Goal: Task Accomplishment & Management: Manage account settings

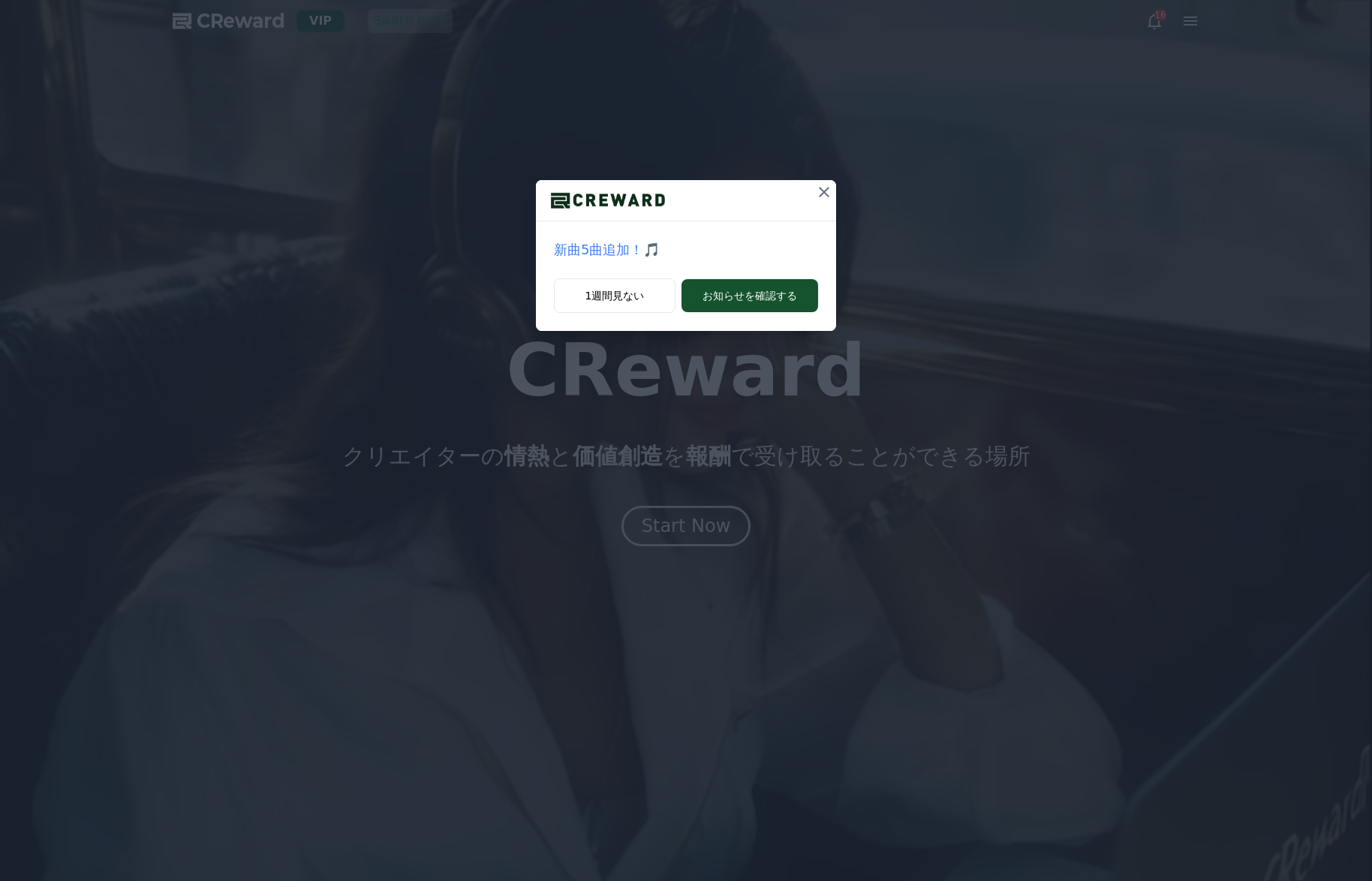
click at [822, 193] on icon at bounding box center [824, 192] width 18 height 18
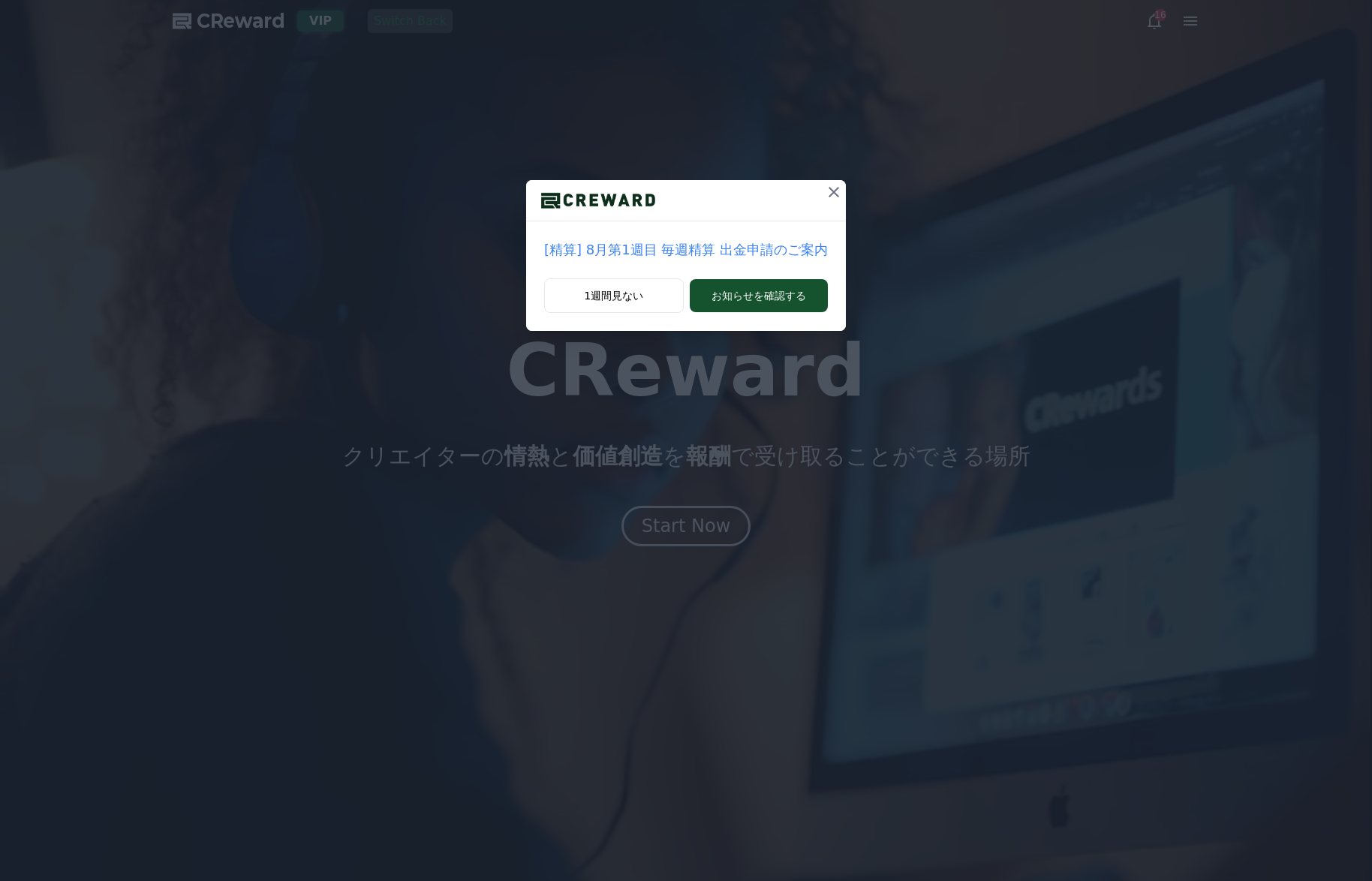
click at [833, 193] on icon at bounding box center [833, 192] width 10 height 10
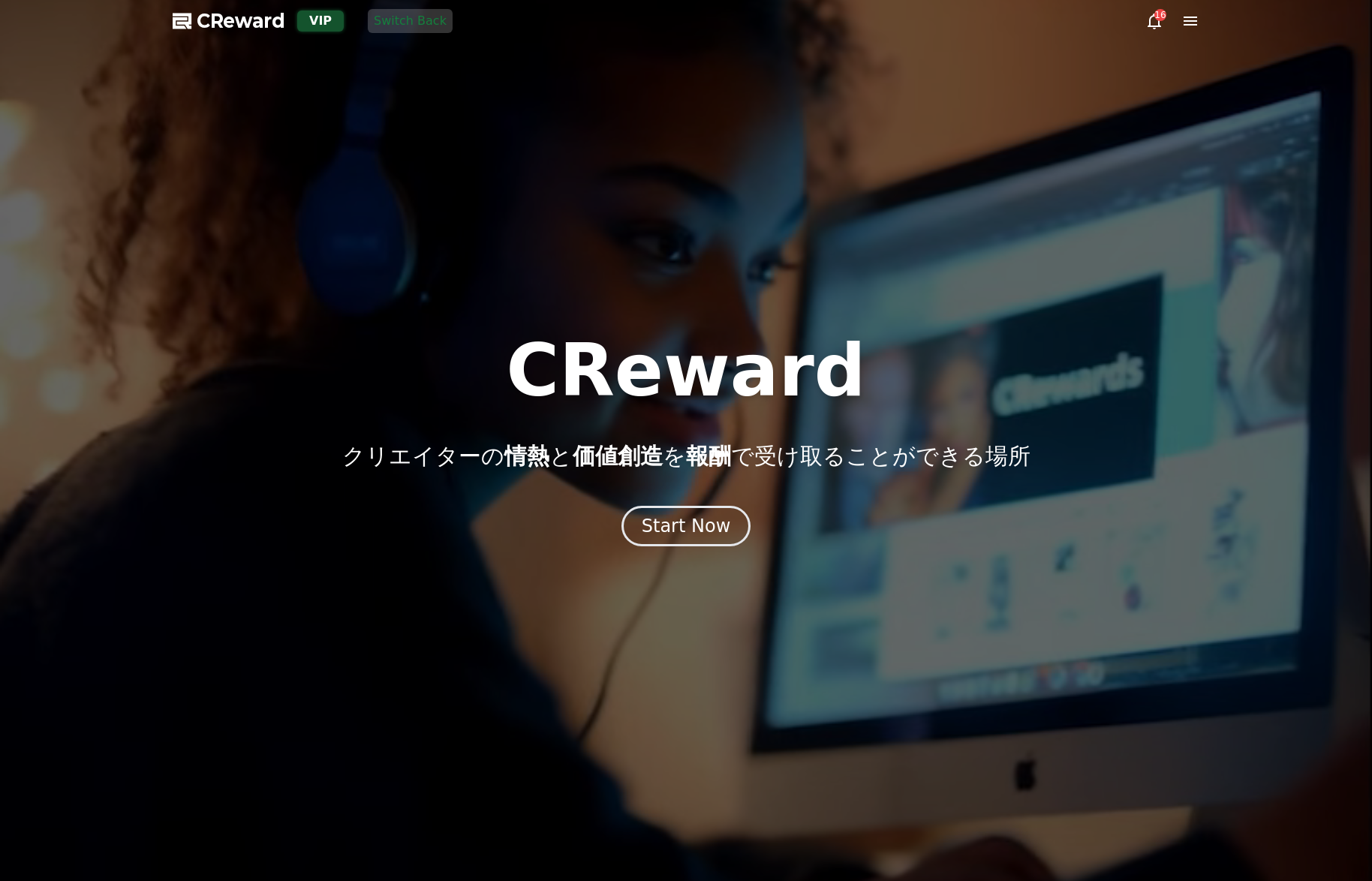
click at [700, 504] on div "CReward クリエイターの 情熱 と 価値創造 を 報酬 で受け取ることができる場所 Start Now" at bounding box center [686, 440] width 1372 height 212
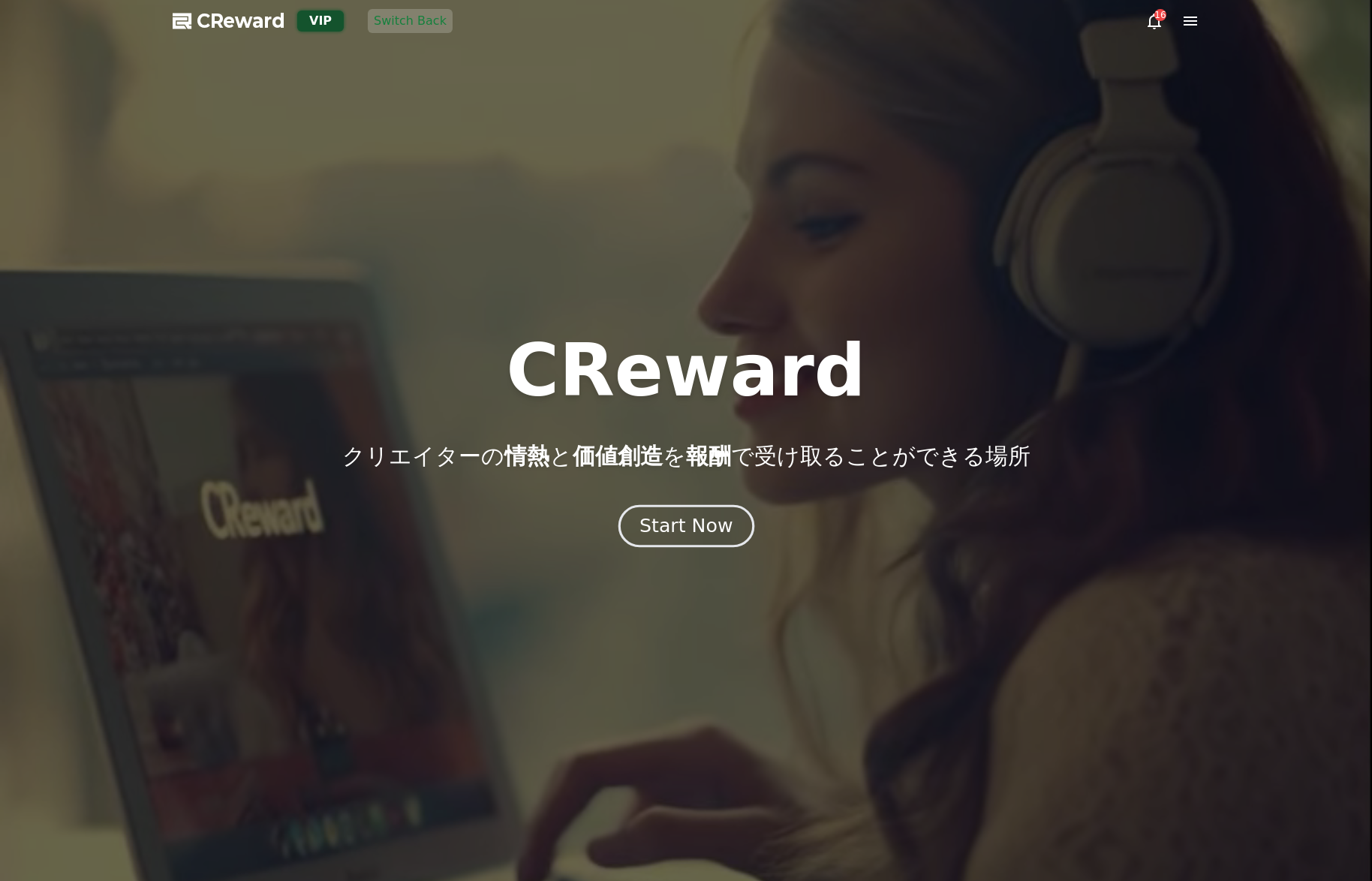
click at [699, 514] on div "Start Now" at bounding box center [686, 526] width 93 height 26
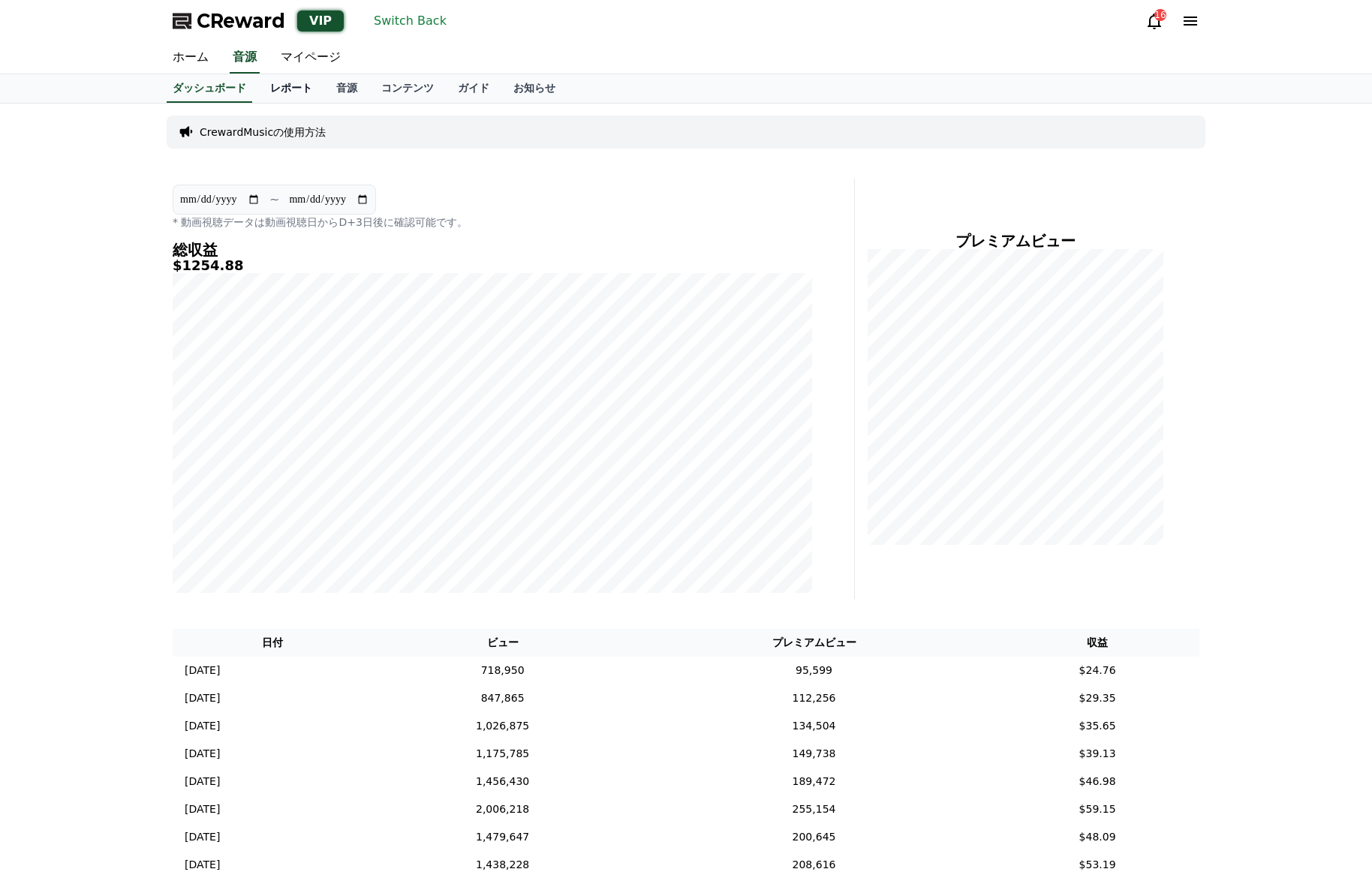
click at [297, 90] on link "レポート" at bounding box center [291, 88] width 66 height 28
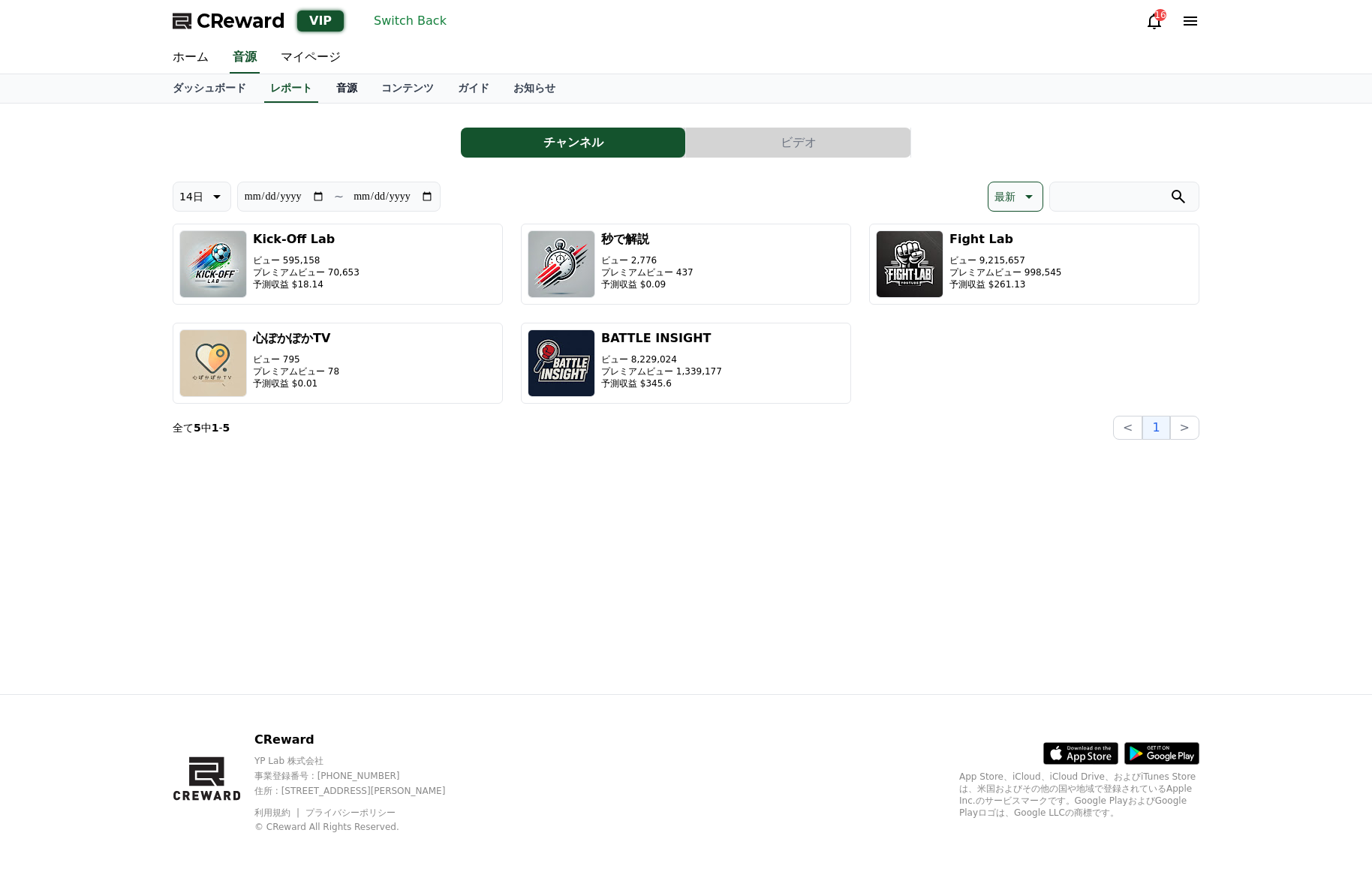
click at [333, 96] on link "音源" at bounding box center [347, 88] width 45 height 28
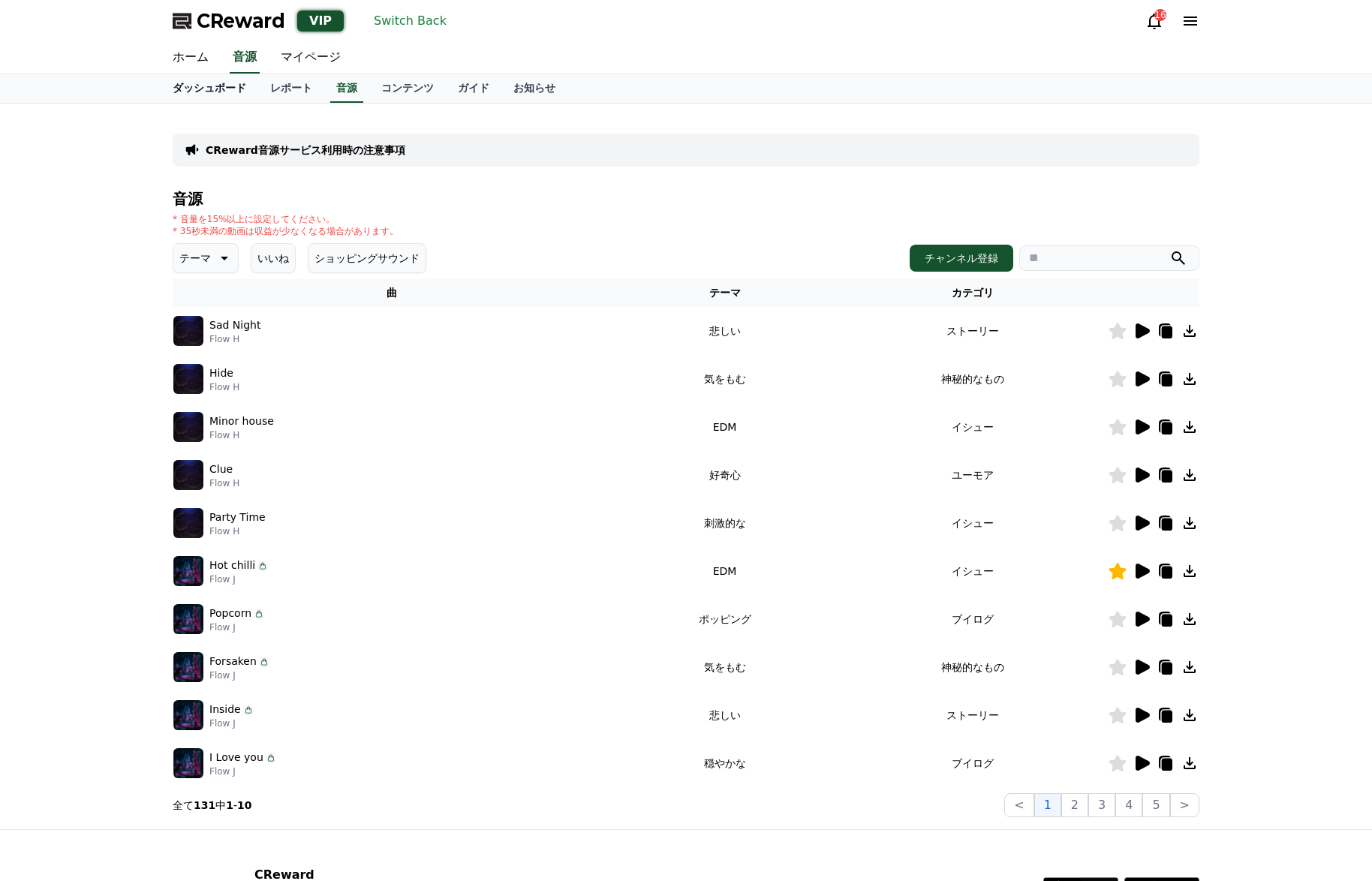
click at [192, 91] on link "ダッシュボード" at bounding box center [209, 88] width 98 height 28
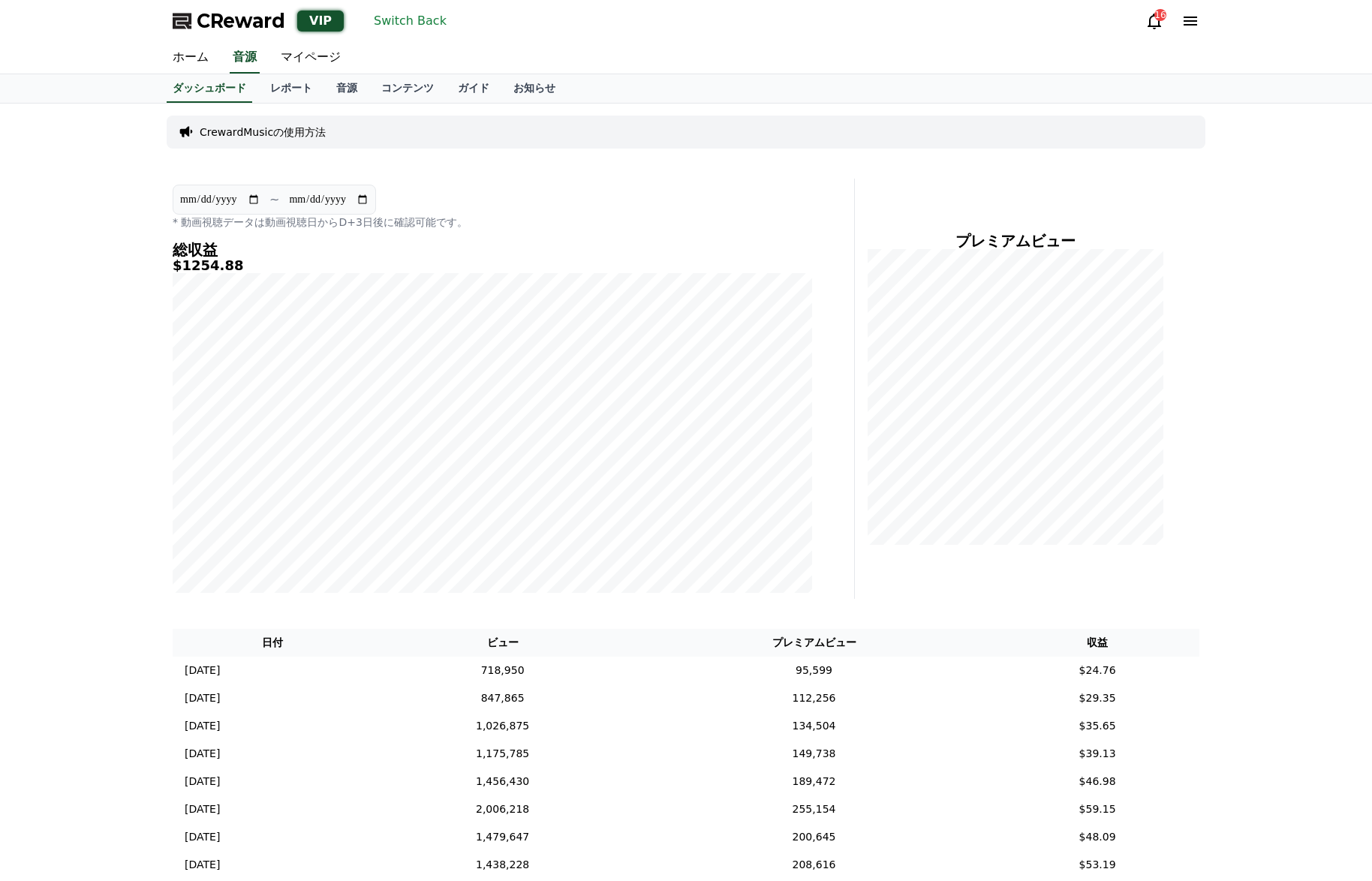
drag, startPoint x: 1198, startPoint y: 307, endPoint x: 1154, endPoint y: 239, distance: 81.0
click at [1156, 238] on h4 "プレミアムビュー" at bounding box center [1015, 241] width 296 height 16
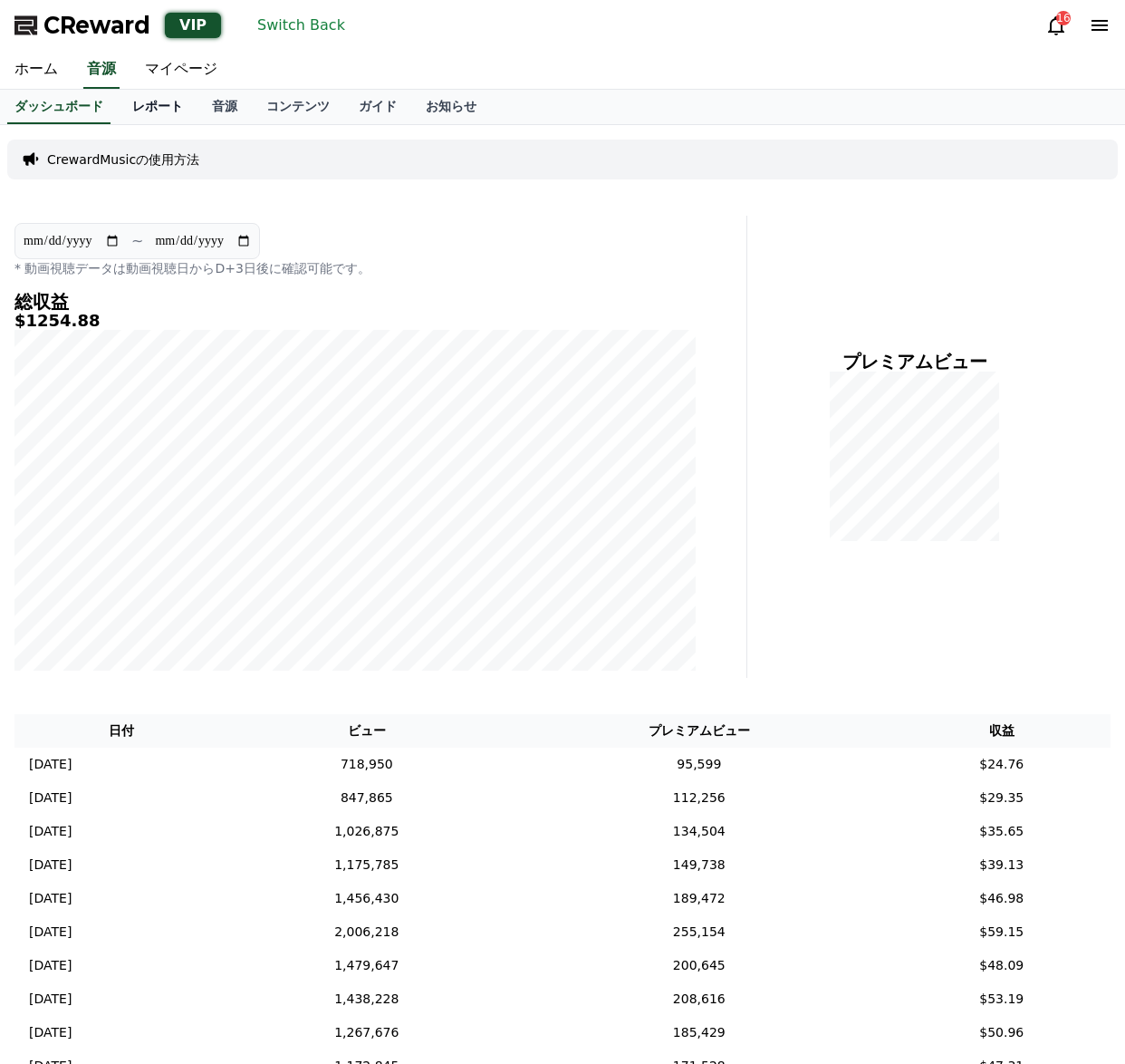
click at [171, 101] on link "レポート" at bounding box center [158, 107] width 79 height 34
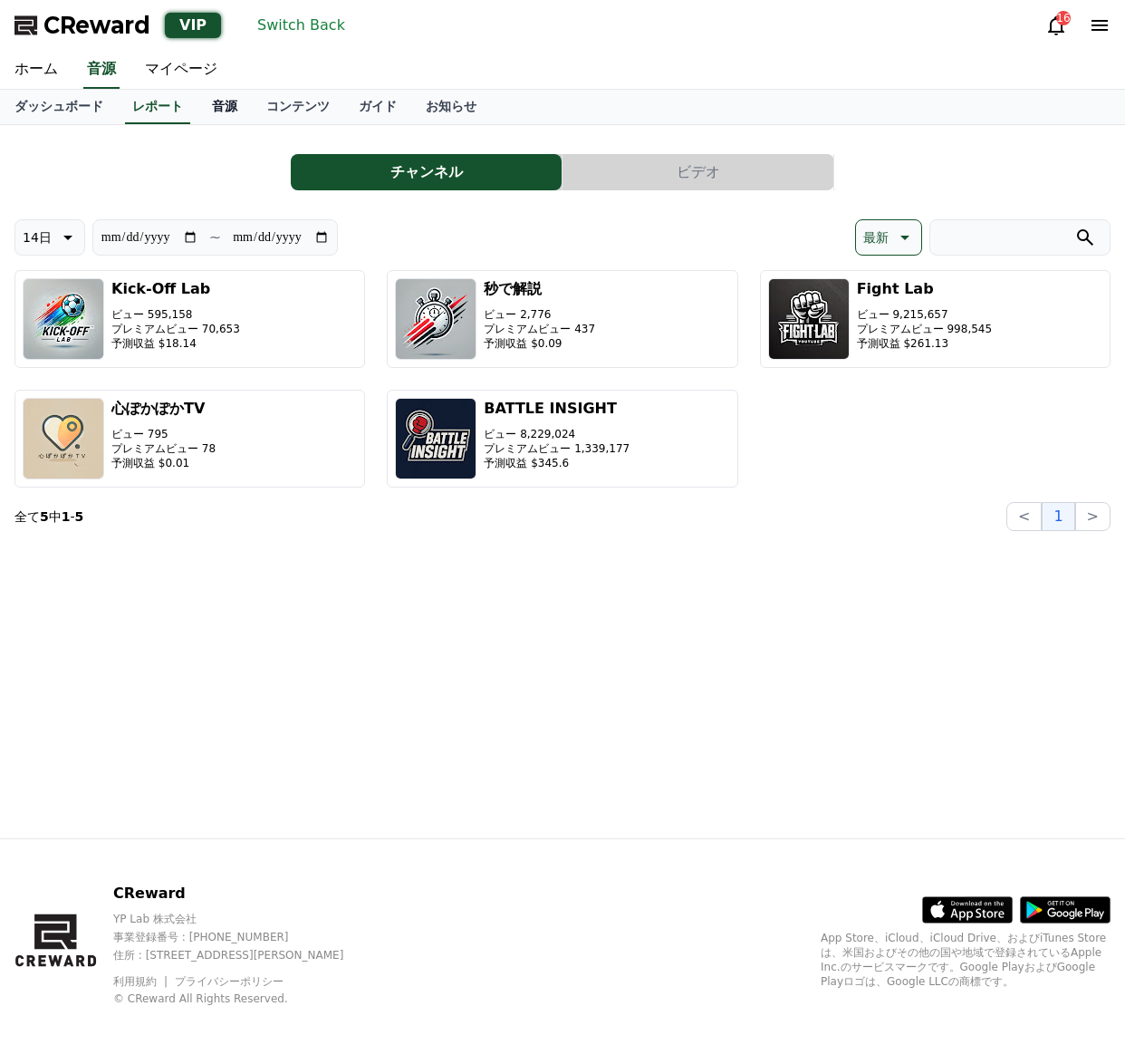
click at [211, 110] on link "音源" at bounding box center [225, 107] width 55 height 34
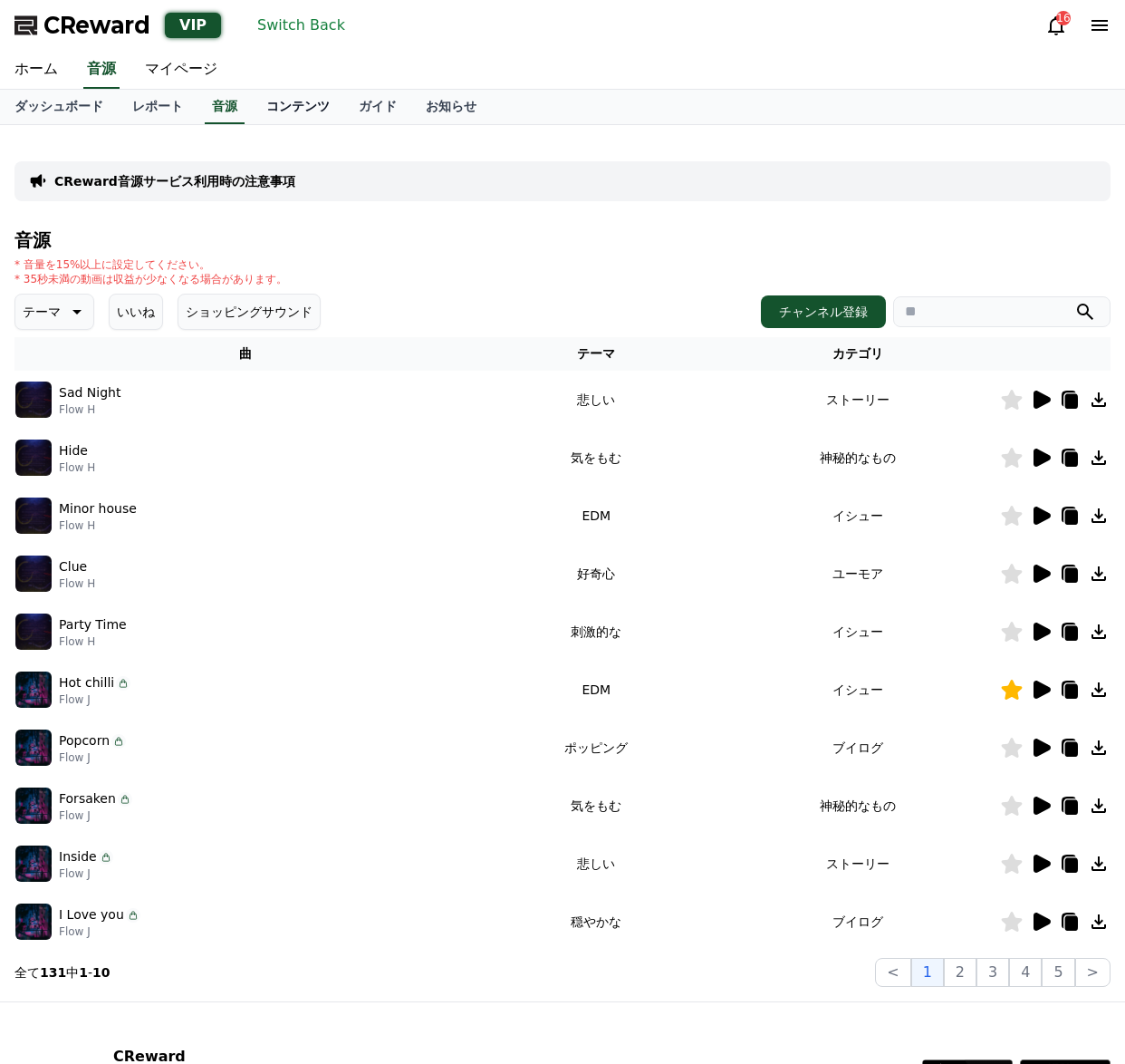
click at [288, 109] on link "コンテンツ" at bounding box center [298, 107] width 92 height 34
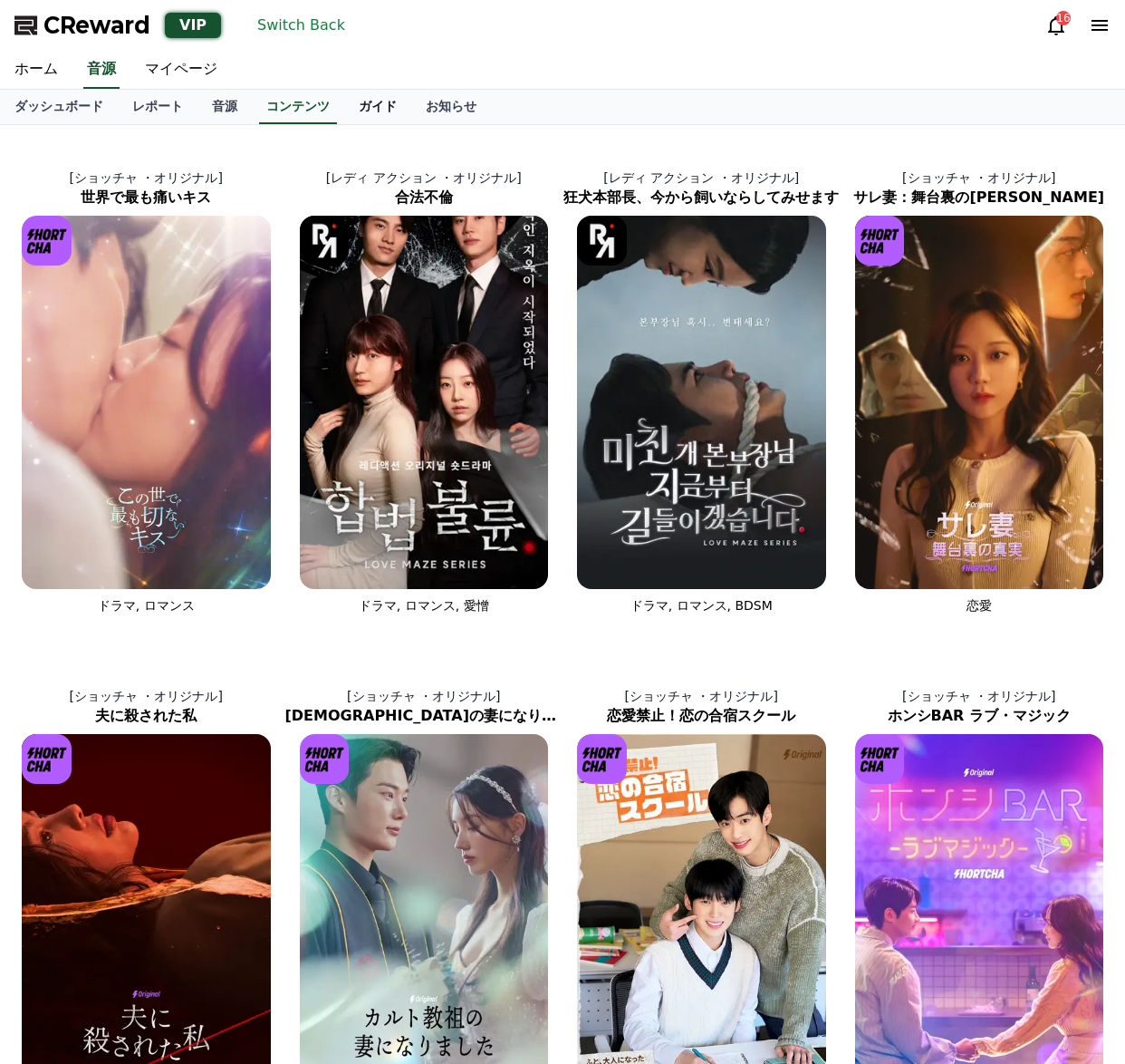
click at [375, 110] on link "ガイド" at bounding box center [378, 107] width 67 height 34
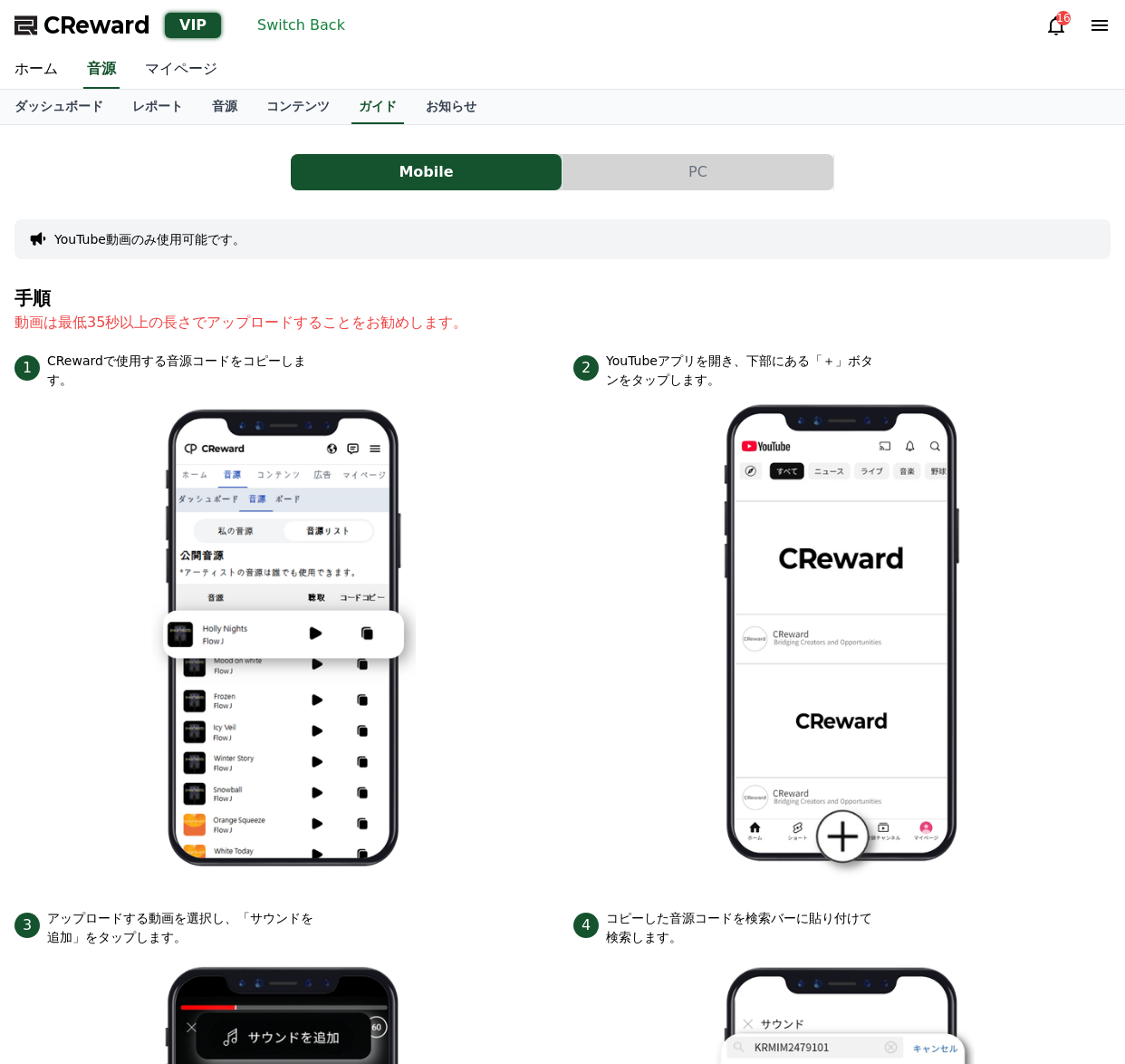
click at [200, 76] on link "マイページ" at bounding box center [181, 70] width 102 height 38
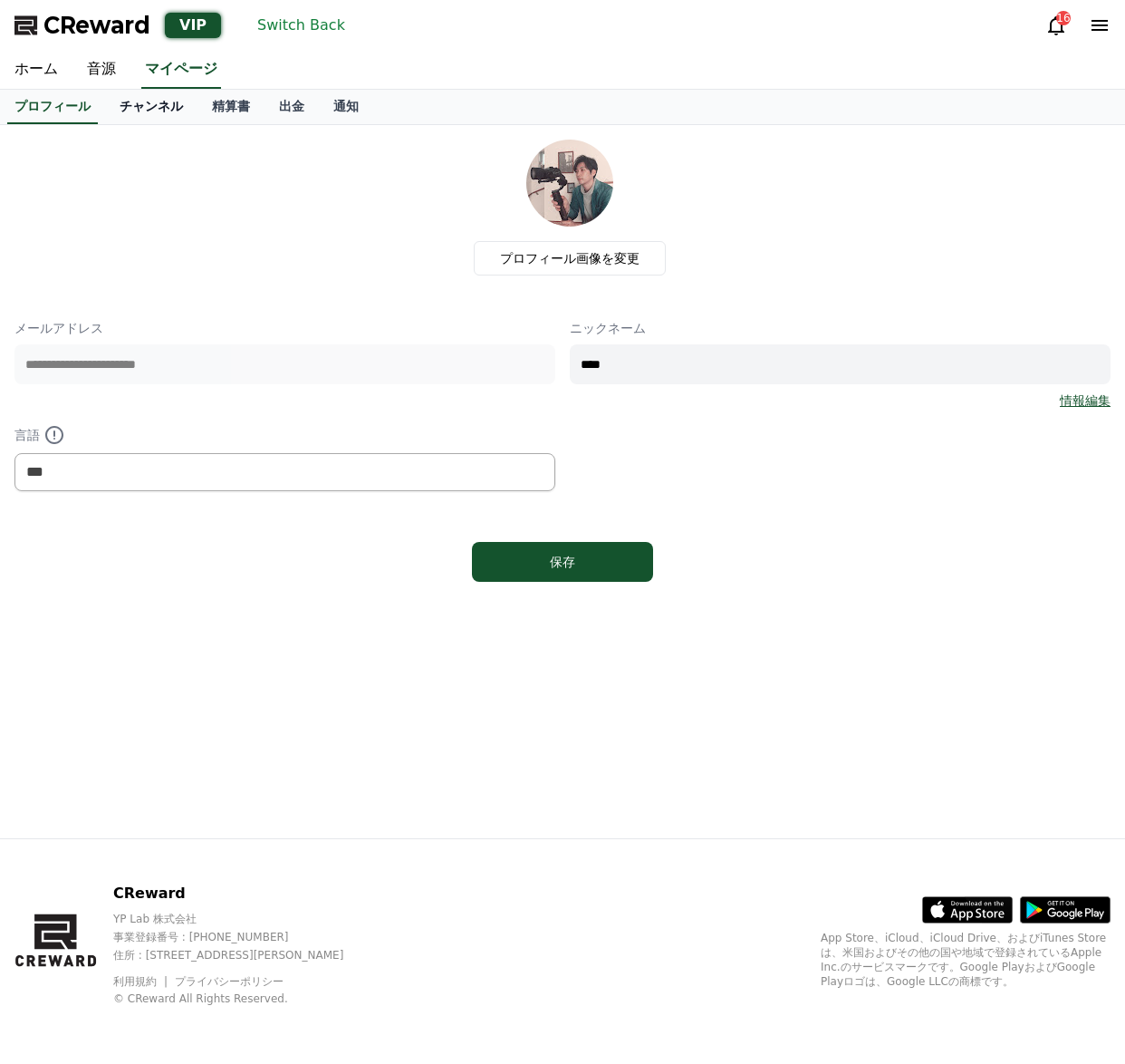
click at [176, 108] on link "チャンネル" at bounding box center [151, 107] width 92 height 34
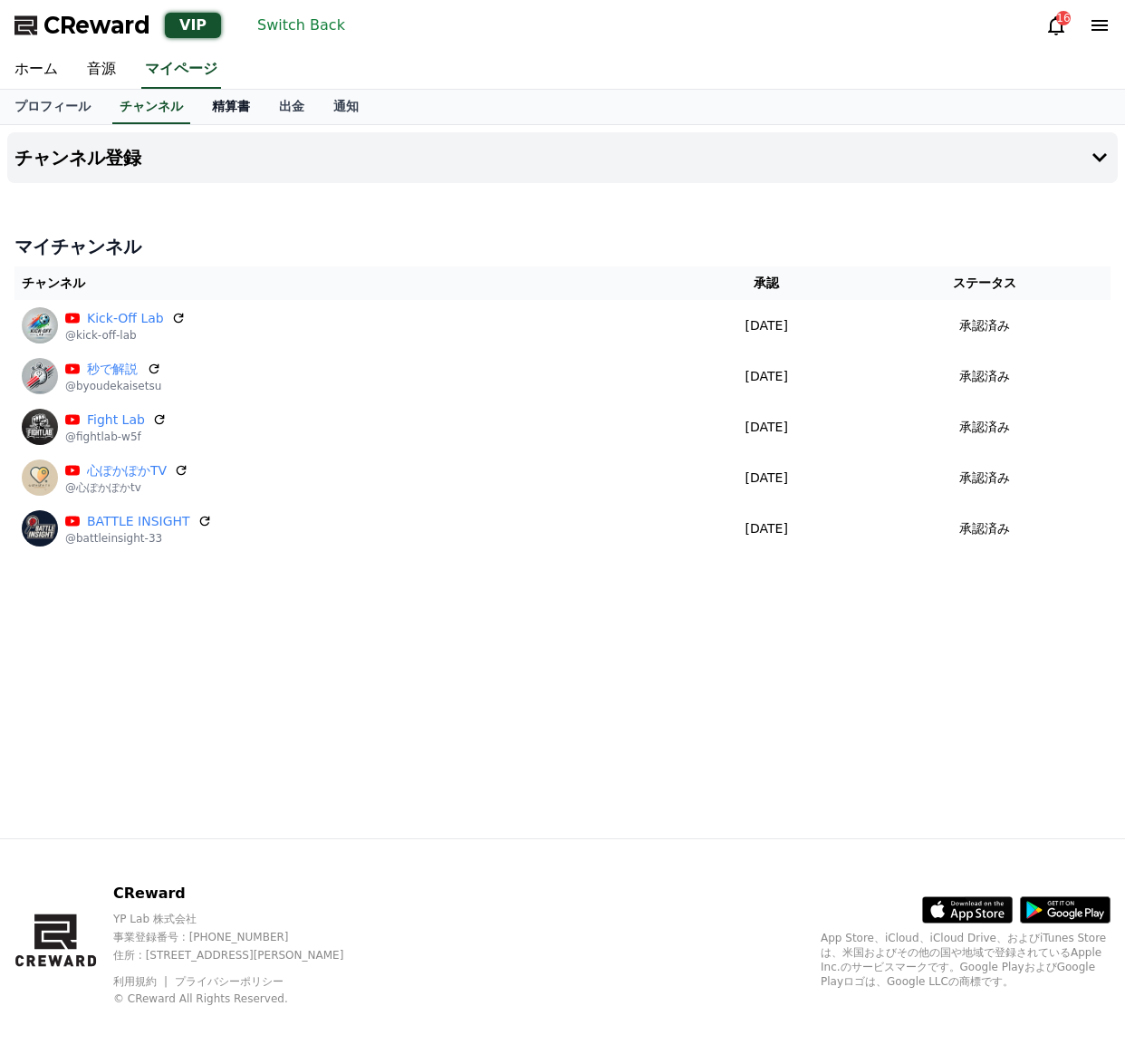
click at [233, 110] on link "精算書" at bounding box center [230, 107] width 67 height 34
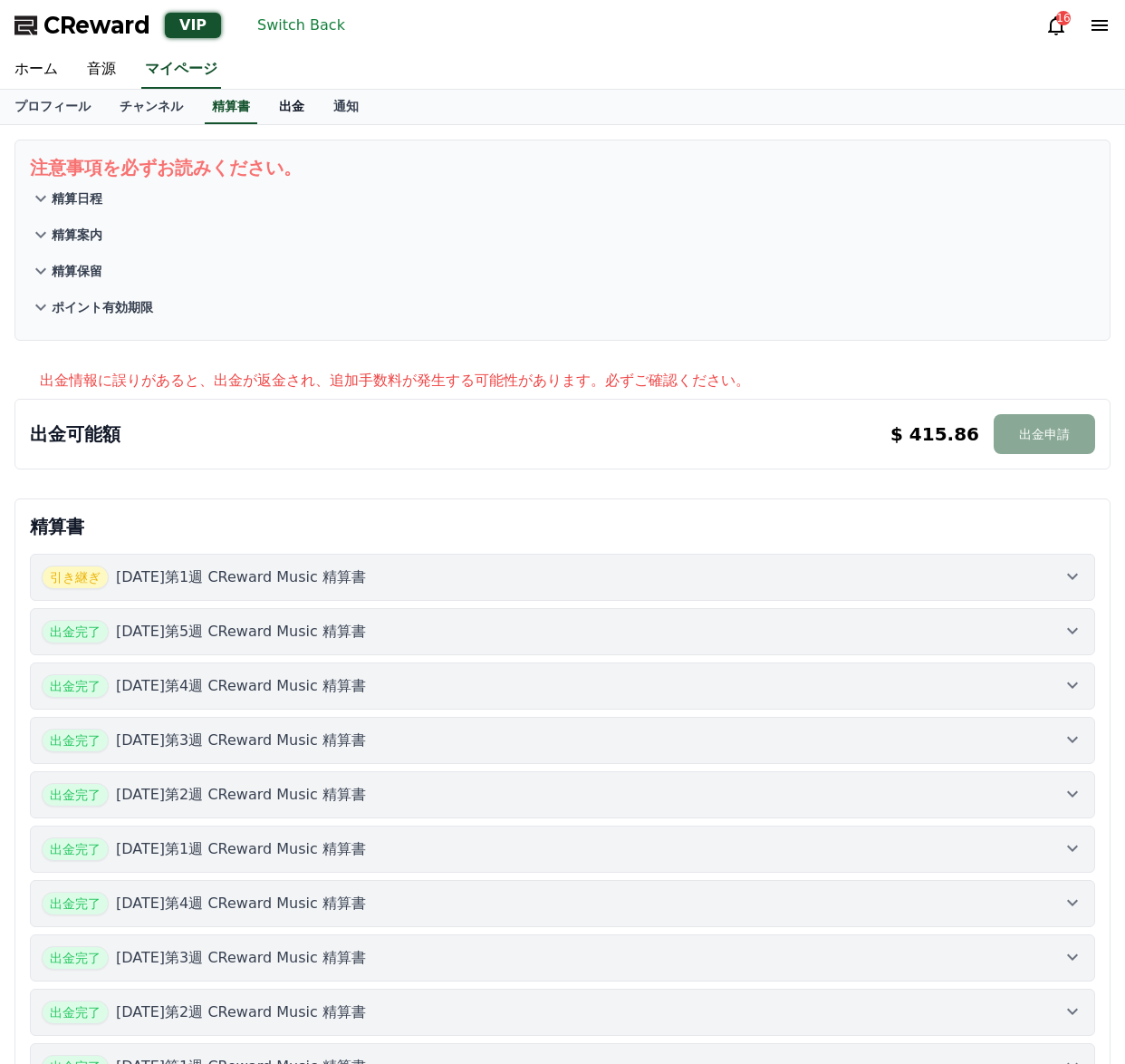
click at [289, 113] on link "出金" at bounding box center [292, 107] width 55 height 34
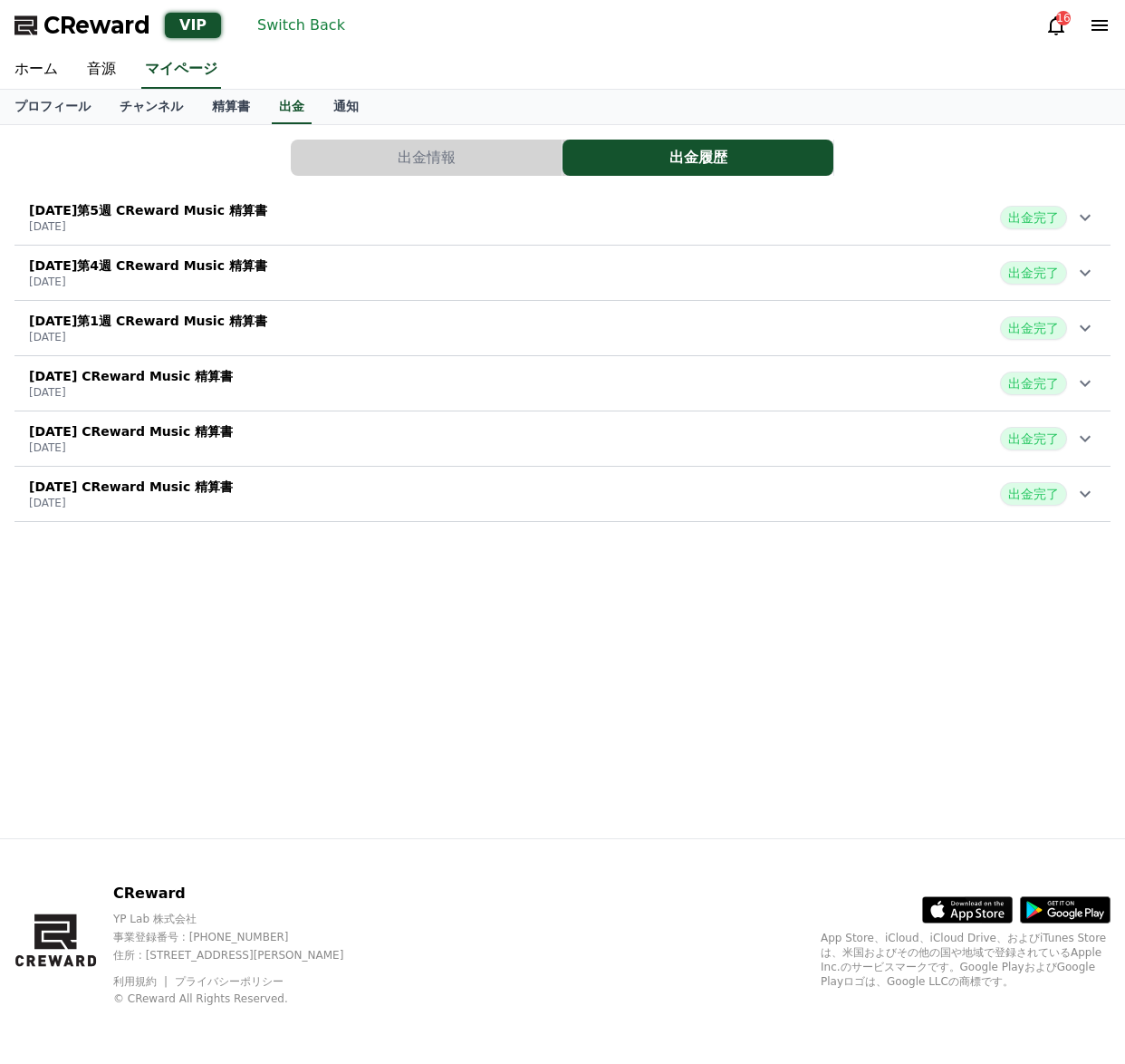
click at [1080, 222] on icon at bounding box center [1085, 217] width 22 height 22
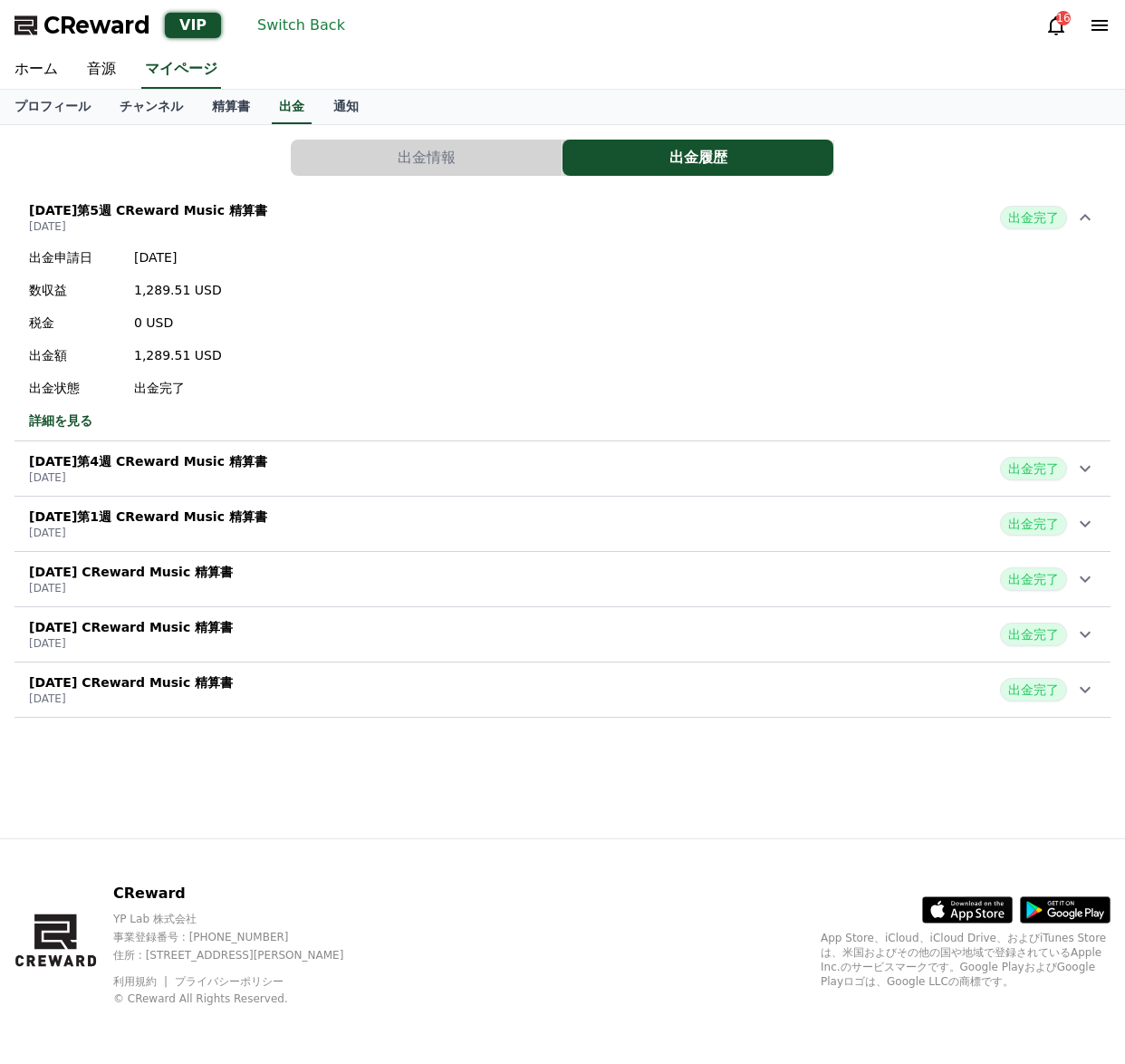
drag, startPoint x: 568, startPoint y: 335, endPoint x: 465, endPoint y: 345, distance: 103.5
click at [465, 345] on div "出金申請日 2025-08-07 数収益 1,289.51 USD 税金 0 USD 出金額 1,289.51 USD 出金状態 出金完了 詳細を見る" at bounding box center [562, 338] width 1097 height 195
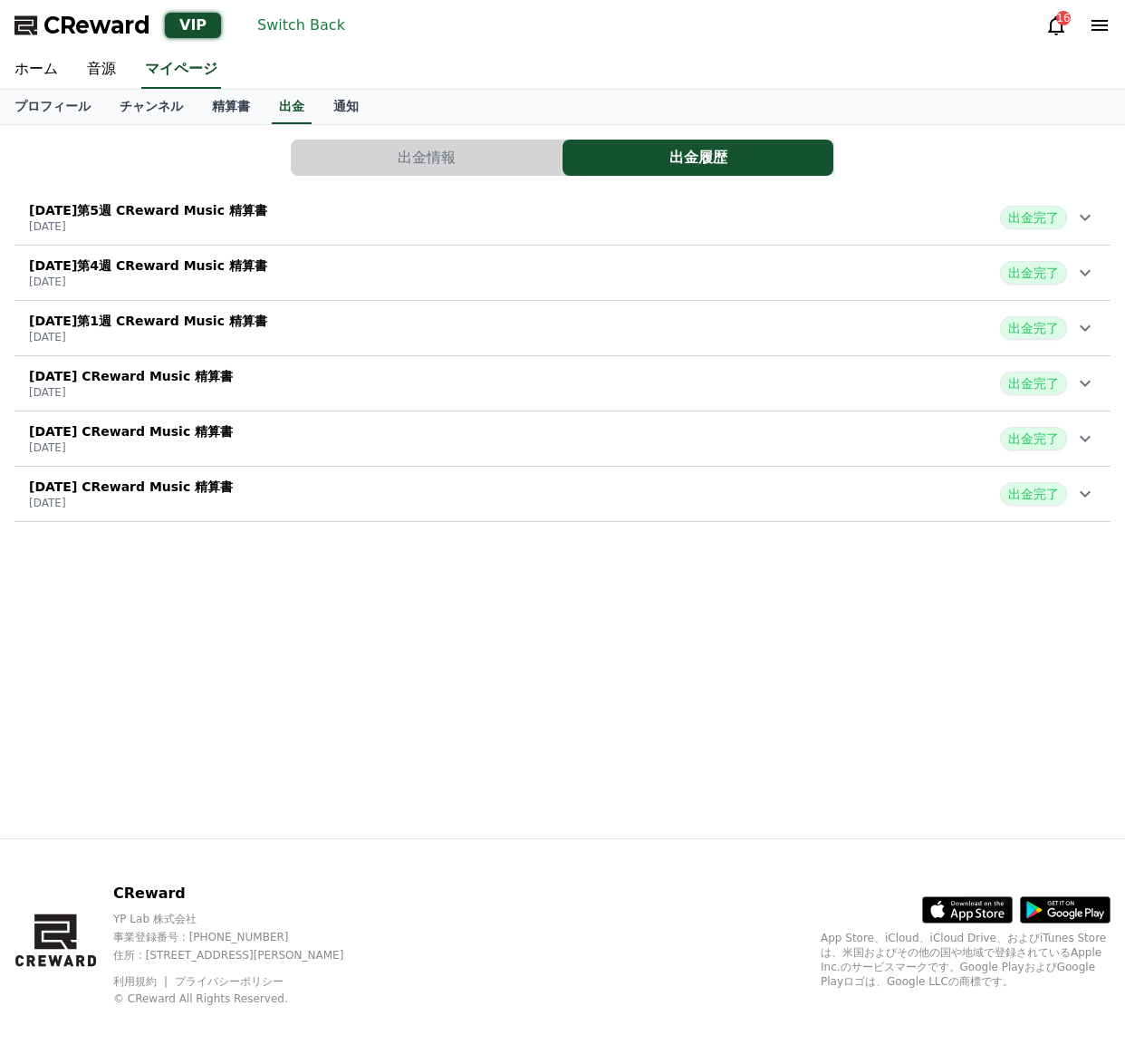
click at [1080, 271] on icon at bounding box center [1085, 273] width 11 height 7
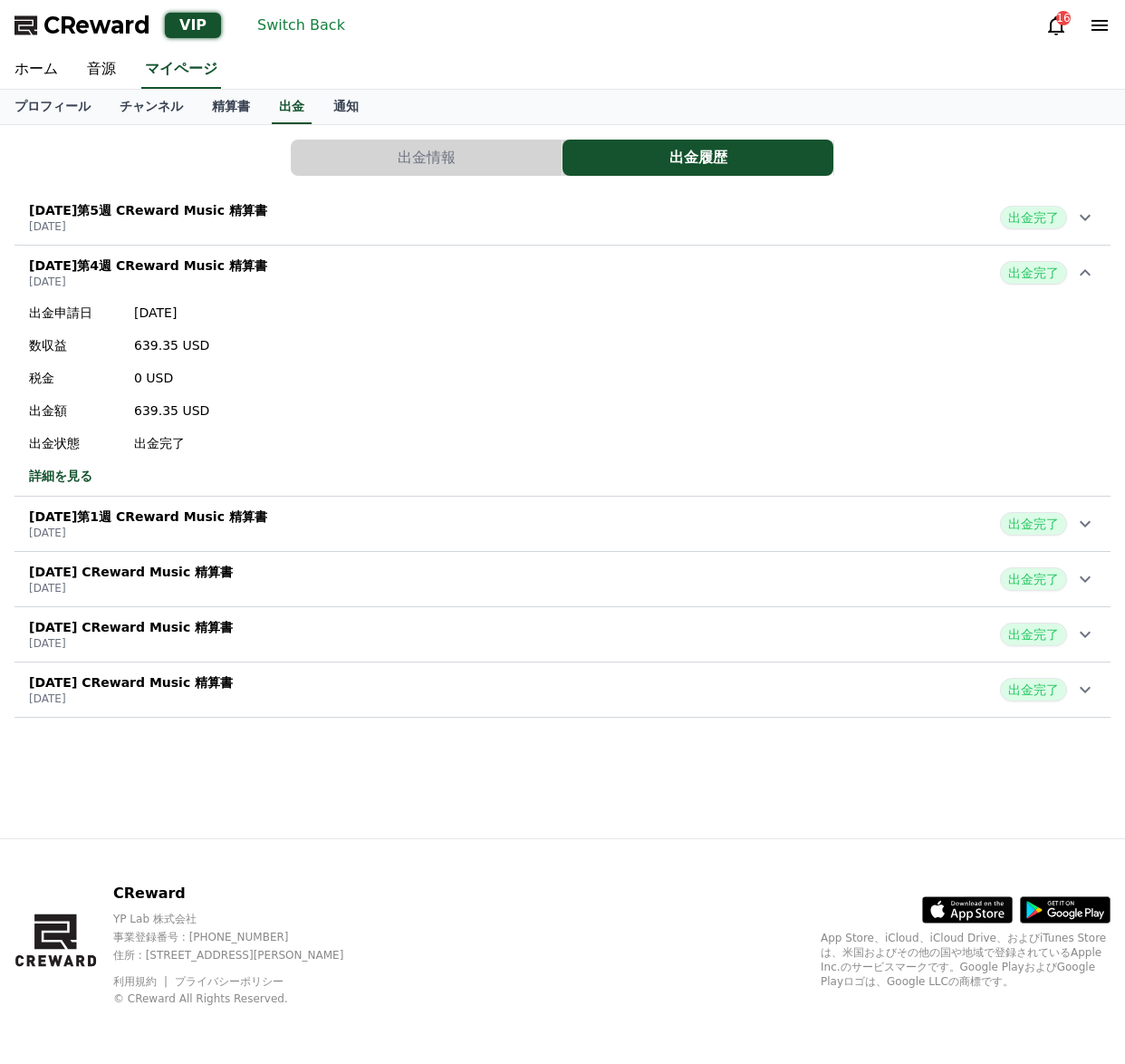
click at [1080, 271] on icon at bounding box center [1085, 272] width 22 height 22
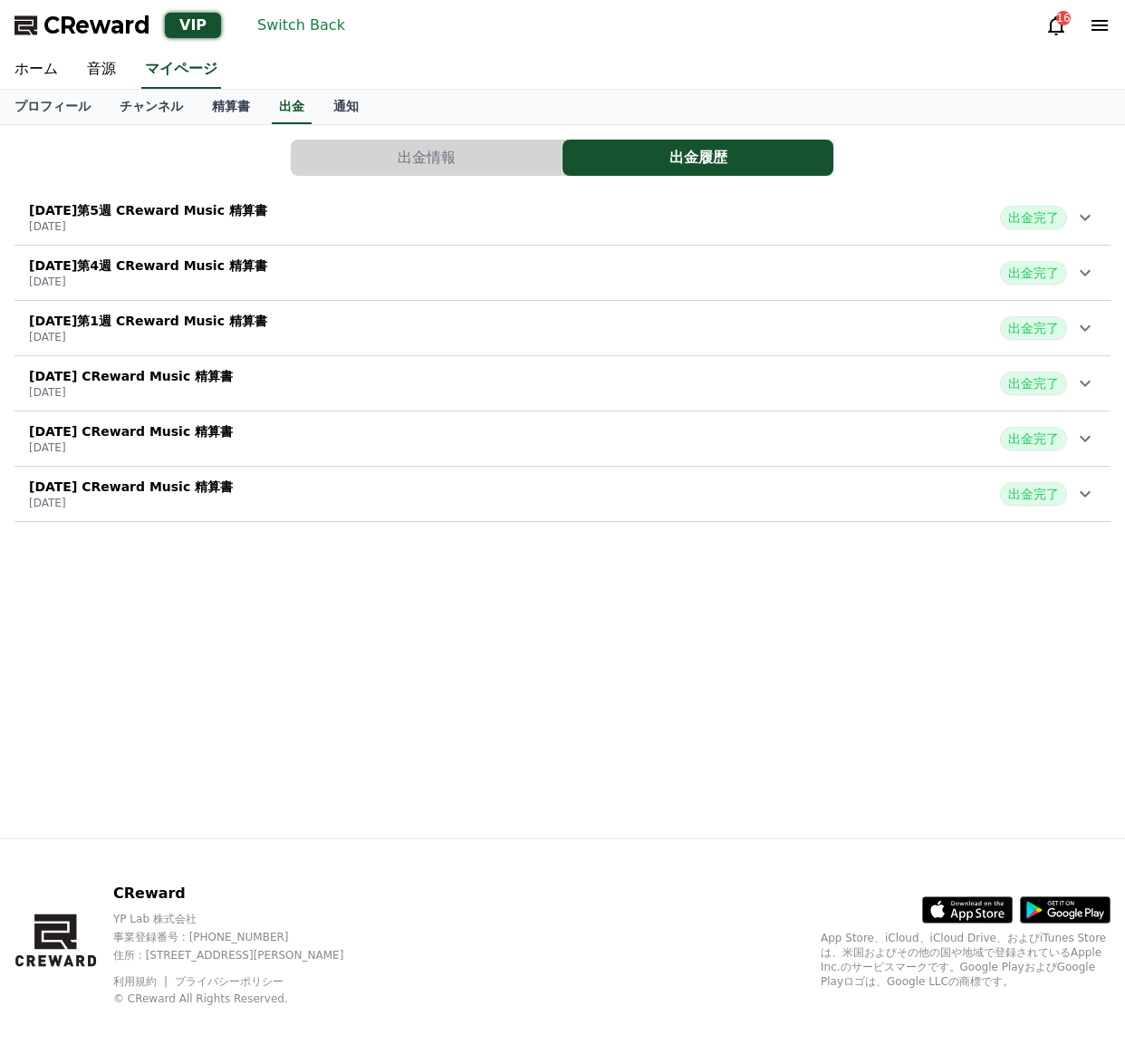
click at [1080, 324] on icon at bounding box center [1085, 328] width 22 height 22
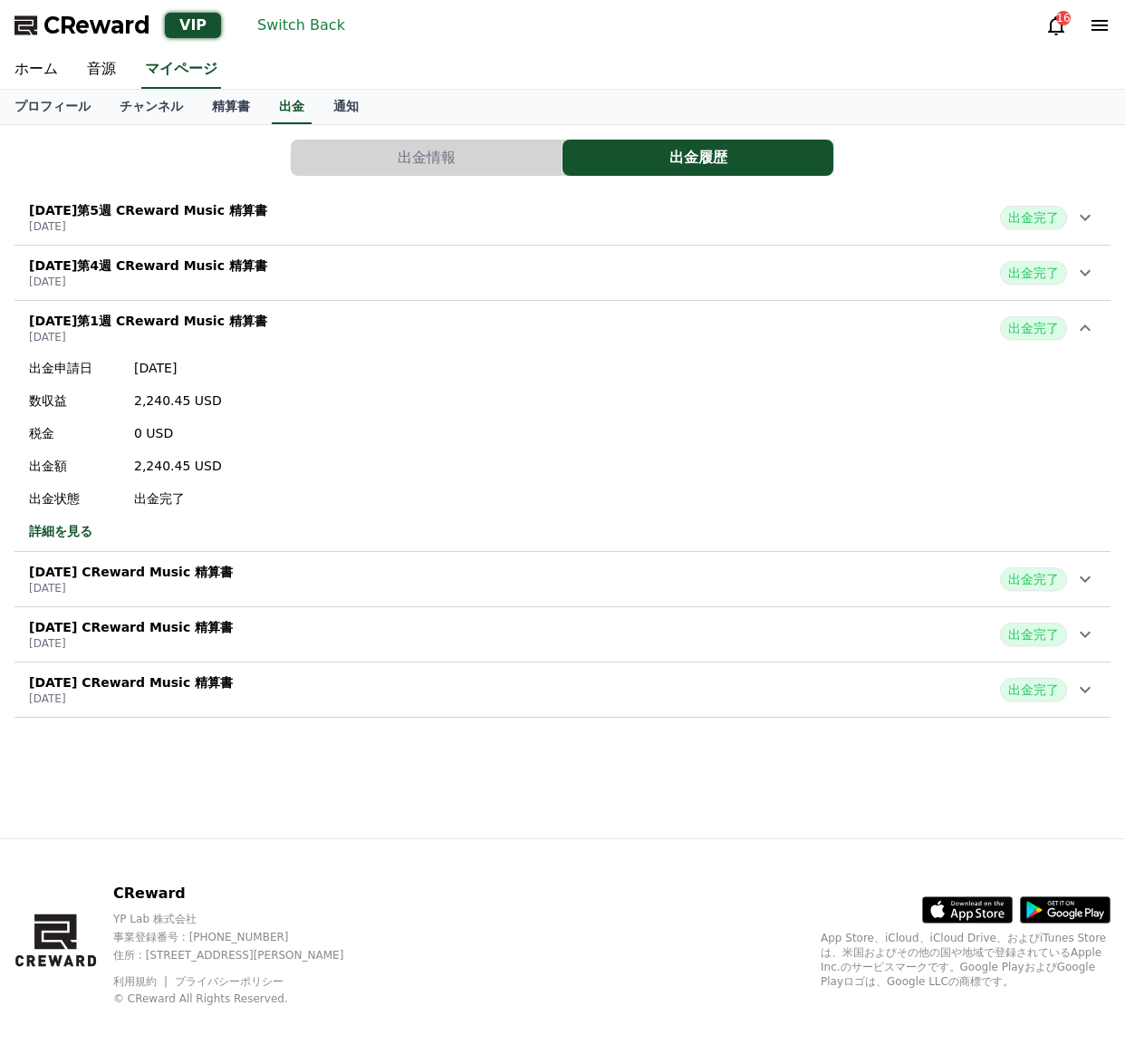
click at [1080, 324] on icon at bounding box center [1085, 328] width 22 height 22
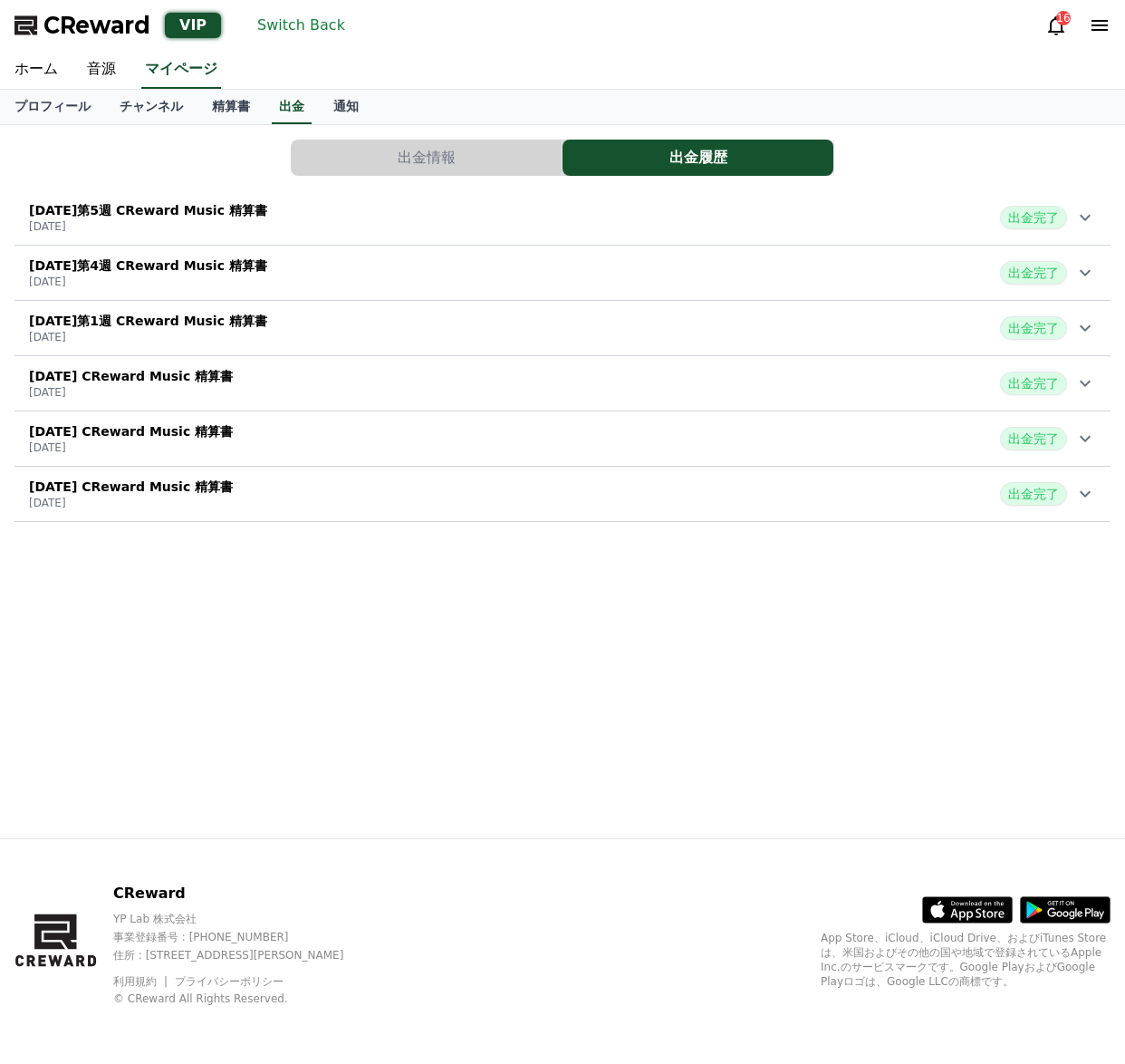
click at [1092, 215] on icon at bounding box center [1085, 217] width 22 height 22
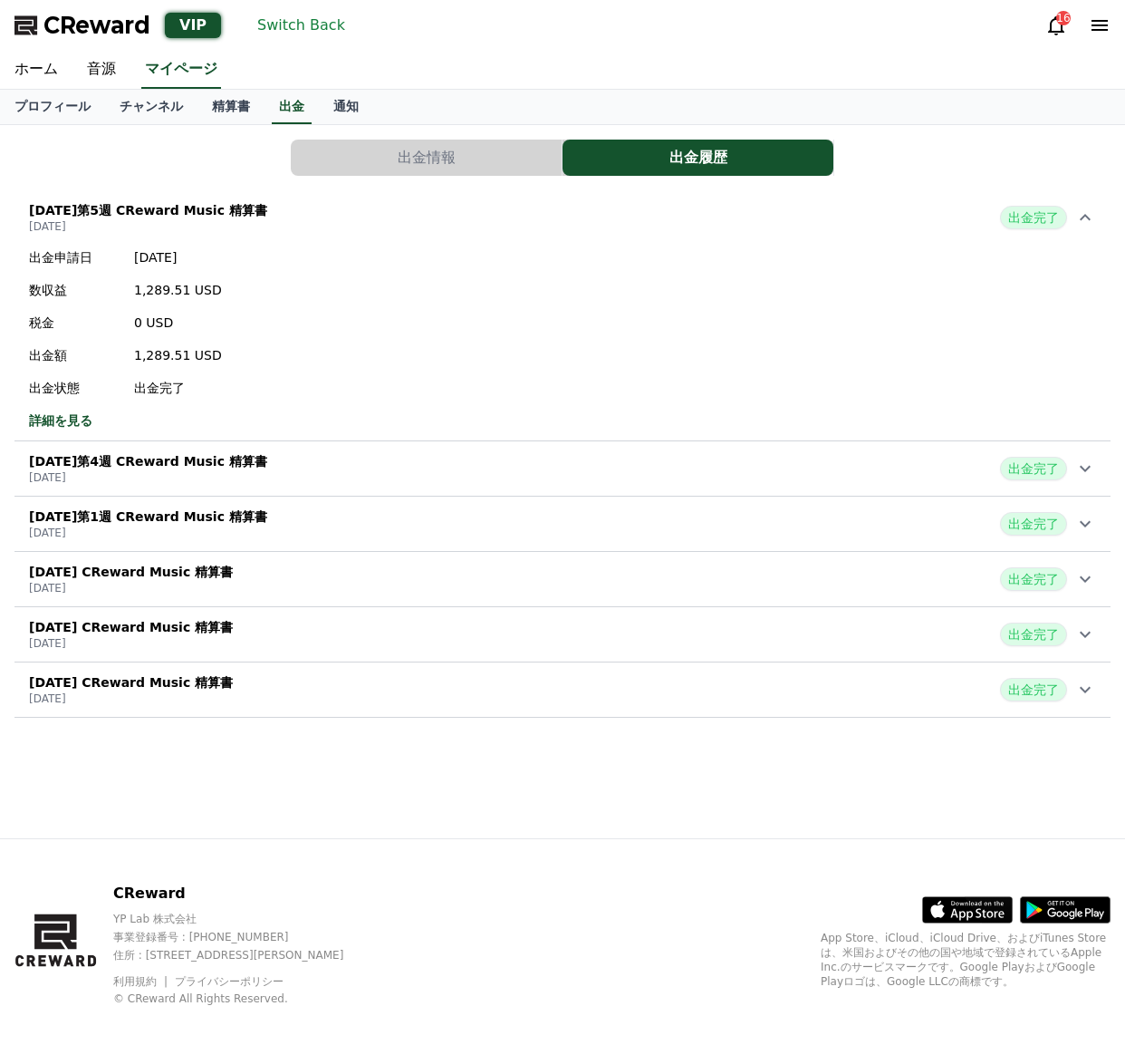
click at [1095, 214] on icon at bounding box center [1085, 217] width 22 height 22
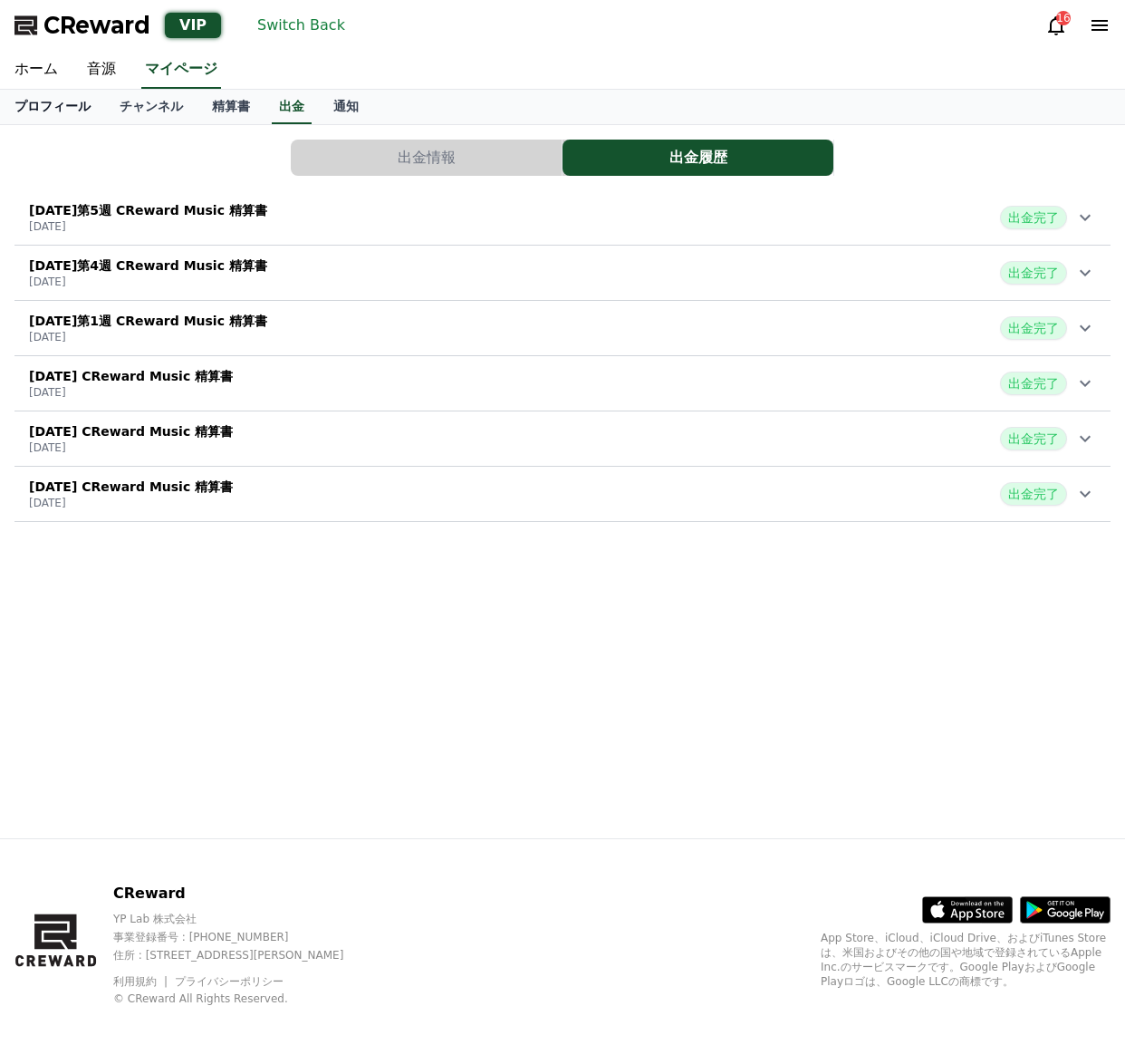
click at [67, 111] on link "プロフィール" at bounding box center [52, 107] width 105 height 34
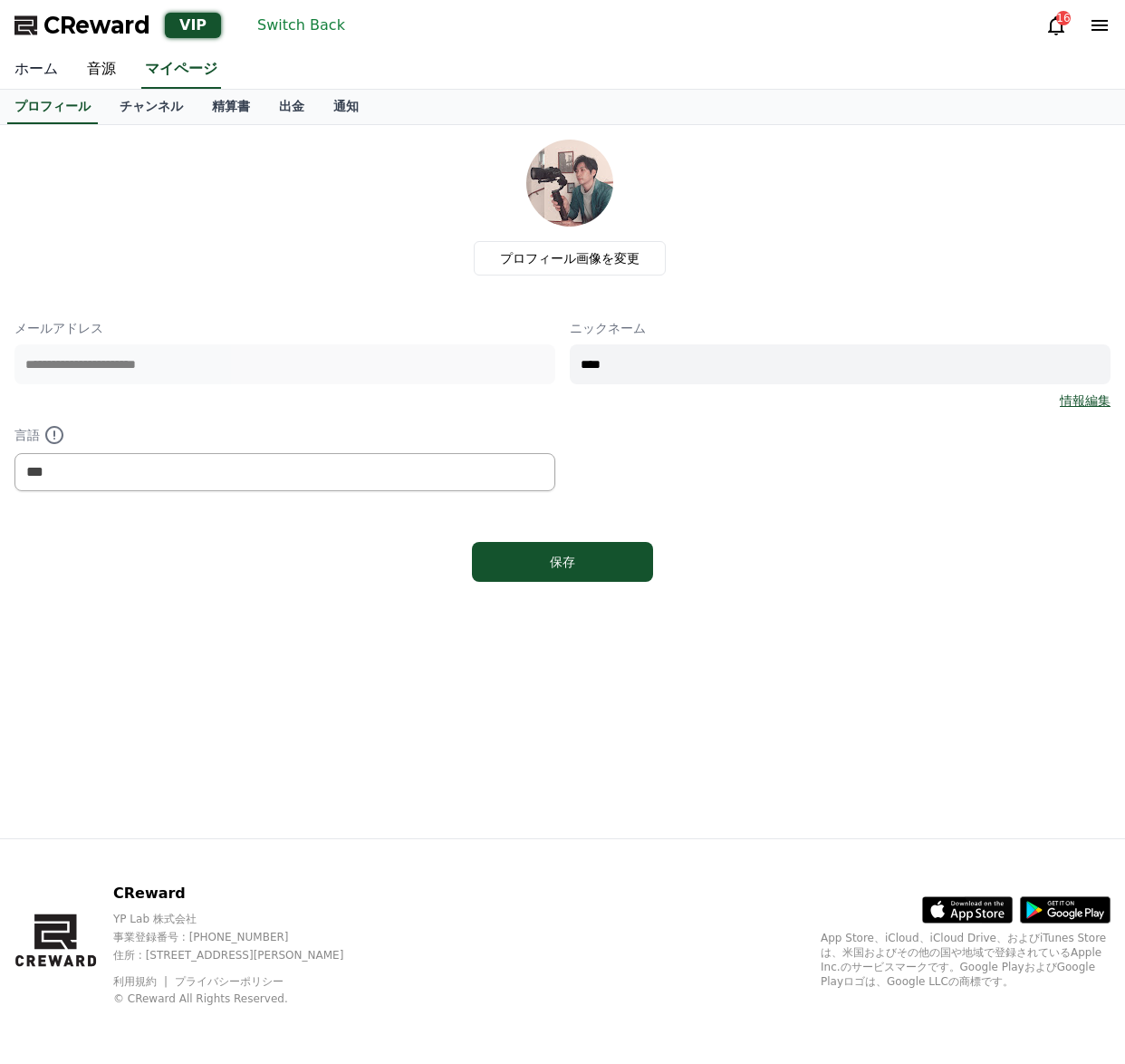
click at [42, 67] on link "ホーム" at bounding box center [36, 70] width 73 height 38
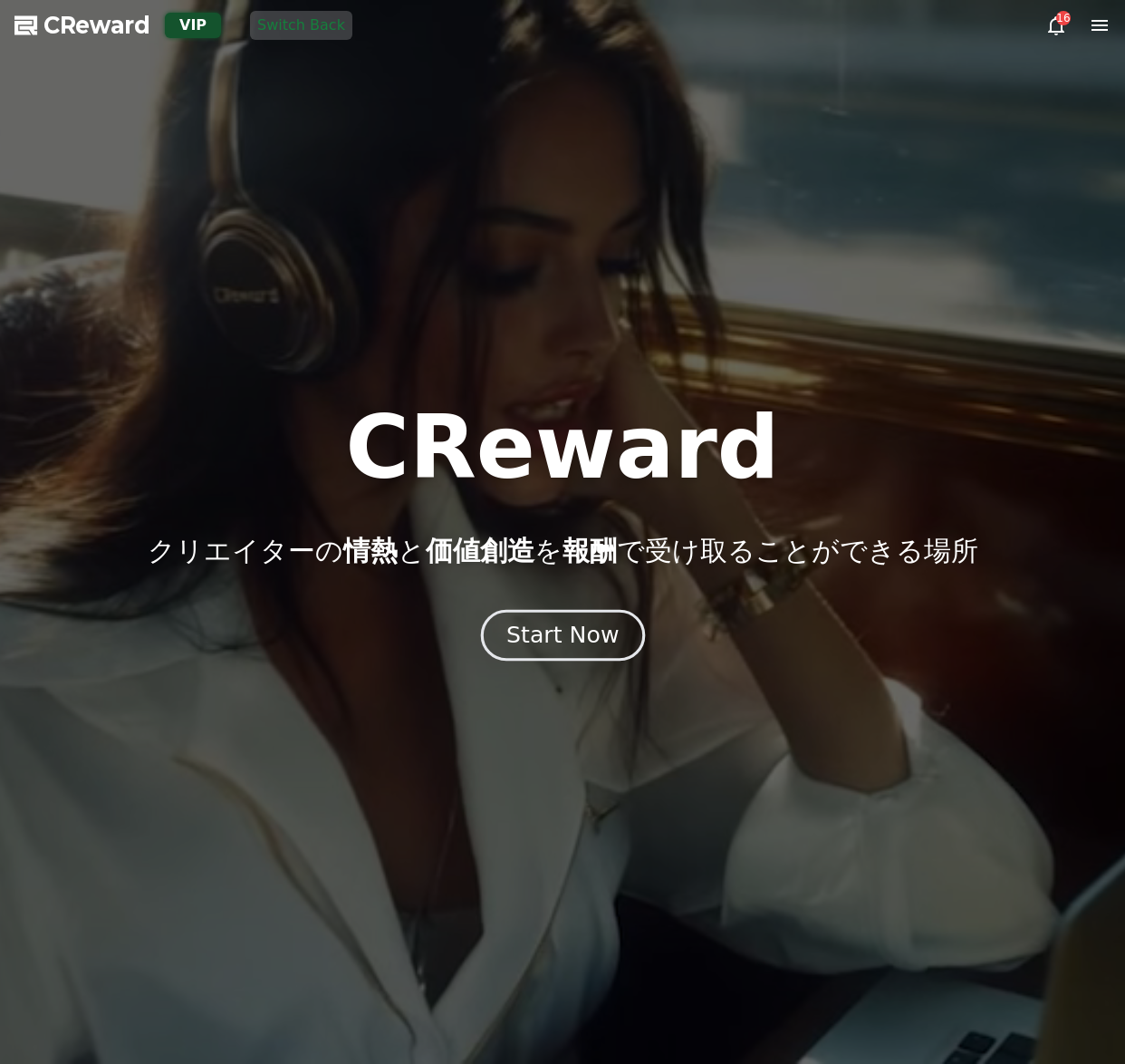
click at [527, 626] on div "Start Now" at bounding box center [562, 635] width 112 height 31
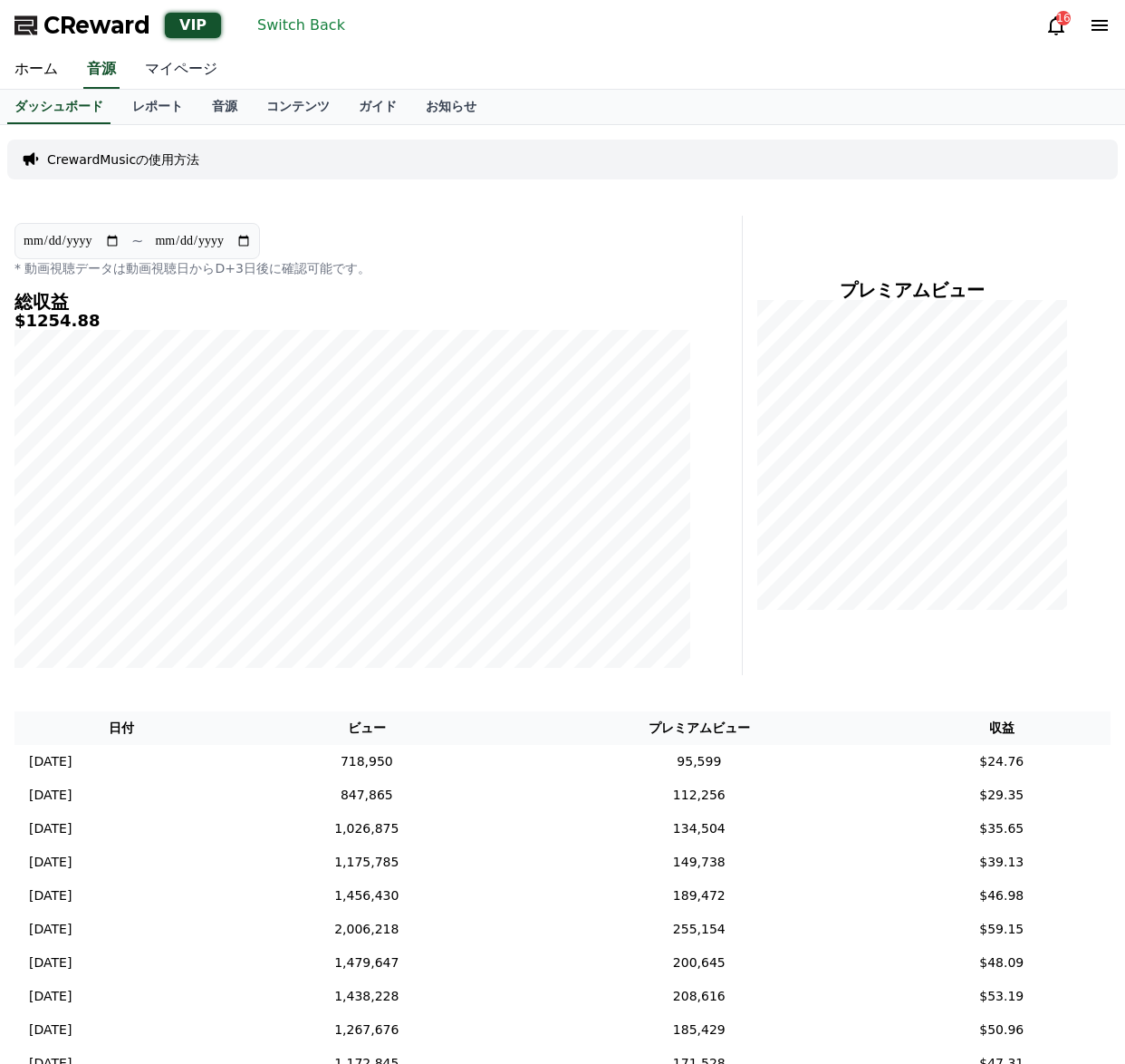
click at [192, 74] on link "マイページ" at bounding box center [181, 70] width 102 height 38
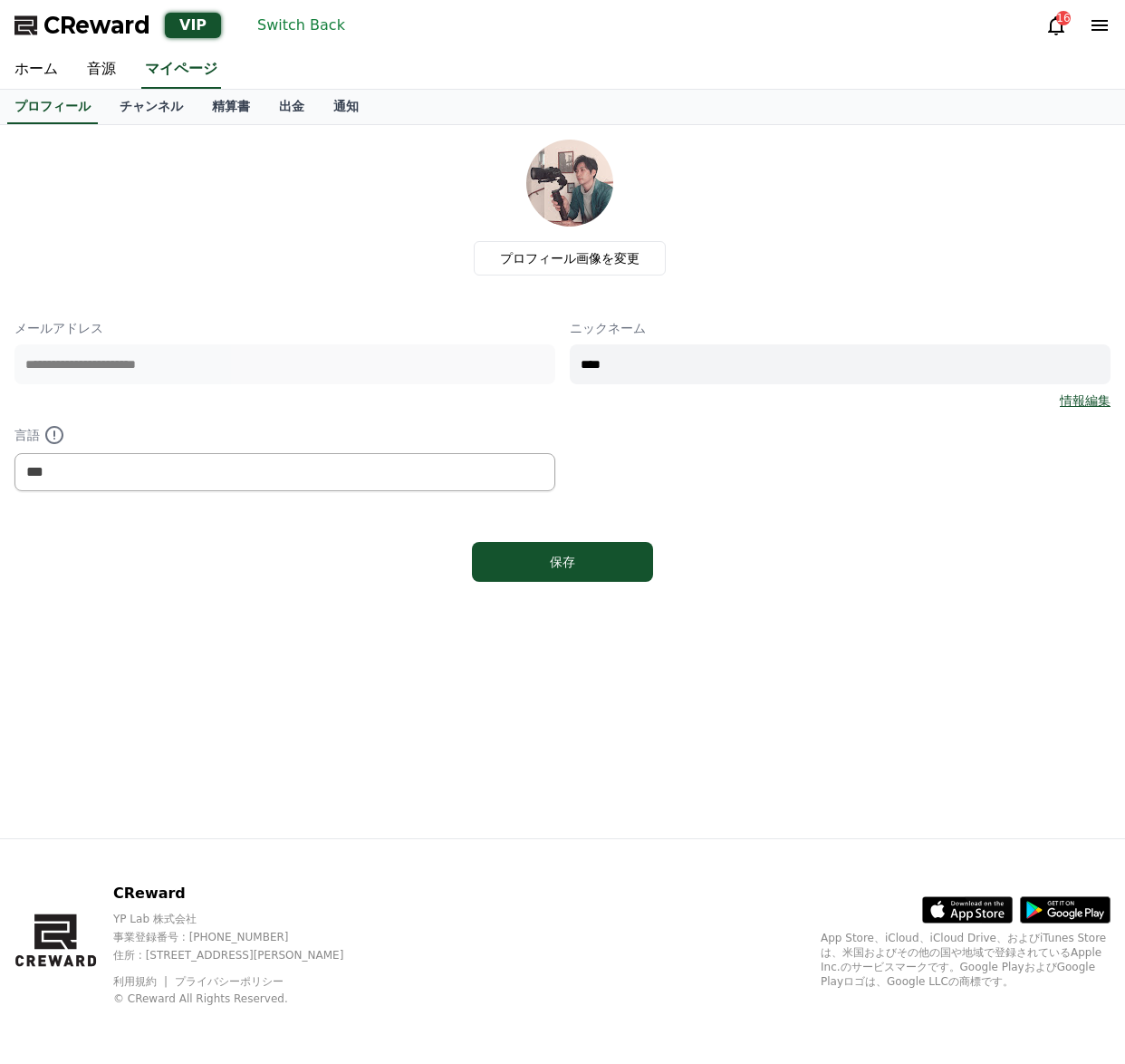
click at [171, 107] on link "チャンネル" at bounding box center [151, 107] width 92 height 34
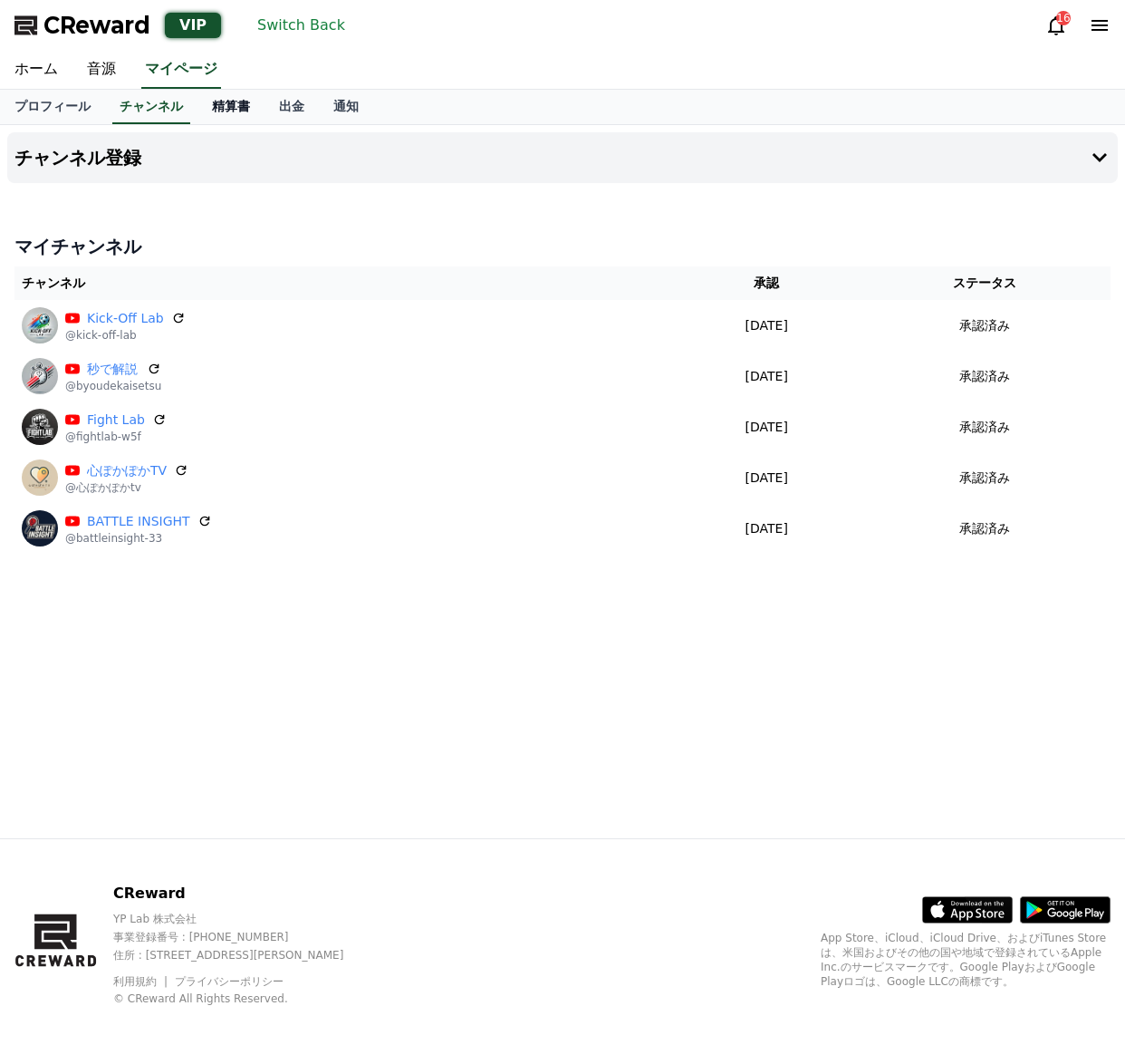
click at [232, 110] on link "精算書" at bounding box center [230, 107] width 67 height 34
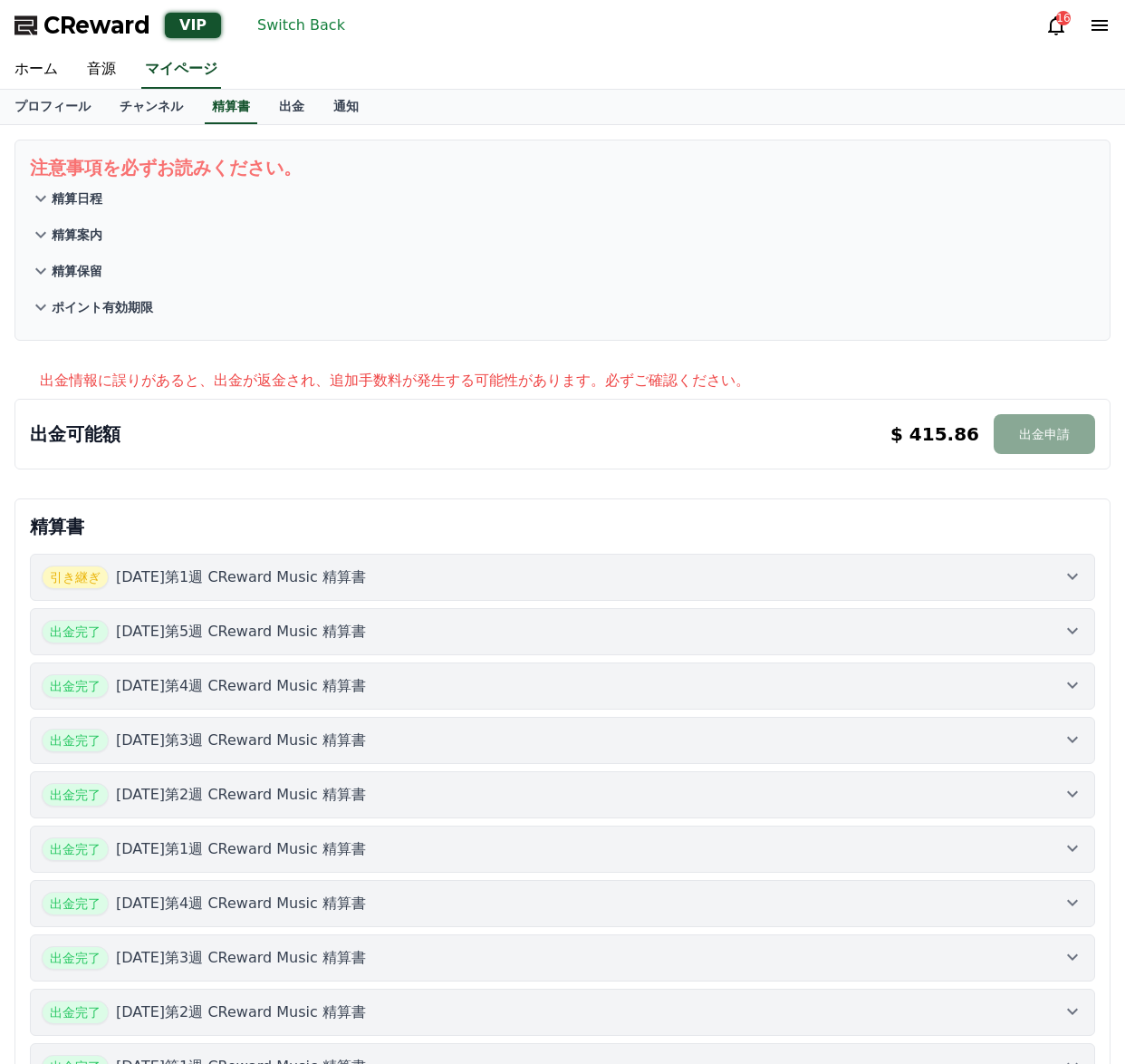
click at [1068, 577] on icon at bounding box center [1072, 576] width 22 height 22
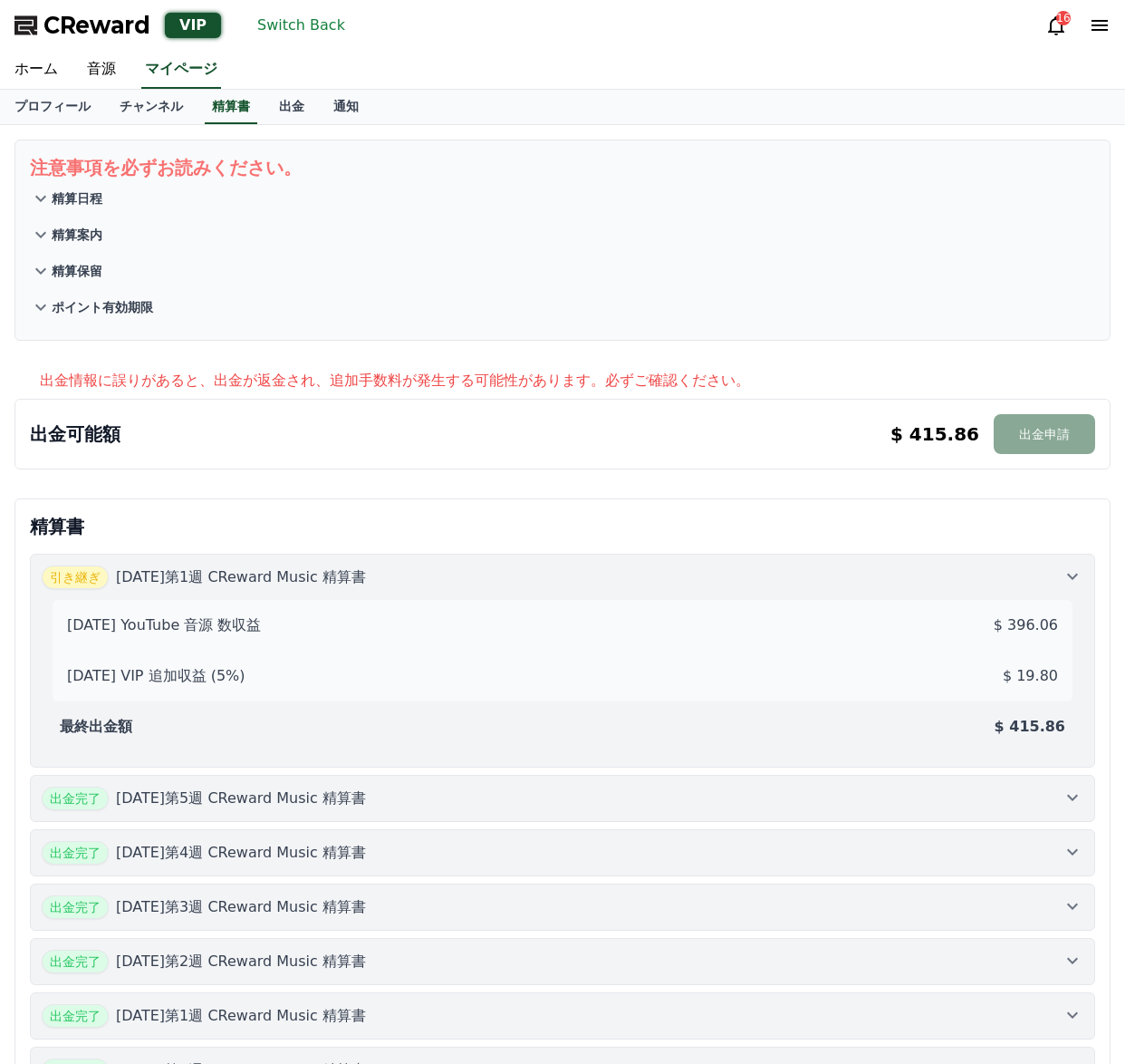
click at [1065, 577] on icon at bounding box center [1072, 576] width 22 height 22
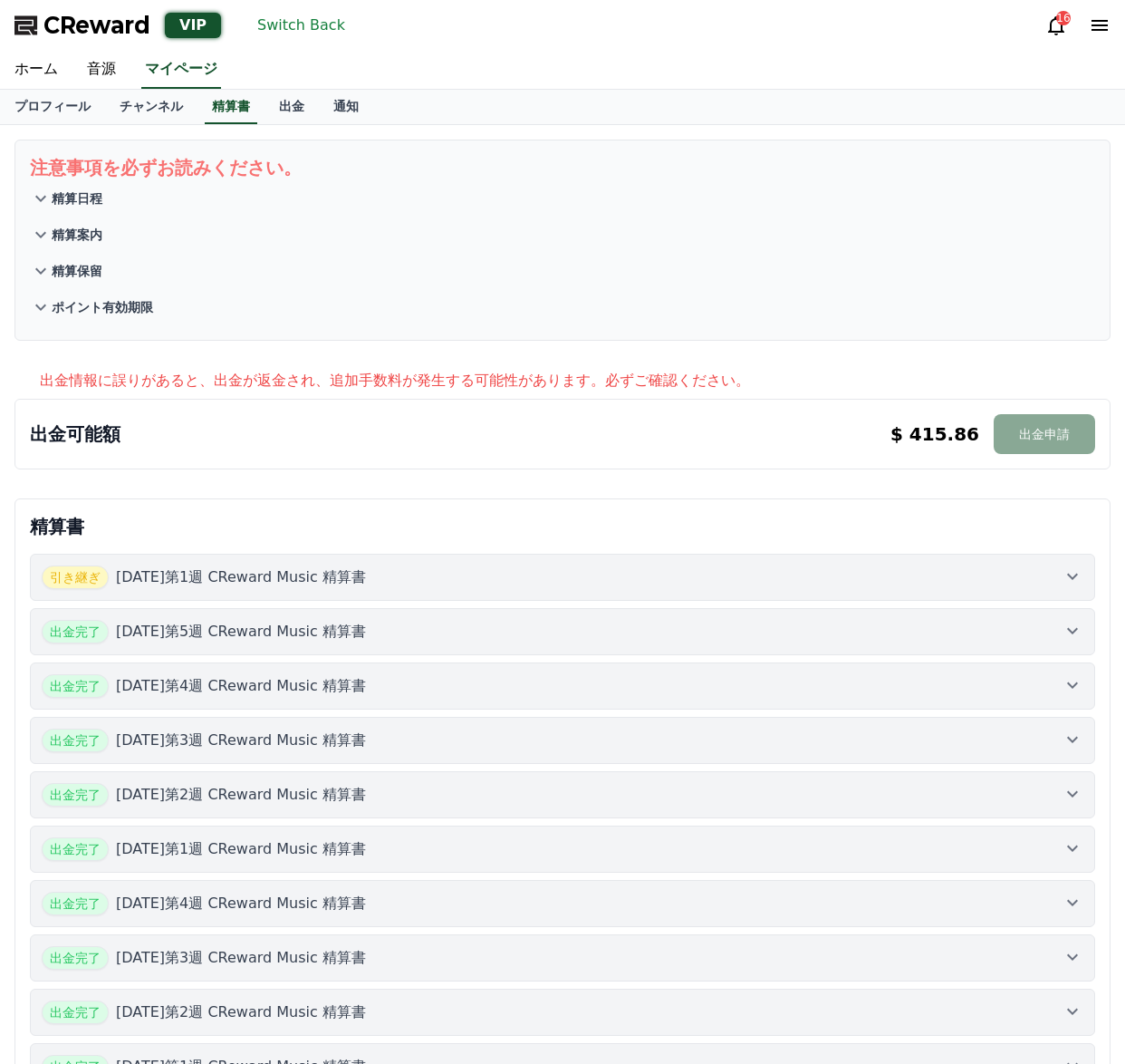
click at [1056, 616] on button "出金完了 2025年7月第5週 CReward Music 精算書" at bounding box center [562, 632] width 1066 height 47
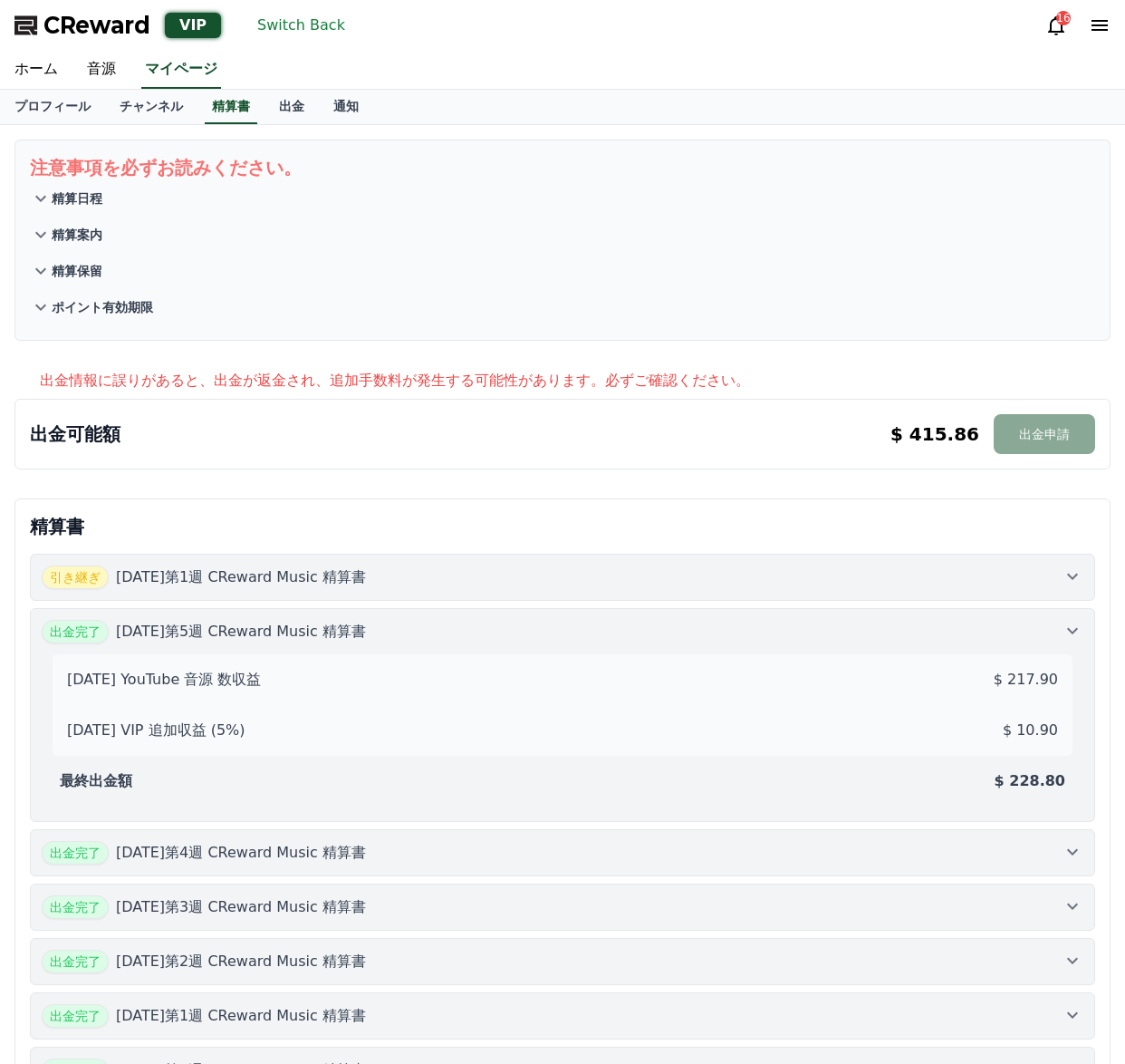
drag, startPoint x: 1062, startPoint y: 621, endPoint x: 988, endPoint y: 584, distance: 82.7
click at [1063, 623] on icon at bounding box center [1072, 631] width 22 height 22
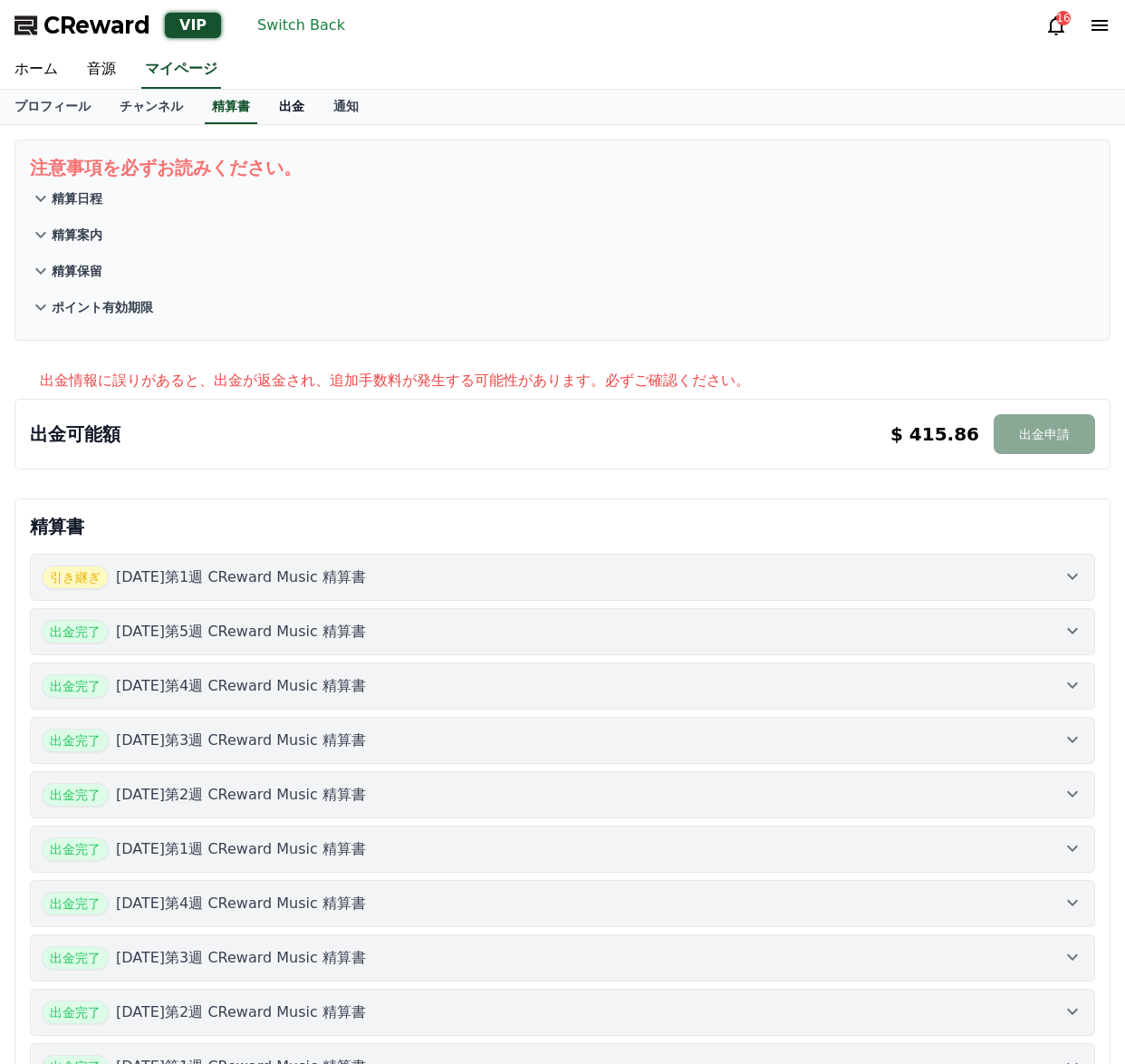
click at [289, 107] on link "出金" at bounding box center [292, 107] width 55 height 34
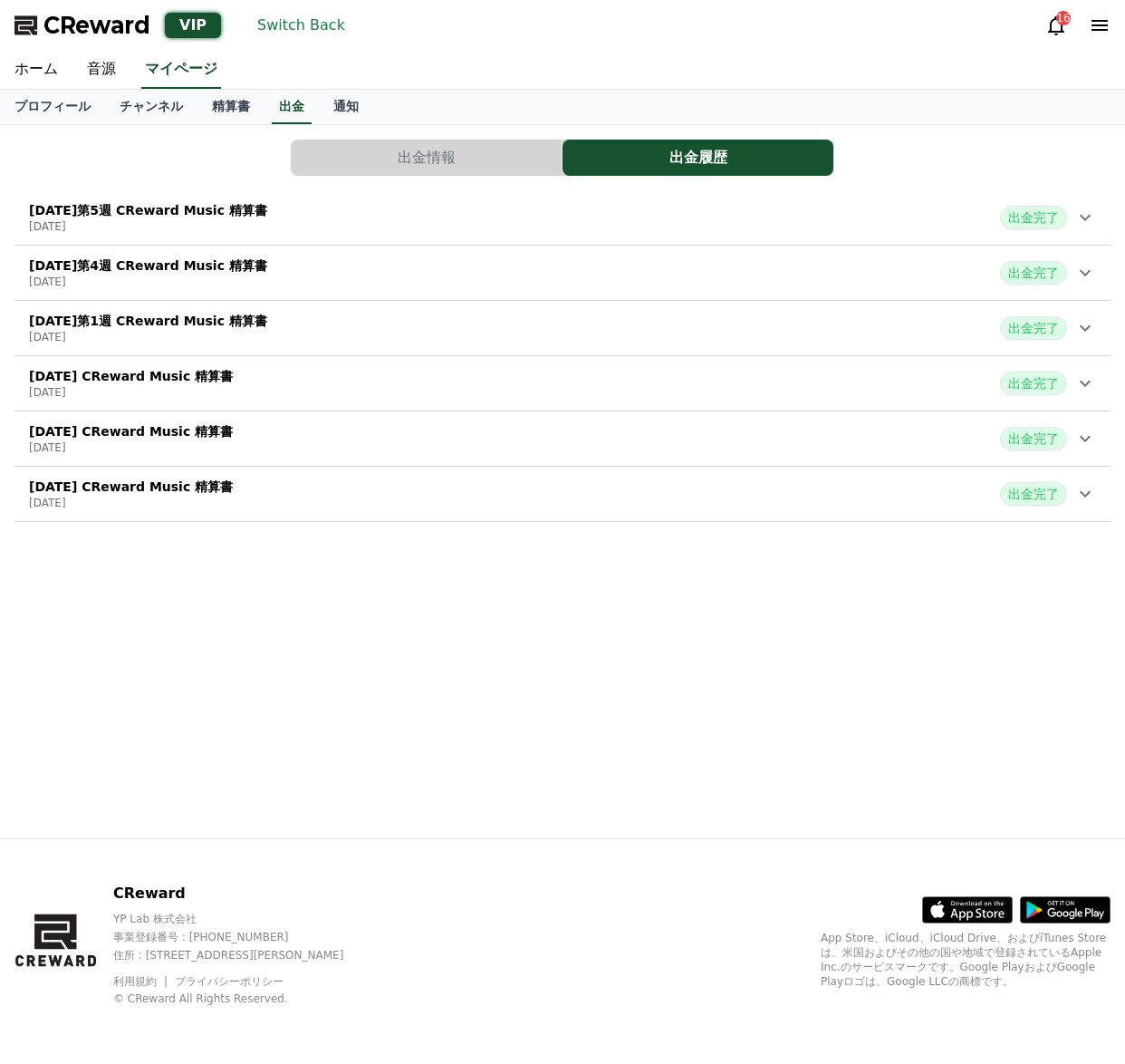
click at [1087, 220] on icon at bounding box center [1085, 217] width 22 height 22
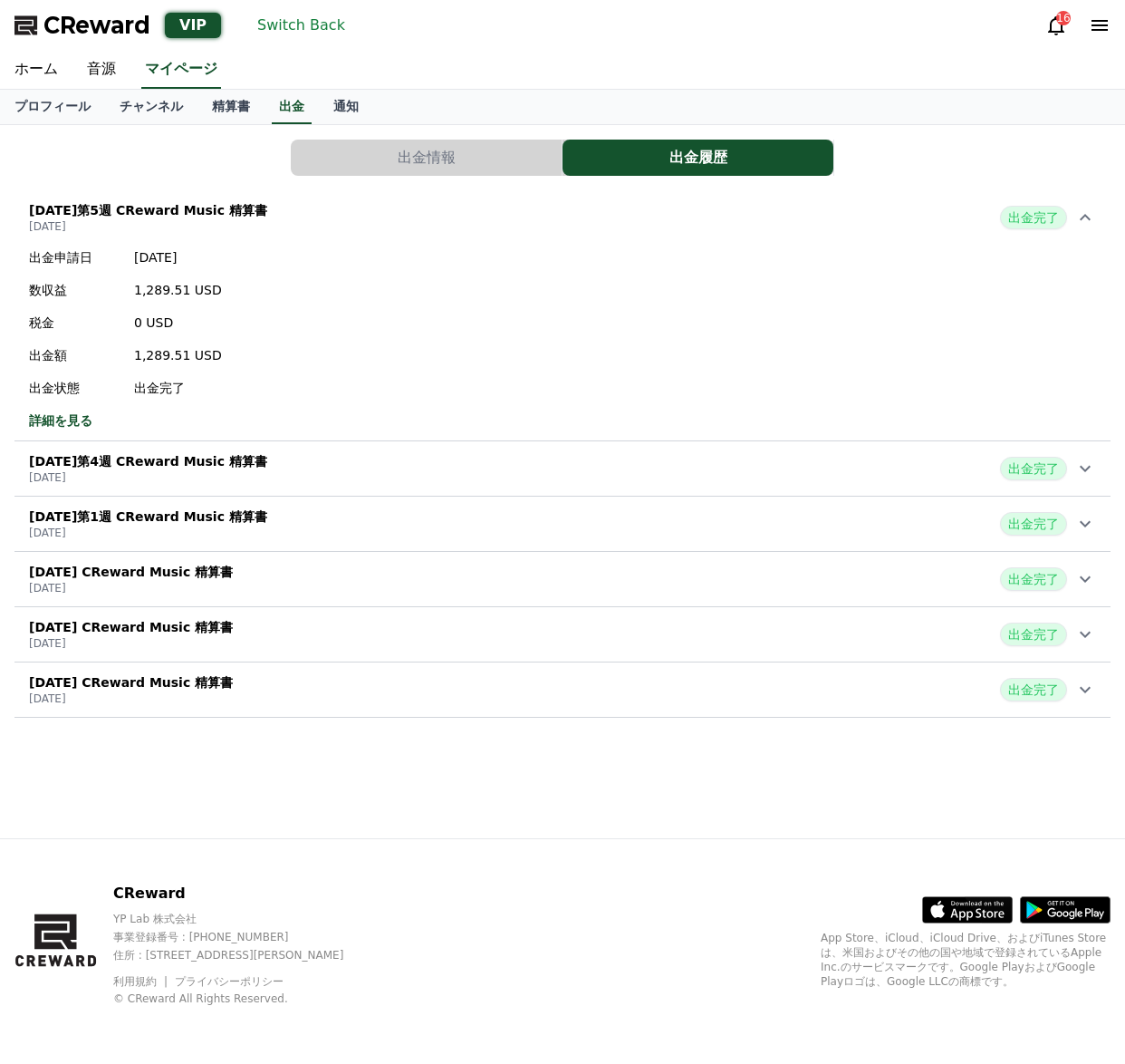
click at [1087, 220] on icon at bounding box center [1085, 217] width 22 height 22
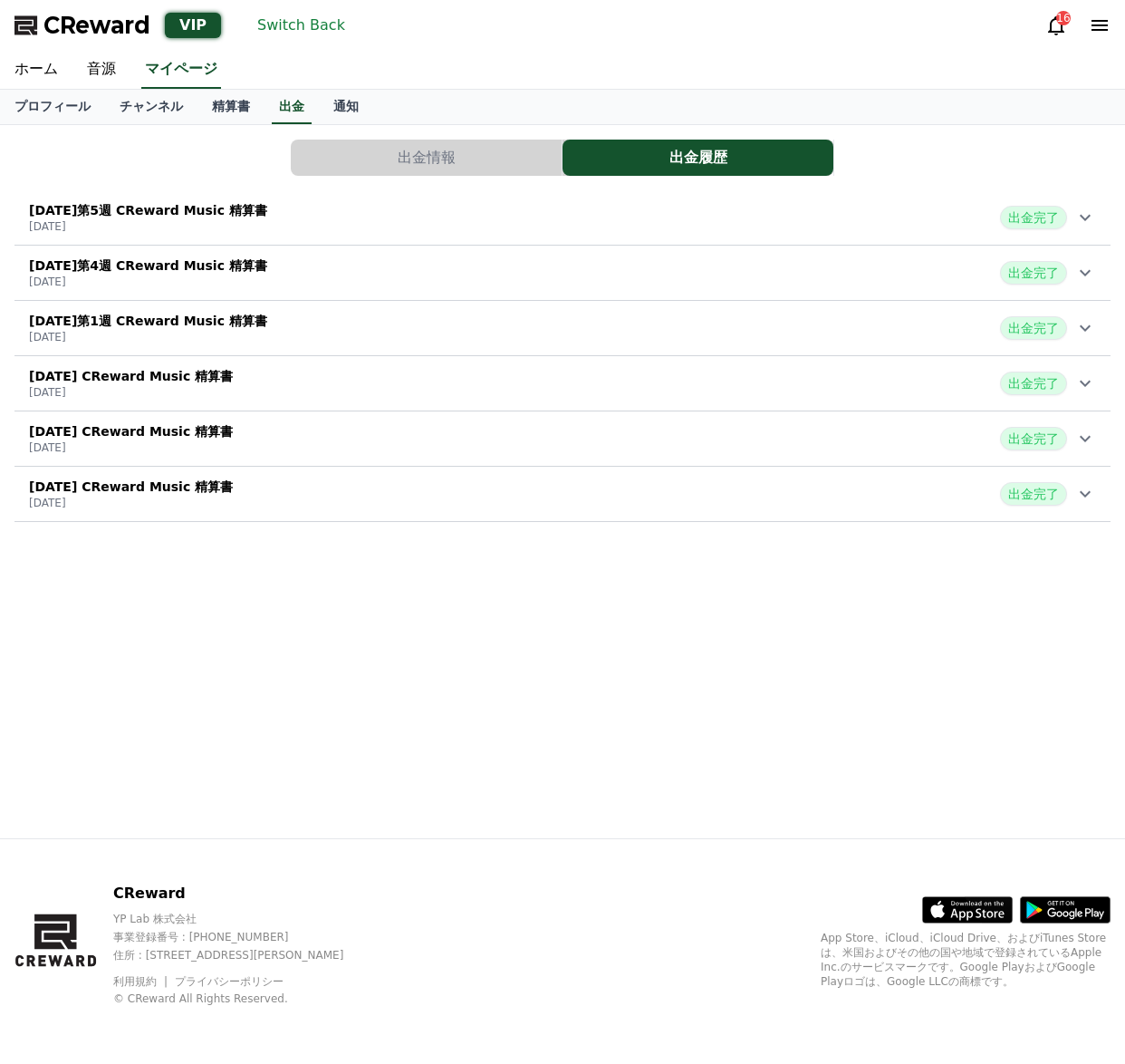
click at [1087, 220] on icon at bounding box center [1085, 217] width 22 height 22
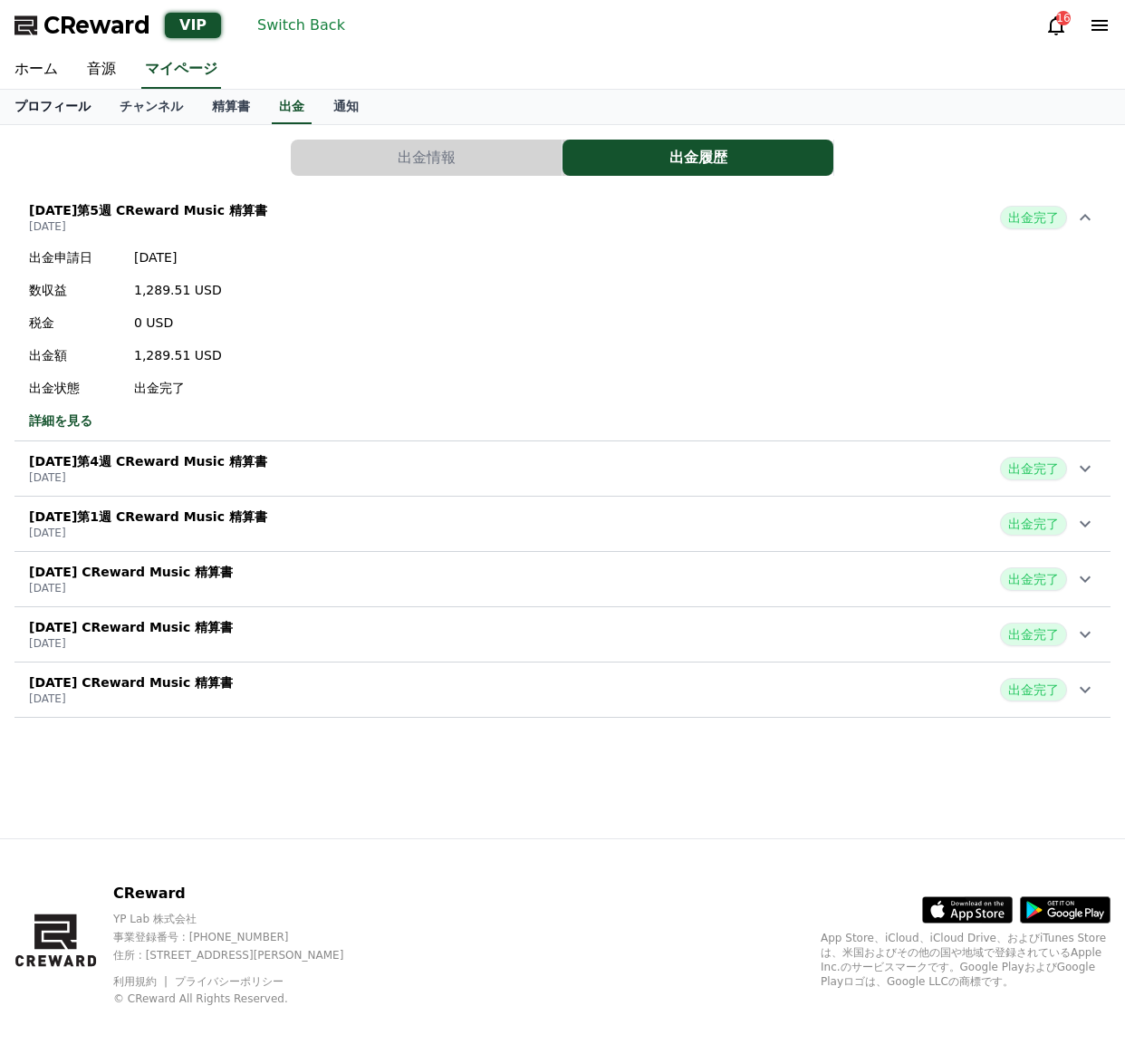
click at [46, 114] on link "プロフィール" at bounding box center [52, 107] width 105 height 34
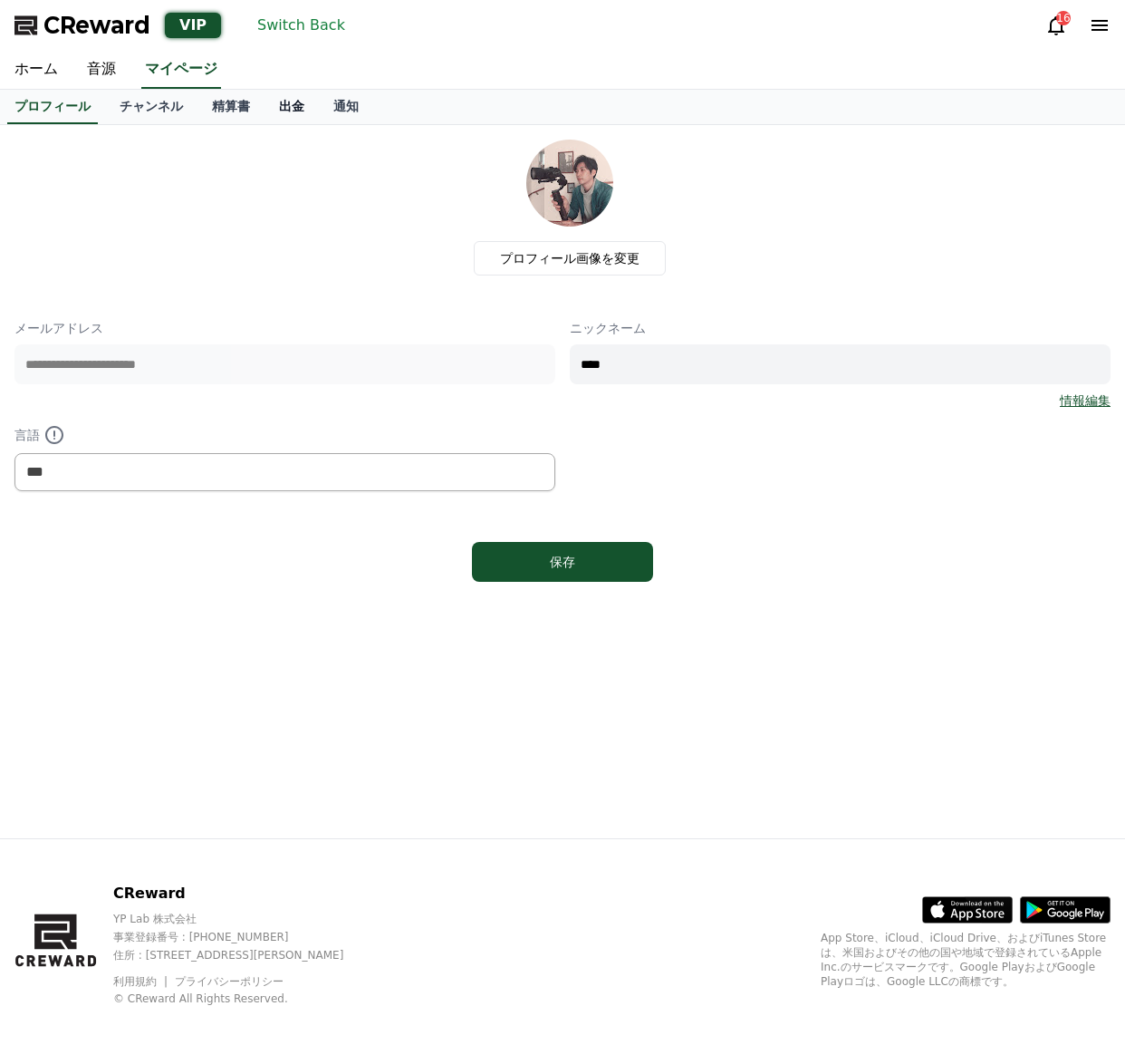
click at [288, 110] on link "出金" at bounding box center [292, 107] width 55 height 34
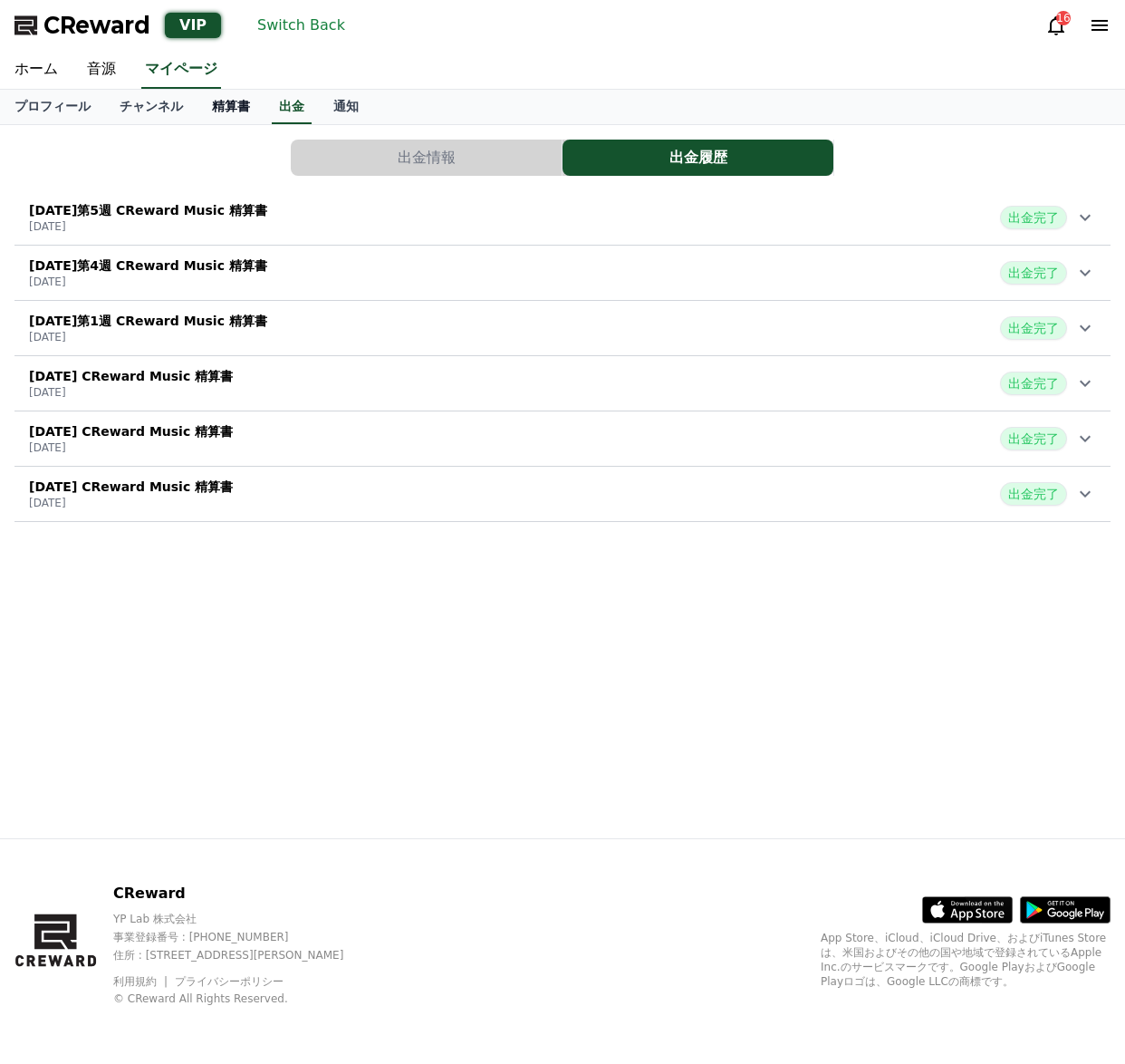
click at [234, 115] on link "精算書" at bounding box center [230, 107] width 67 height 34
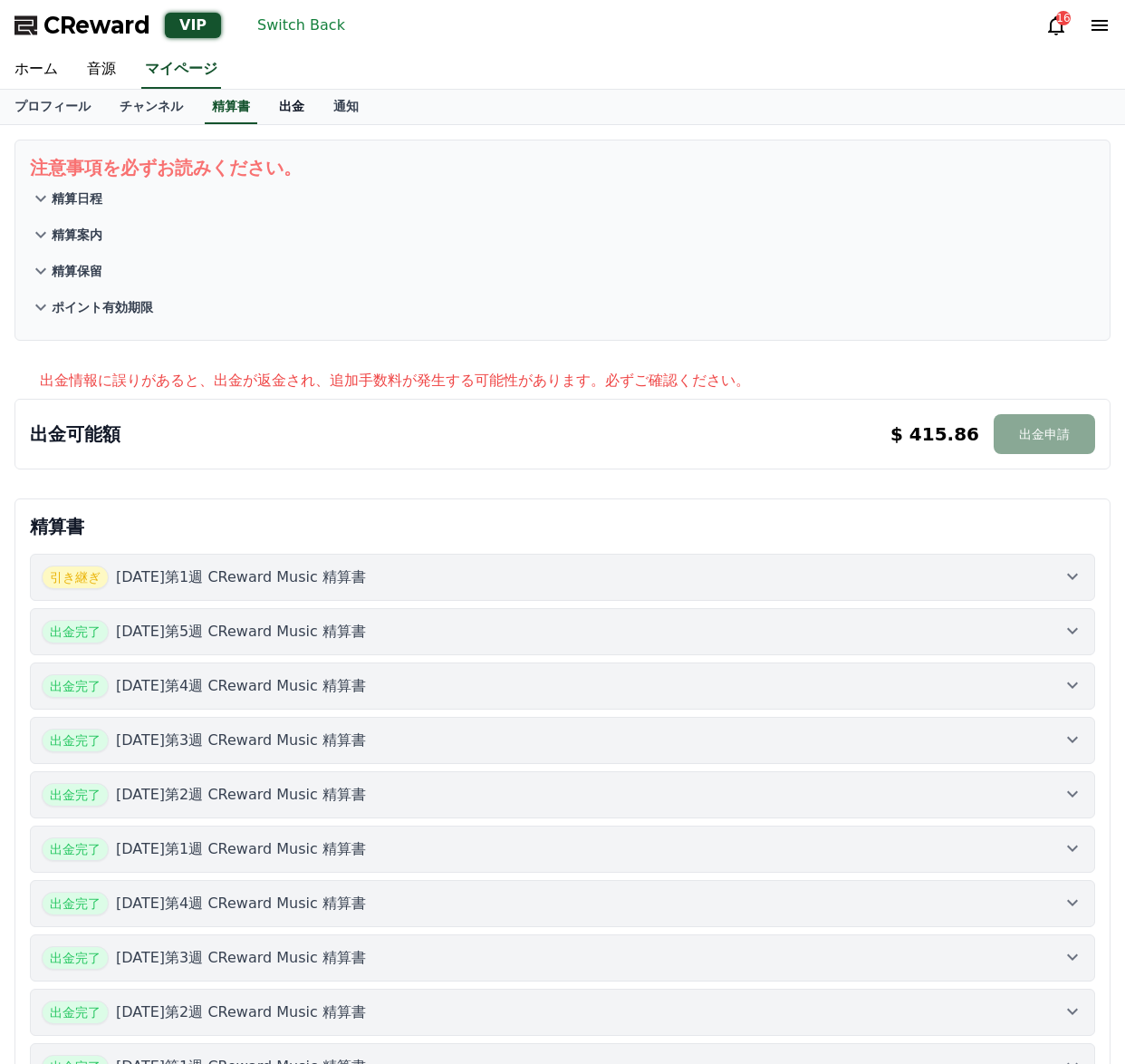
click at [295, 116] on link "出金" at bounding box center [292, 107] width 55 height 34
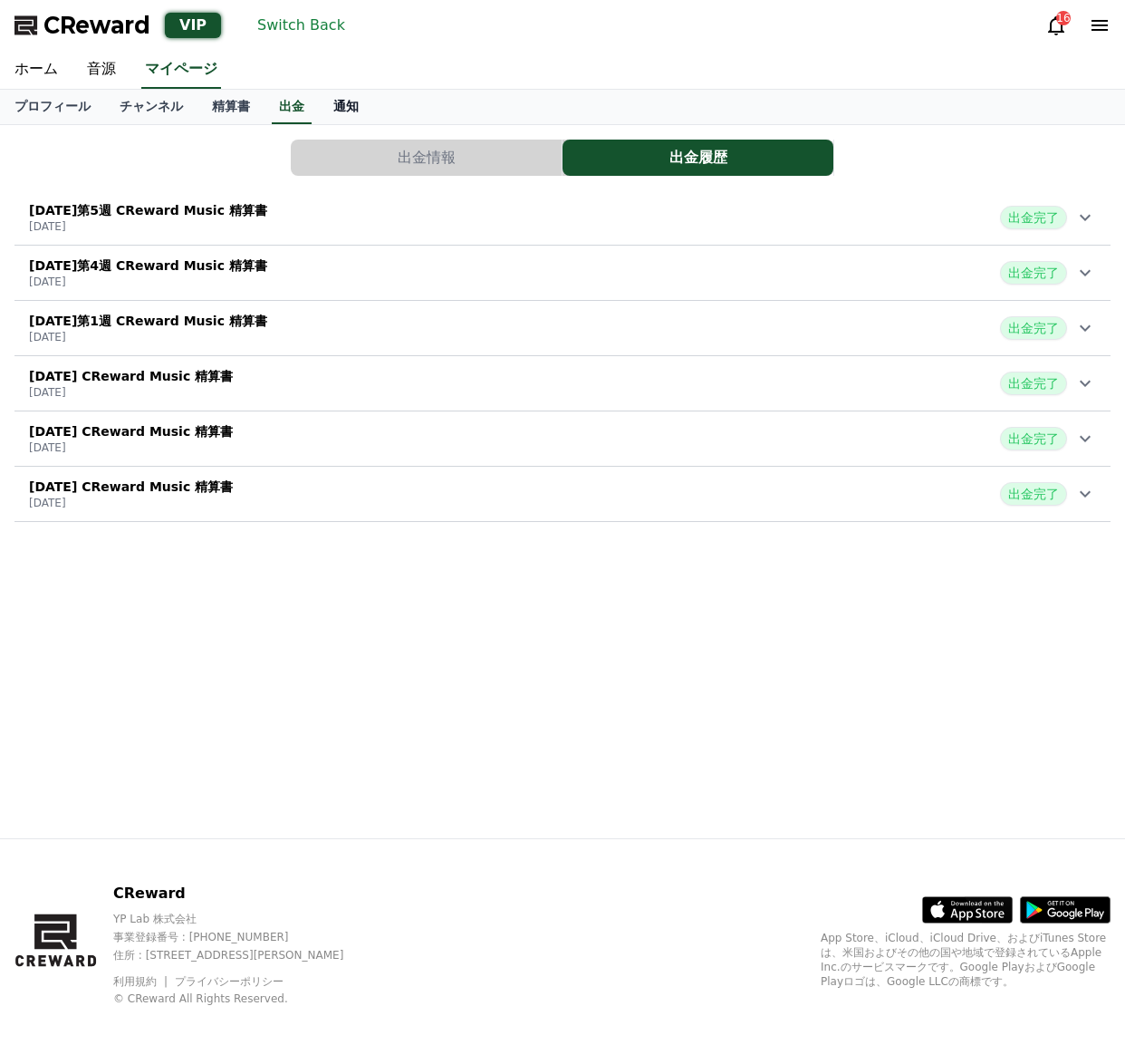
click at [352, 114] on link "通知" at bounding box center [346, 107] width 55 height 34
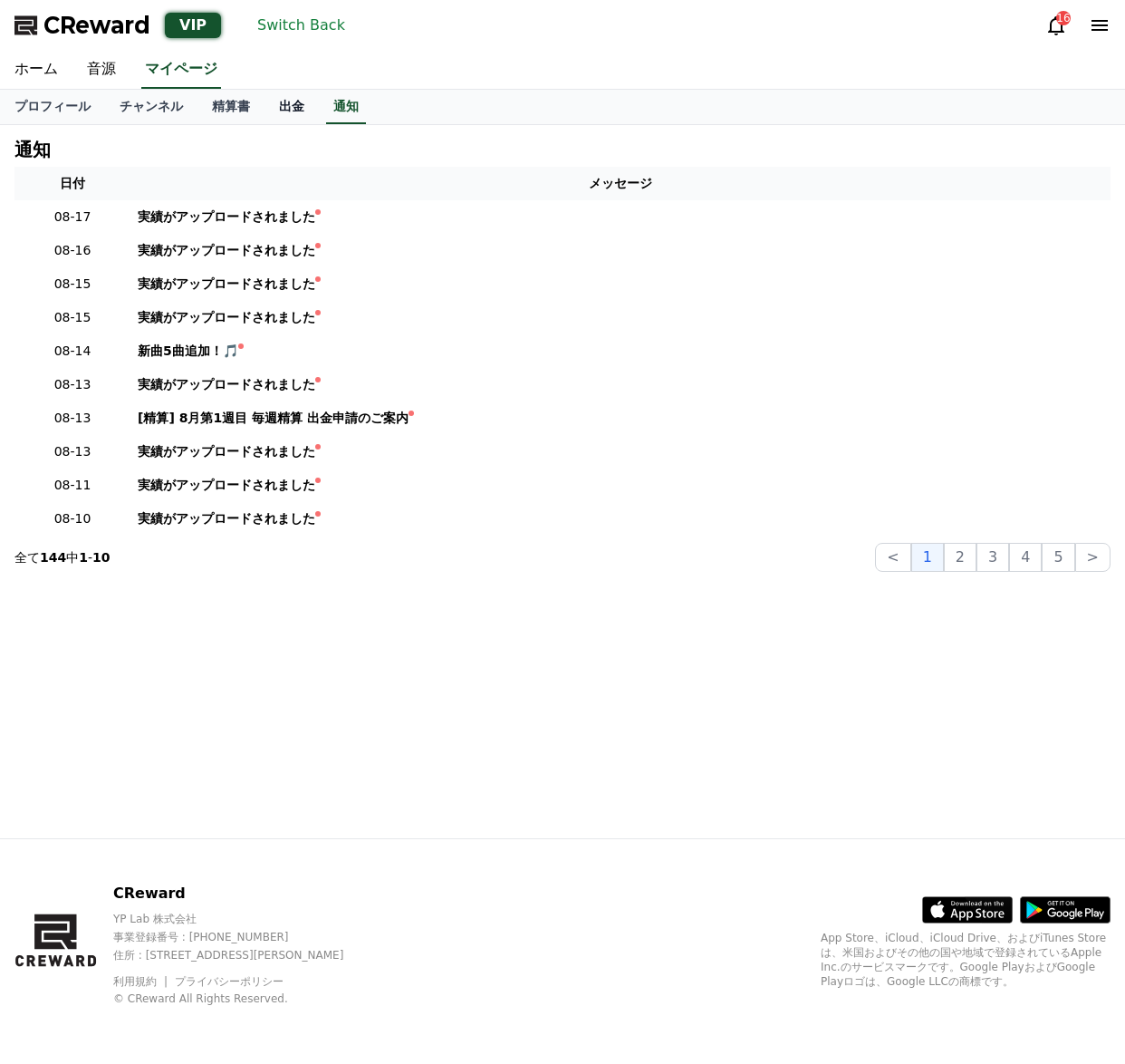
click at [290, 112] on link "出金" at bounding box center [292, 107] width 55 height 34
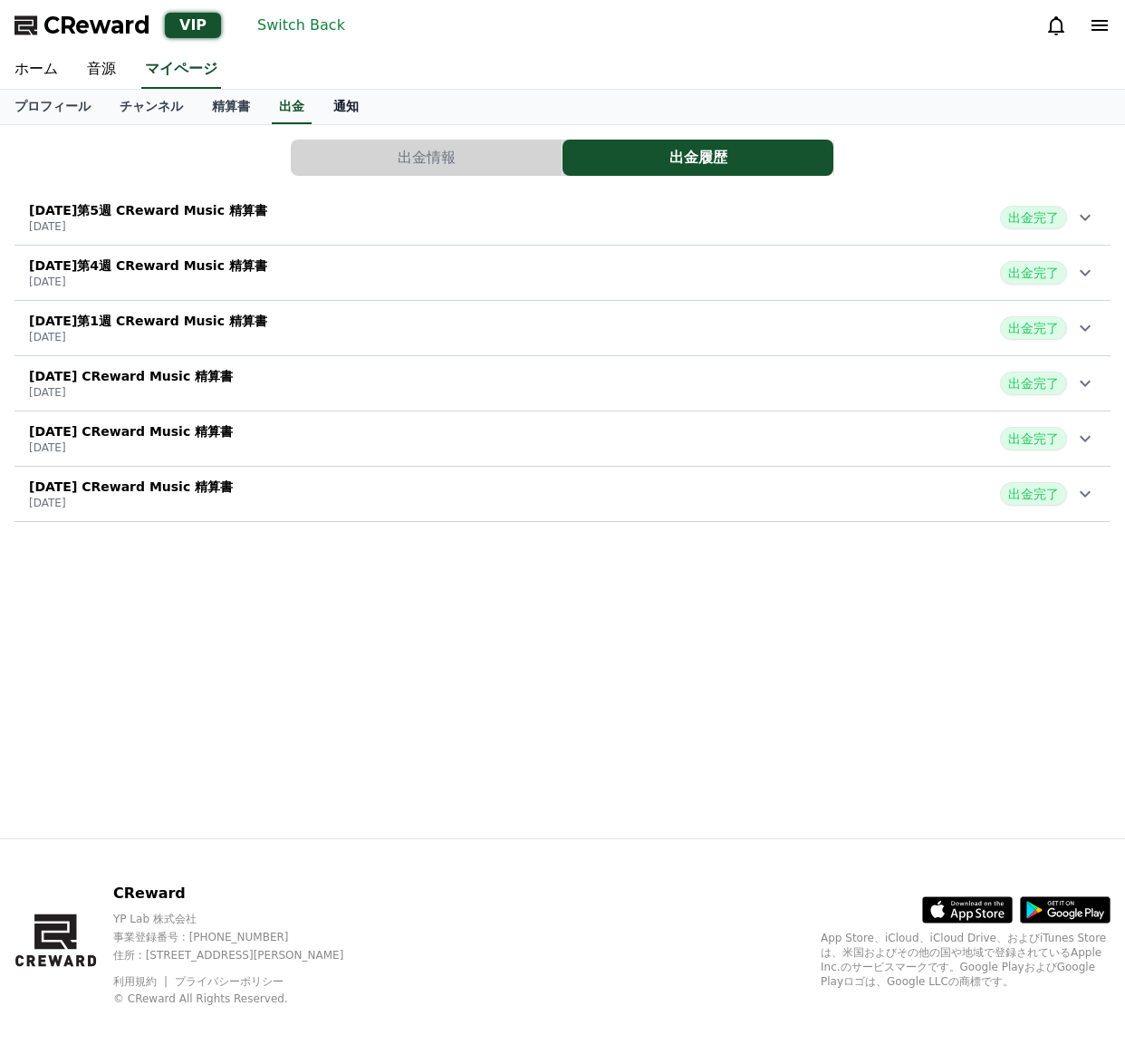
click at [337, 114] on link "通知" at bounding box center [346, 107] width 55 height 34
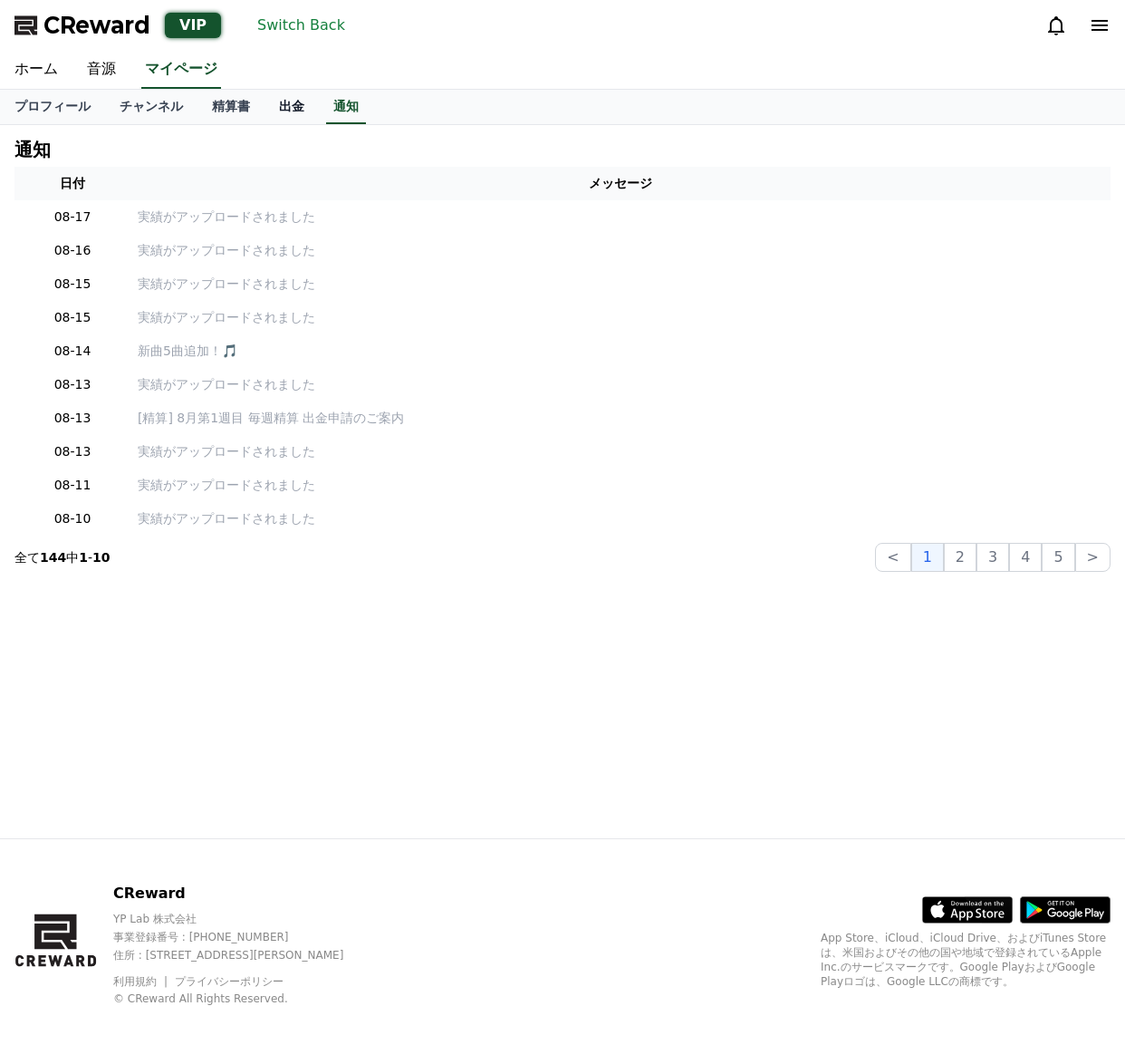
click at [302, 113] on link "出金" at bounding box center [292, 107] width 55 height 34
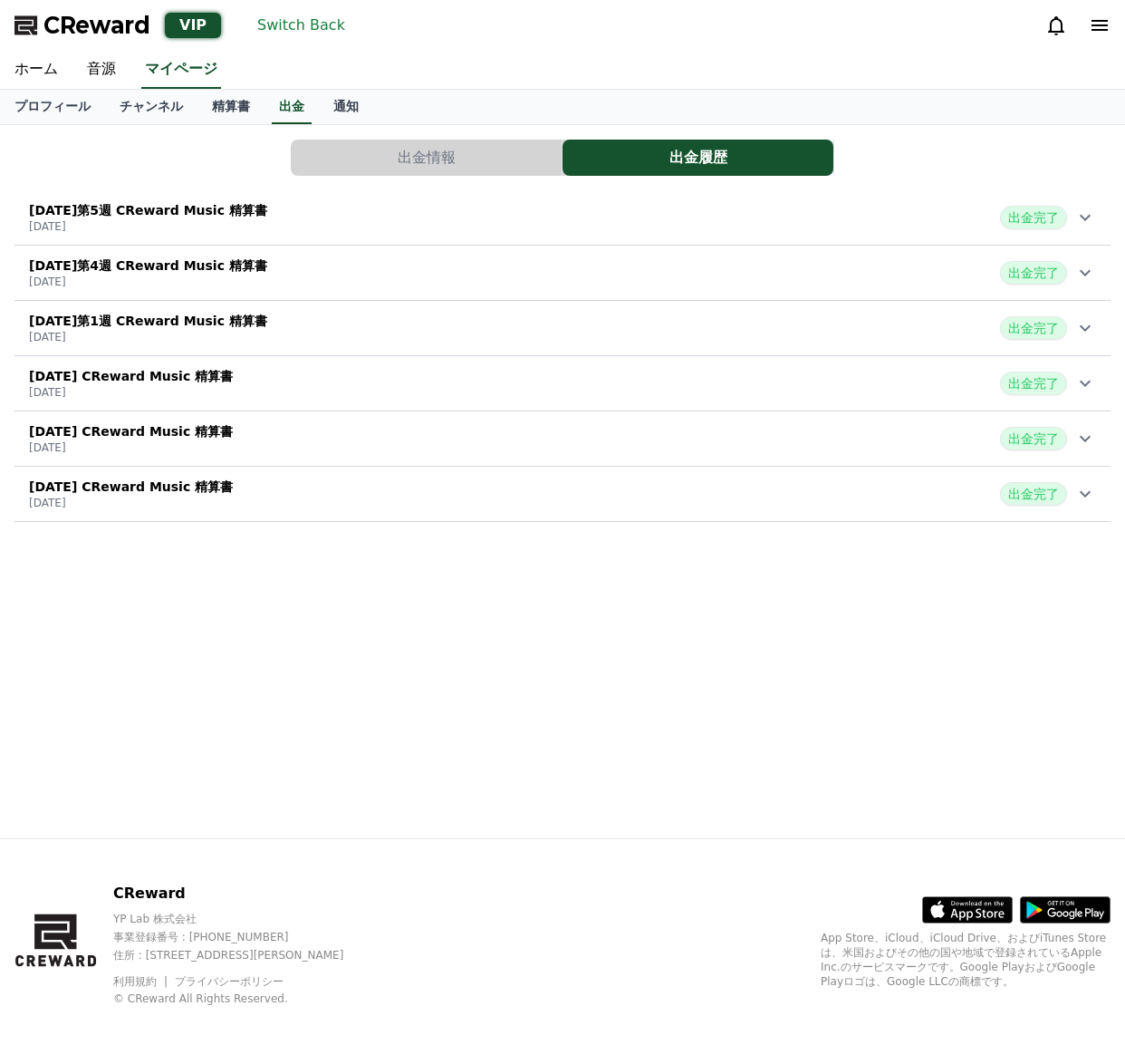
click at [458, 217] on div "2025年7月第5週 CReward Music 精算書 2025-08-07 出金完了" at bounding box center [562, 217] width 1097 height 47
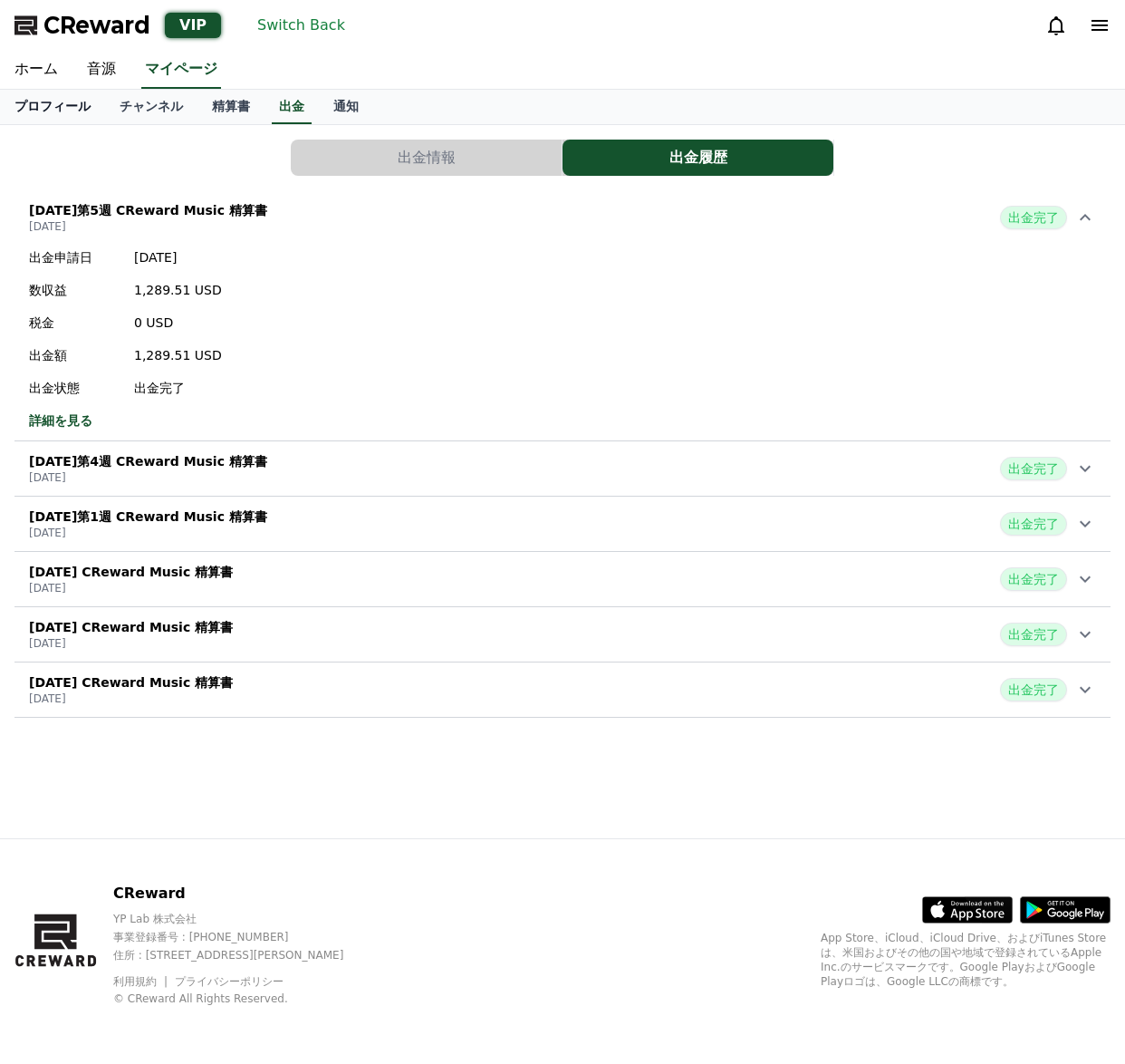
click at [42, 110] on link "プロフィール" at bounding box center [52, 107] width 105 height 34
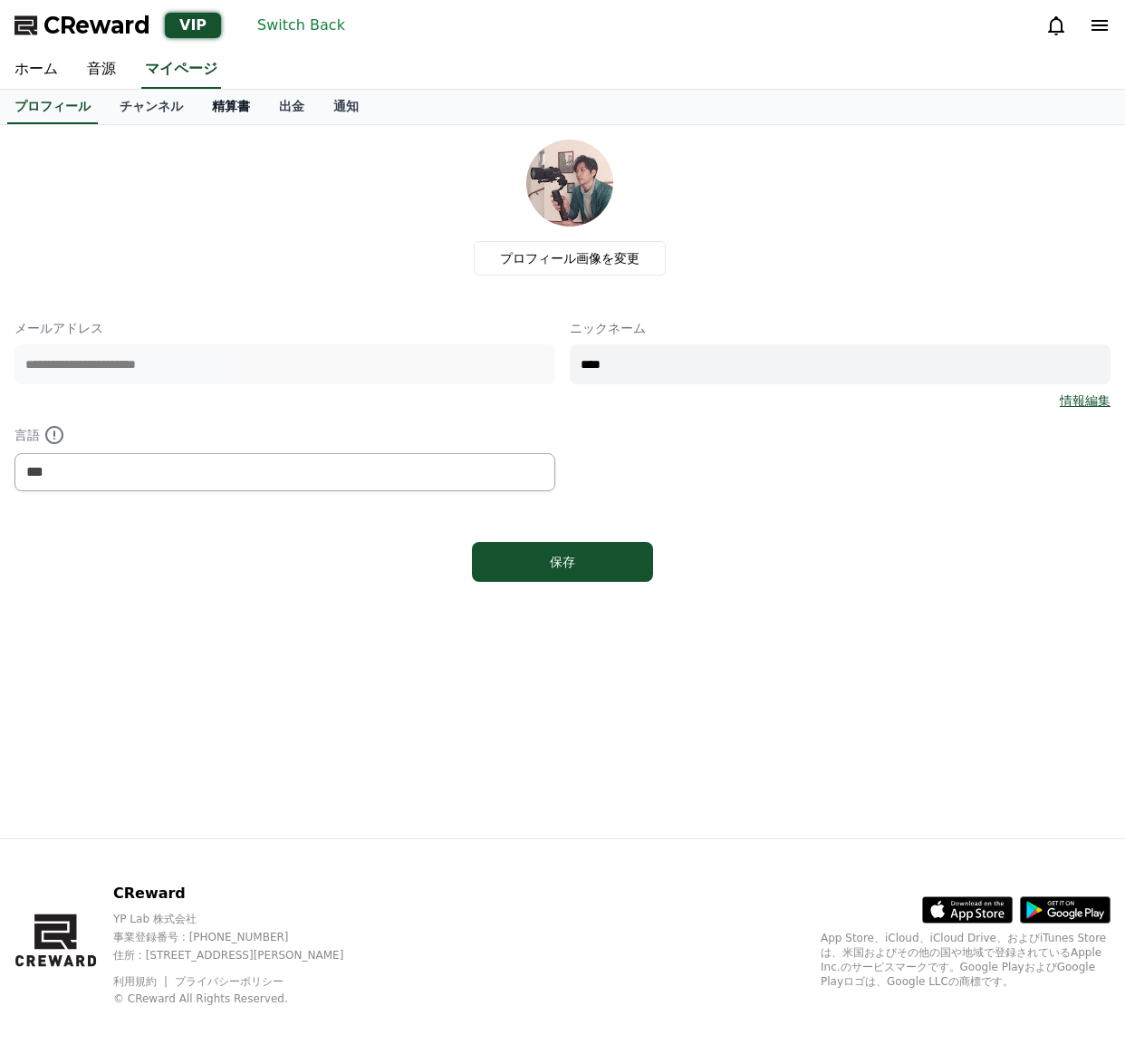
click at [224, 104] on link "精算書" at bounding box center [230, 107] width 67 height 34
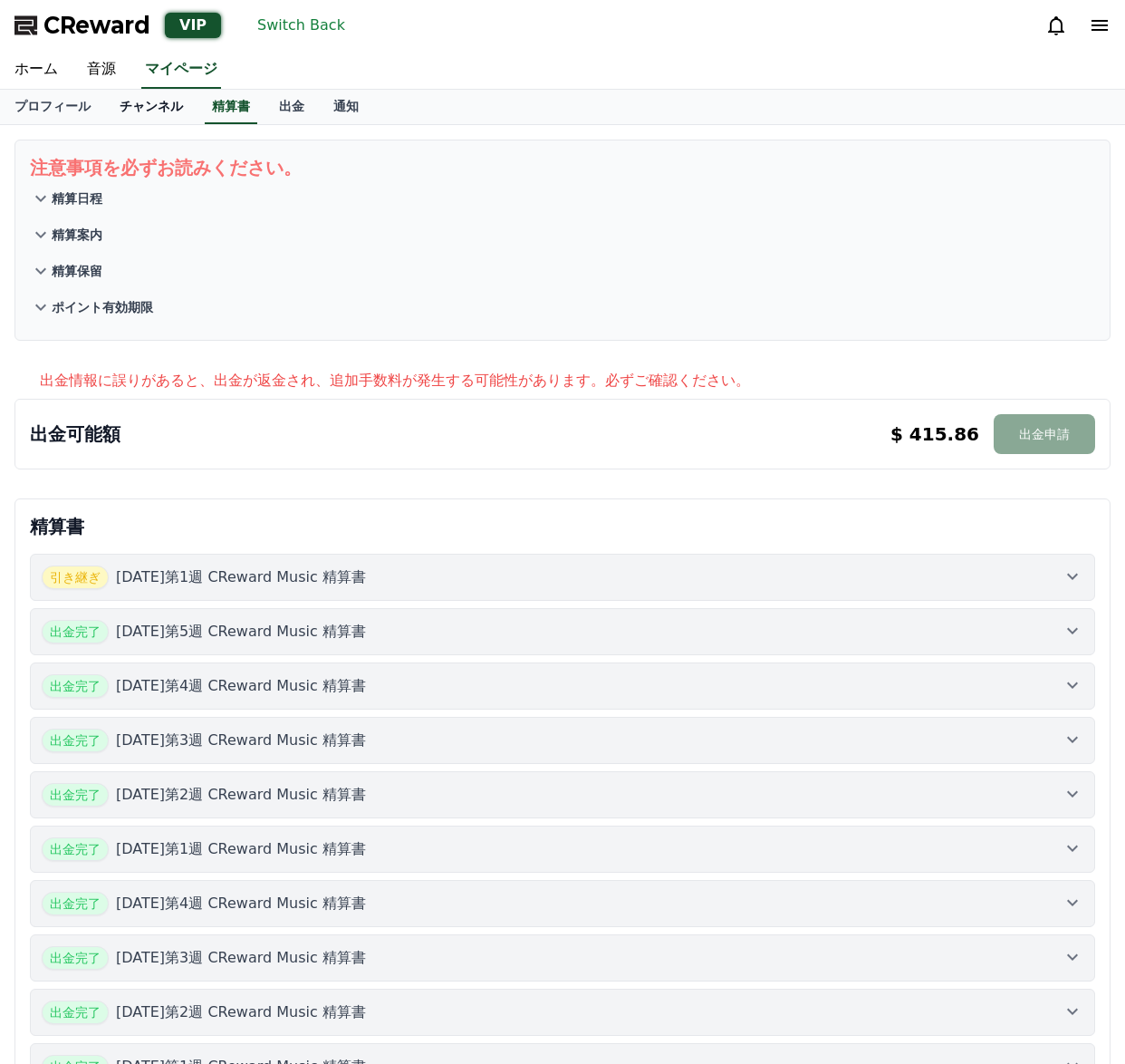
click at [165, 118] on link "チャンネル" at bounding box center [151, 107] width 92 height 34
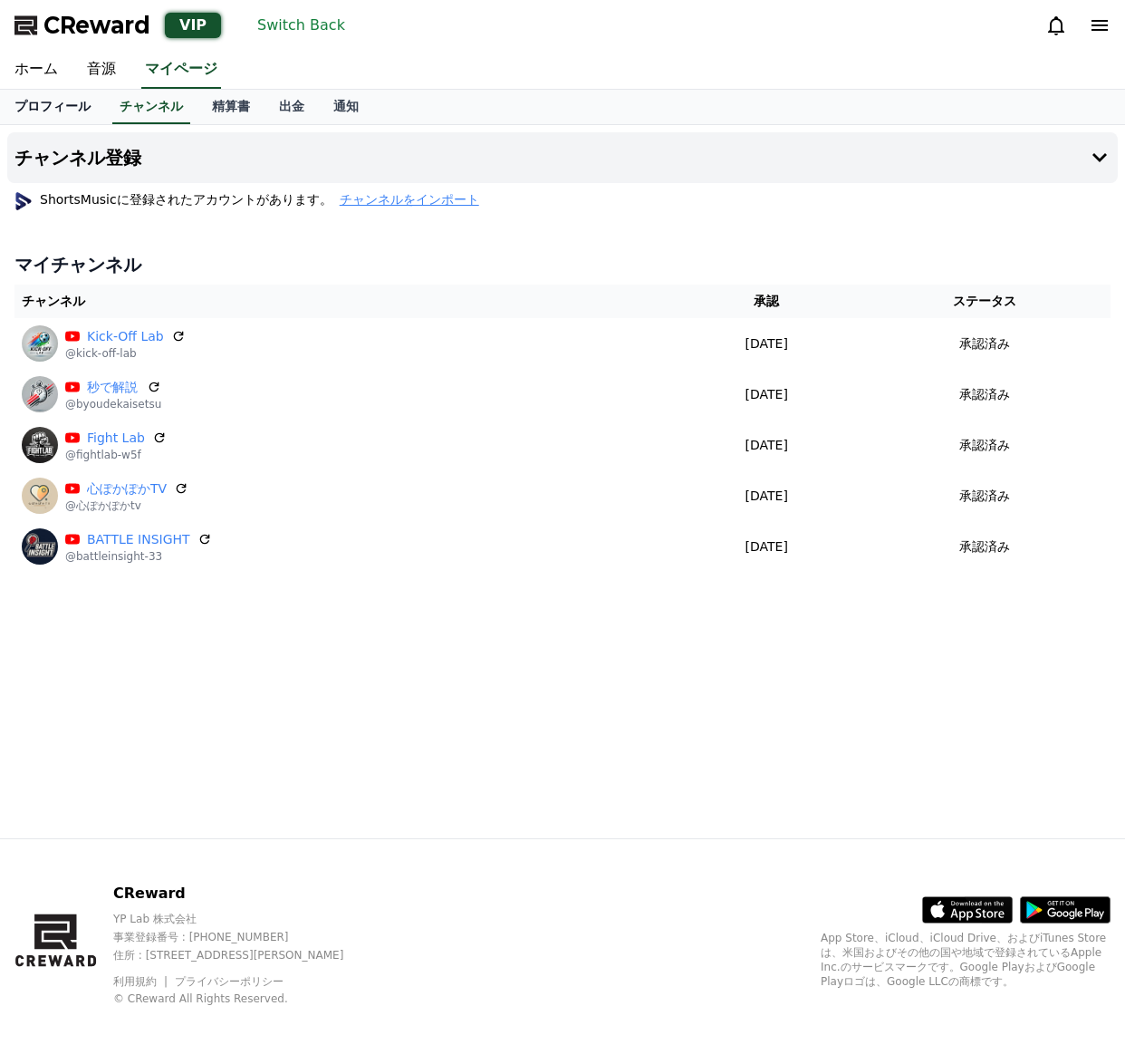
click at [67, 115] on link "プロフィール" at bounding box center [52, 107] width 105 height 34
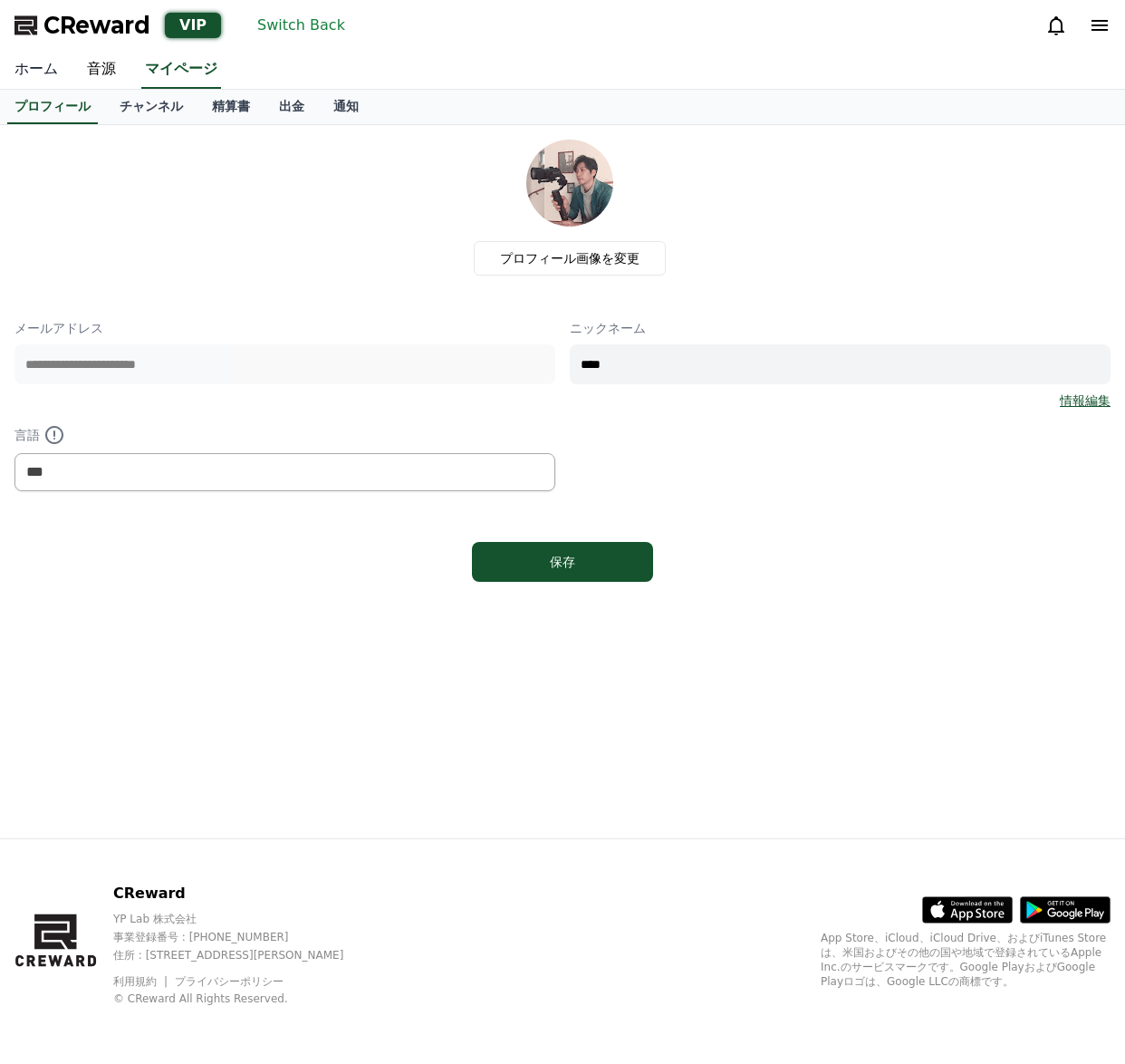
click at [53, 75] on link "ホーム" at bounding box center [36, 70] width 73 height 38
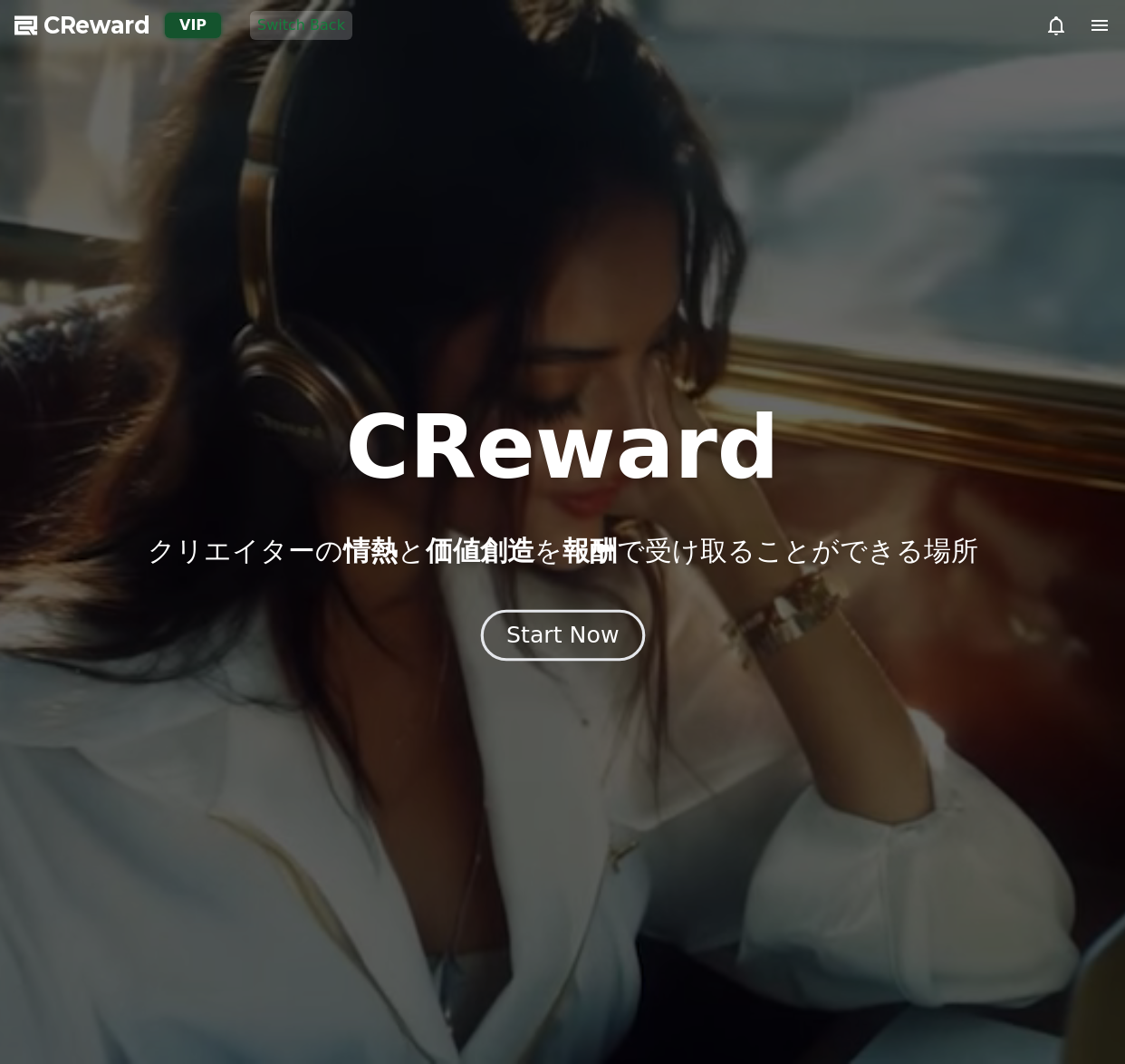
click at [586, 648] on div "Start Now" at bounding box center [562, 635] width 112 height 31
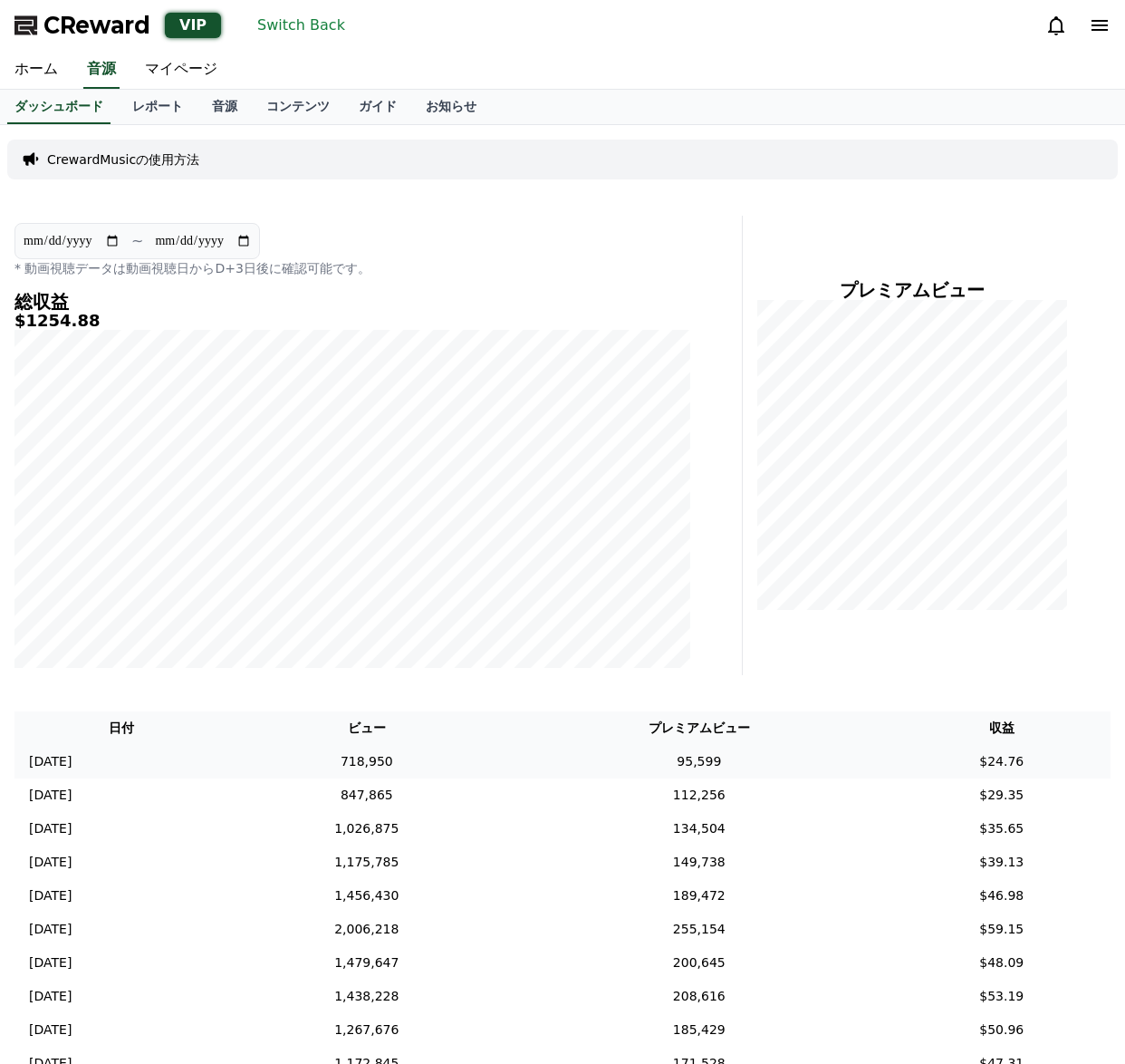
click at [855, 762] on td "95,599" at bounding box center [699, 762] width 387 height 34
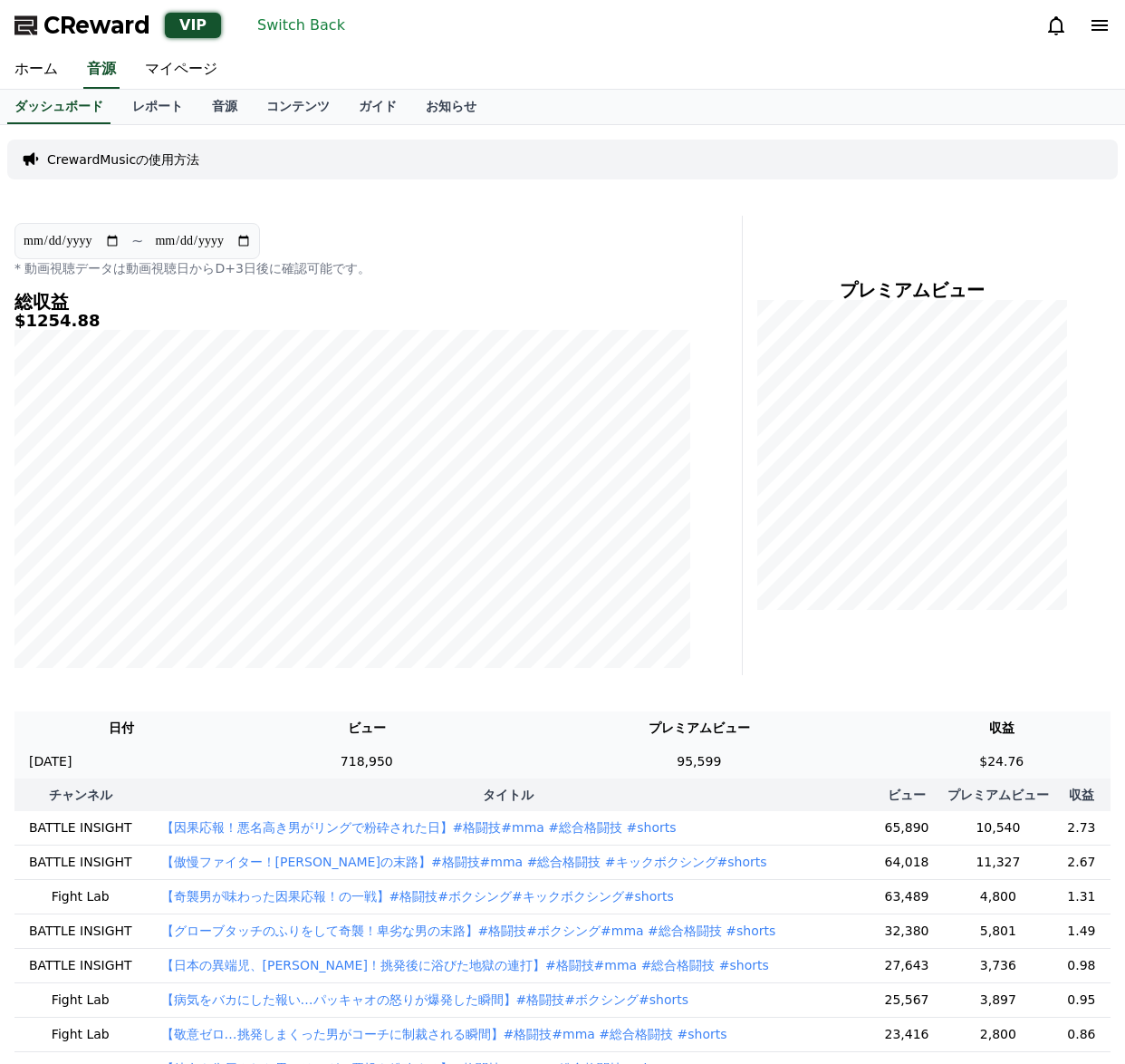
click at [840, 754] on td "95,599" at bounding box center [699, 762] width 387 height 34
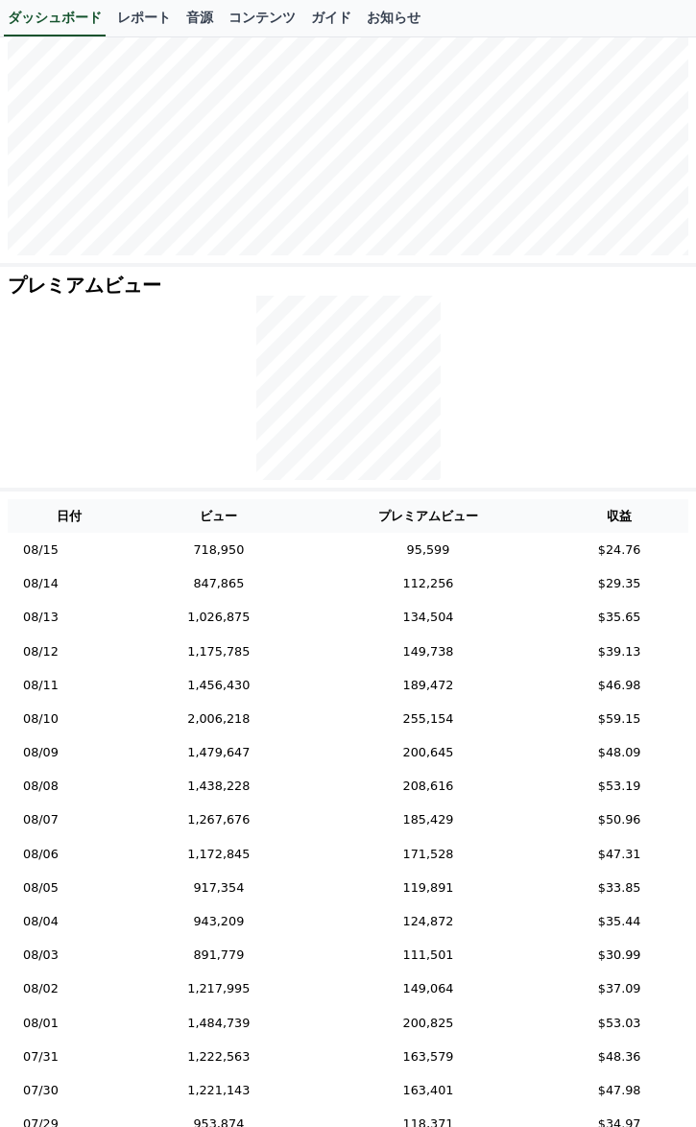
click at [171, 394] on div at bounding box center [348, 388] width 681 height 184
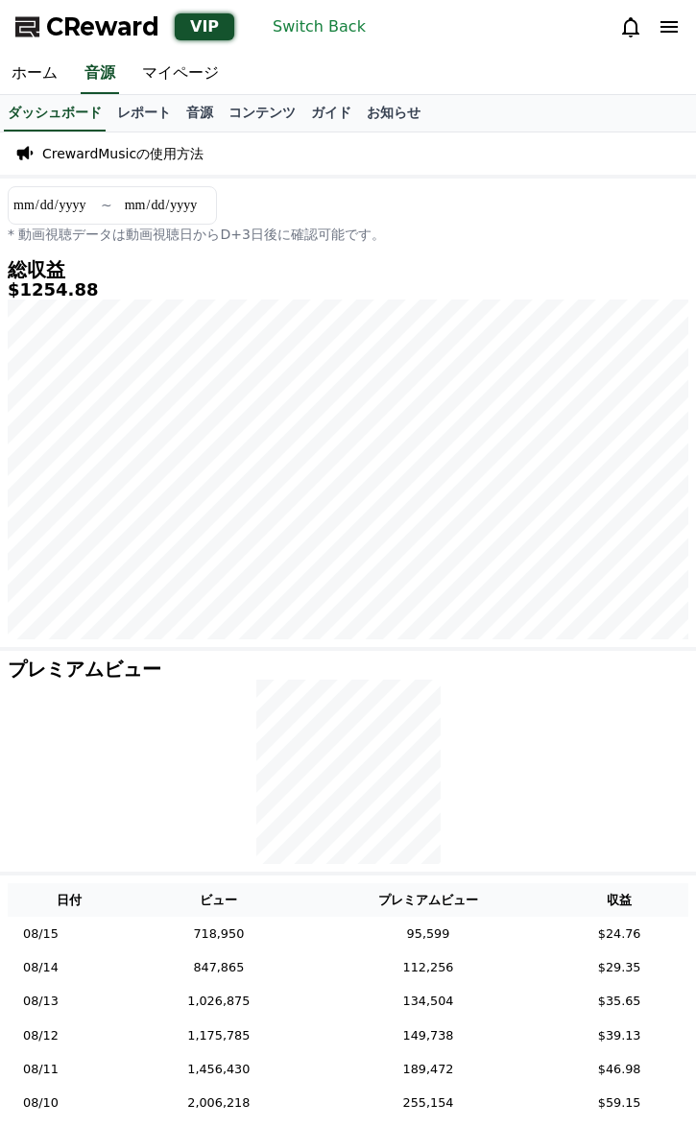
click at [92, 205] on input "**********" at bounding box center [56, 205] width 88 height 21
click at [70, 209] on input "**********" at bounding box center [56, 205] width 88 height 21
click at [304, 156] on div "CrewardMusicの使用方法" at bounding box center [348, 153] width 696 height 42
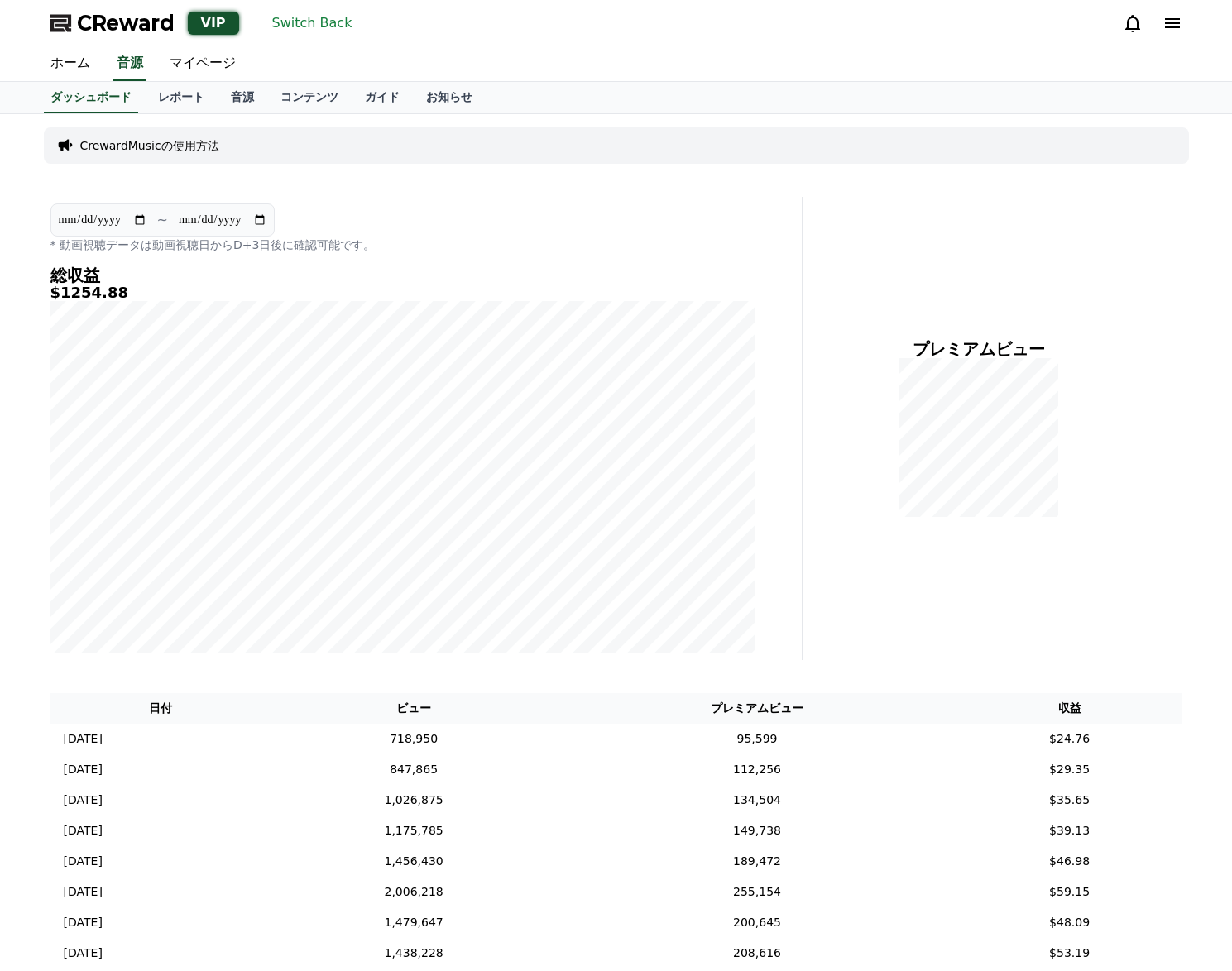
click at [142, 223] on input "**********" at bounding box center [103, 220] width 90 height 18
type input "**********"
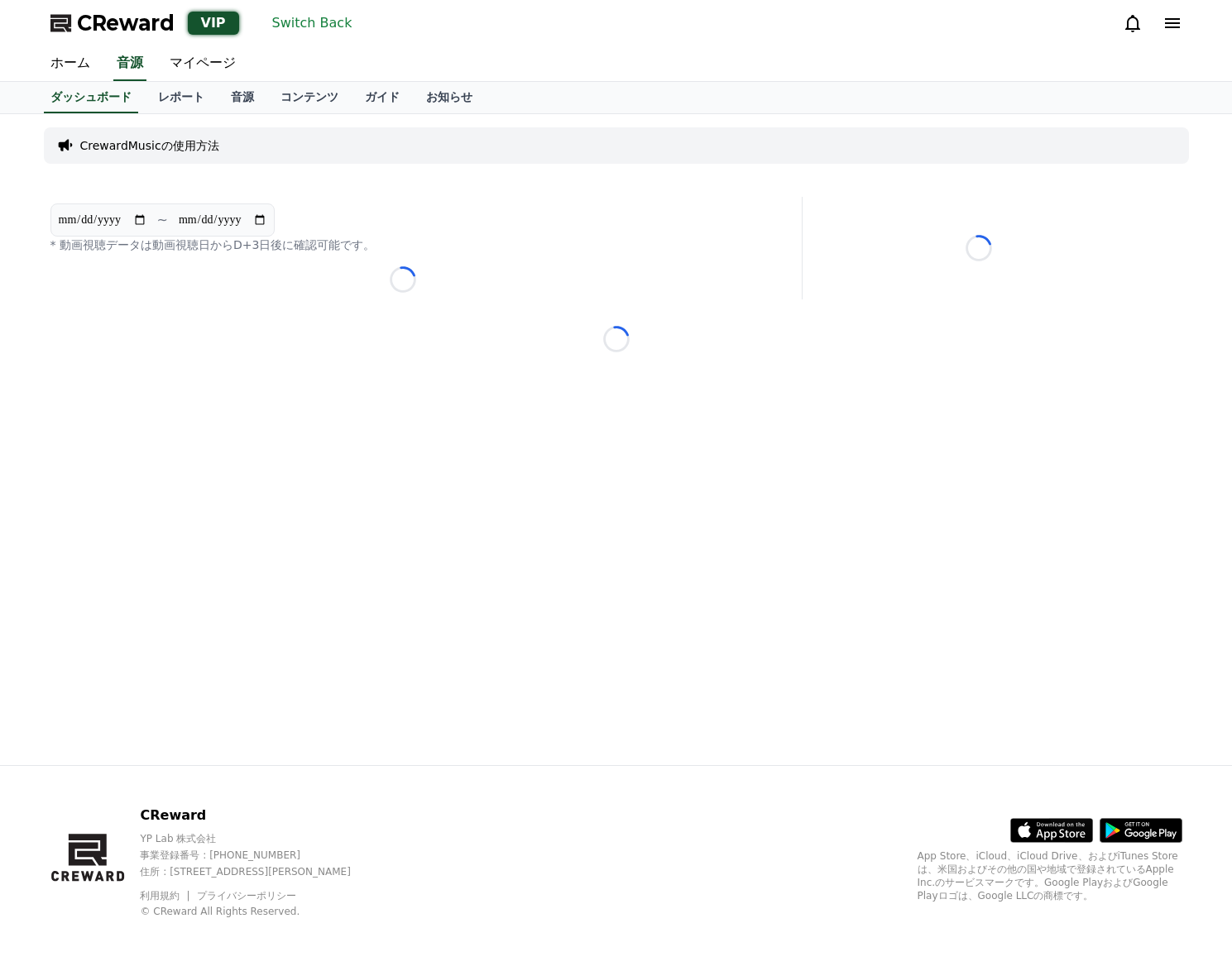
click at [261, 225] on input "**********" at bounding box center [222, 220] width 90 height 18
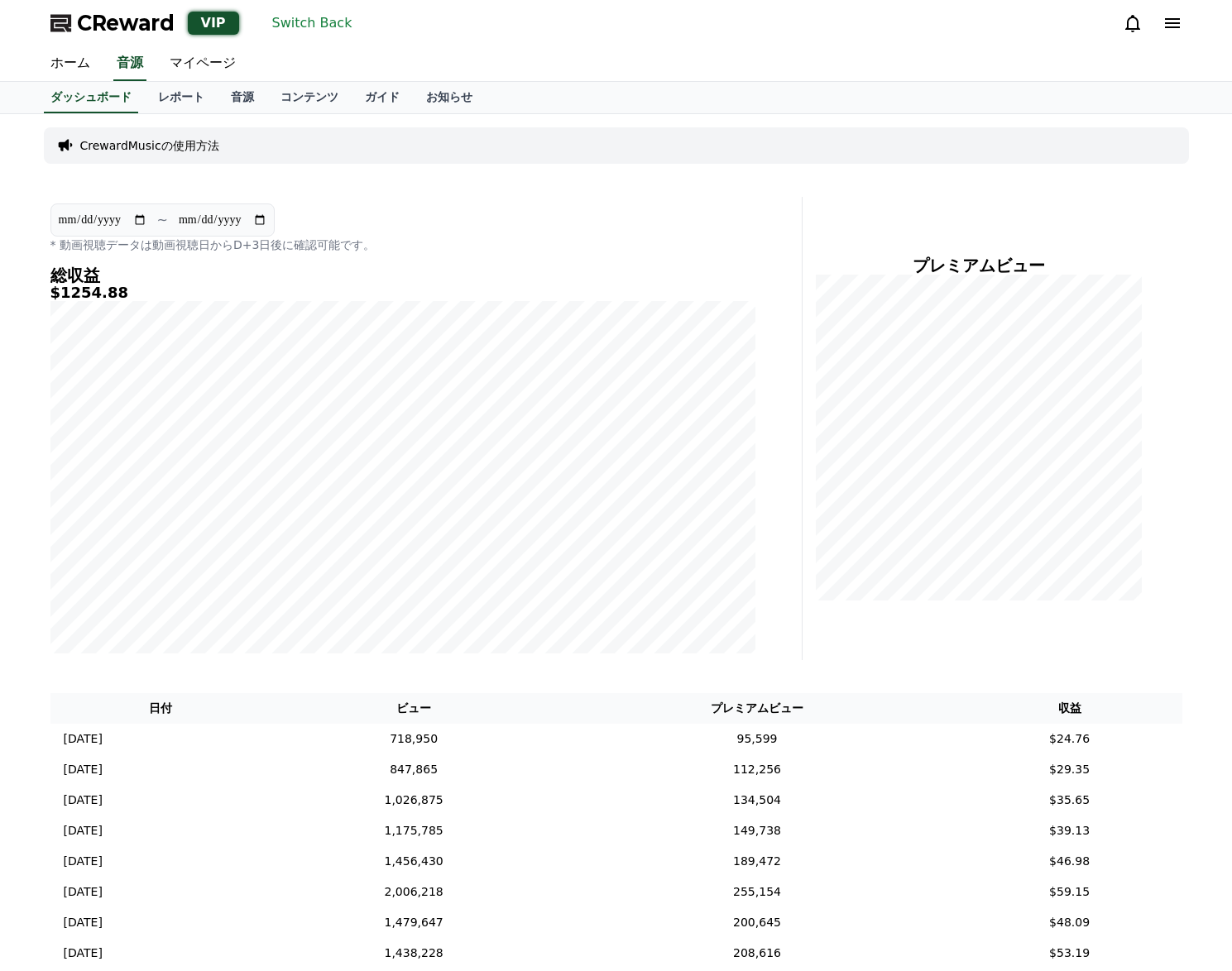
type input "**********"
click at [139, 228] on input "**********" at bounding box center [103, 220] width 90 height 18
click at [138, 220] on input "**********" at bounding box center [103, 220] width 90 height 18
type input "**********"
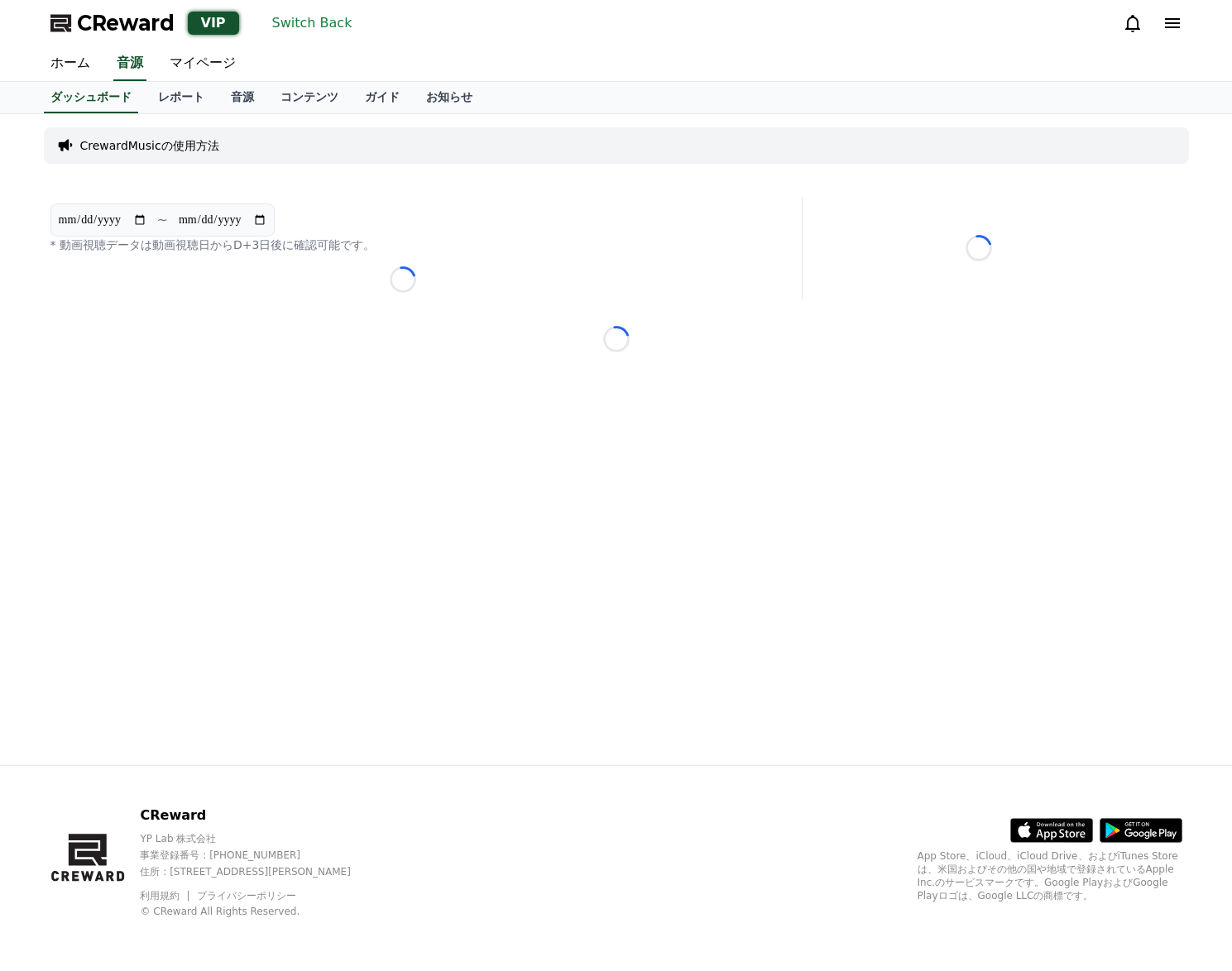
click at [265, 221] on input "**********" at bounding box center [222, 220] width 90 height 18
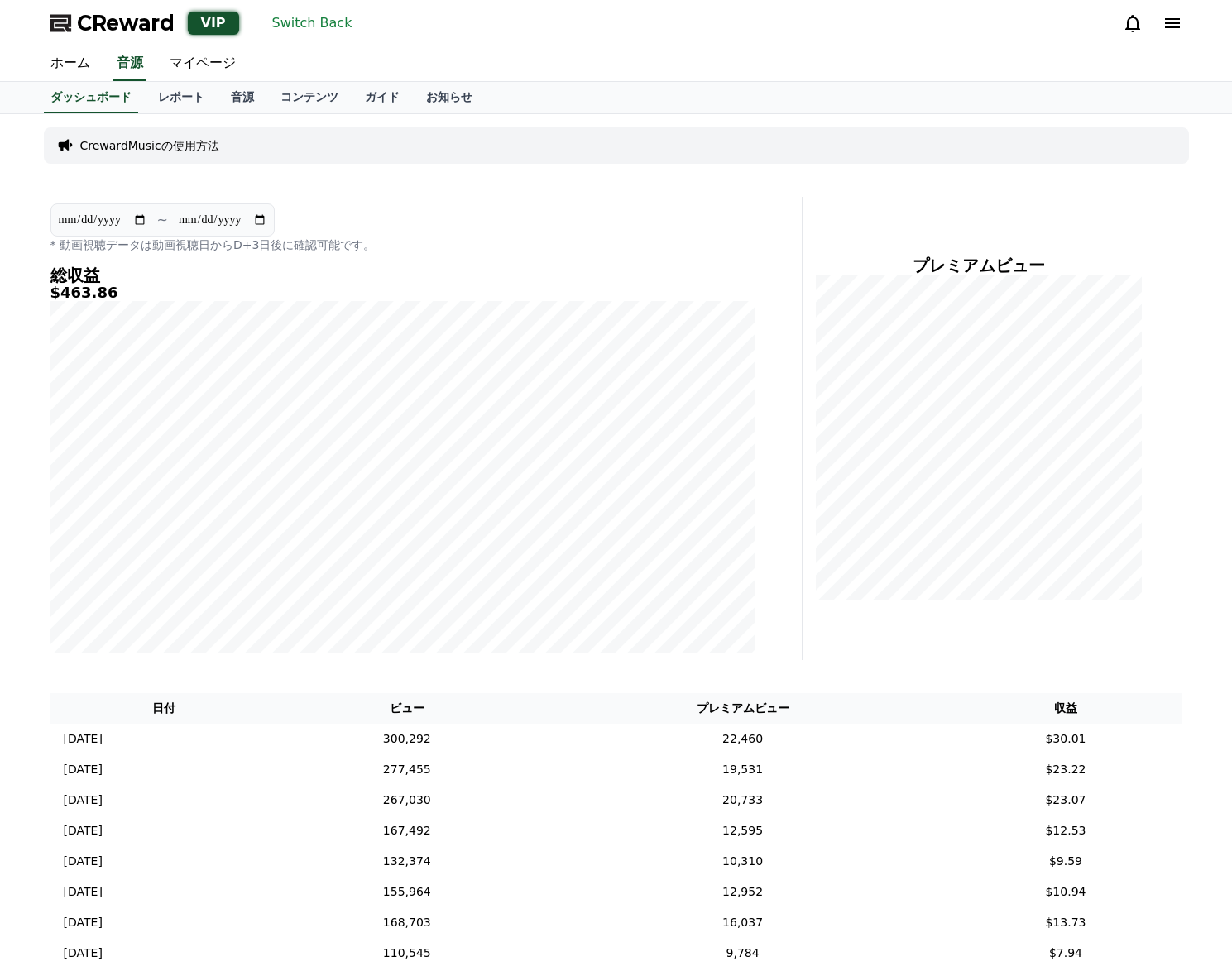
type input "**********"
click at [313, 32] on button "Switch Back" at bounding box center [312, 23] width 93 height 27
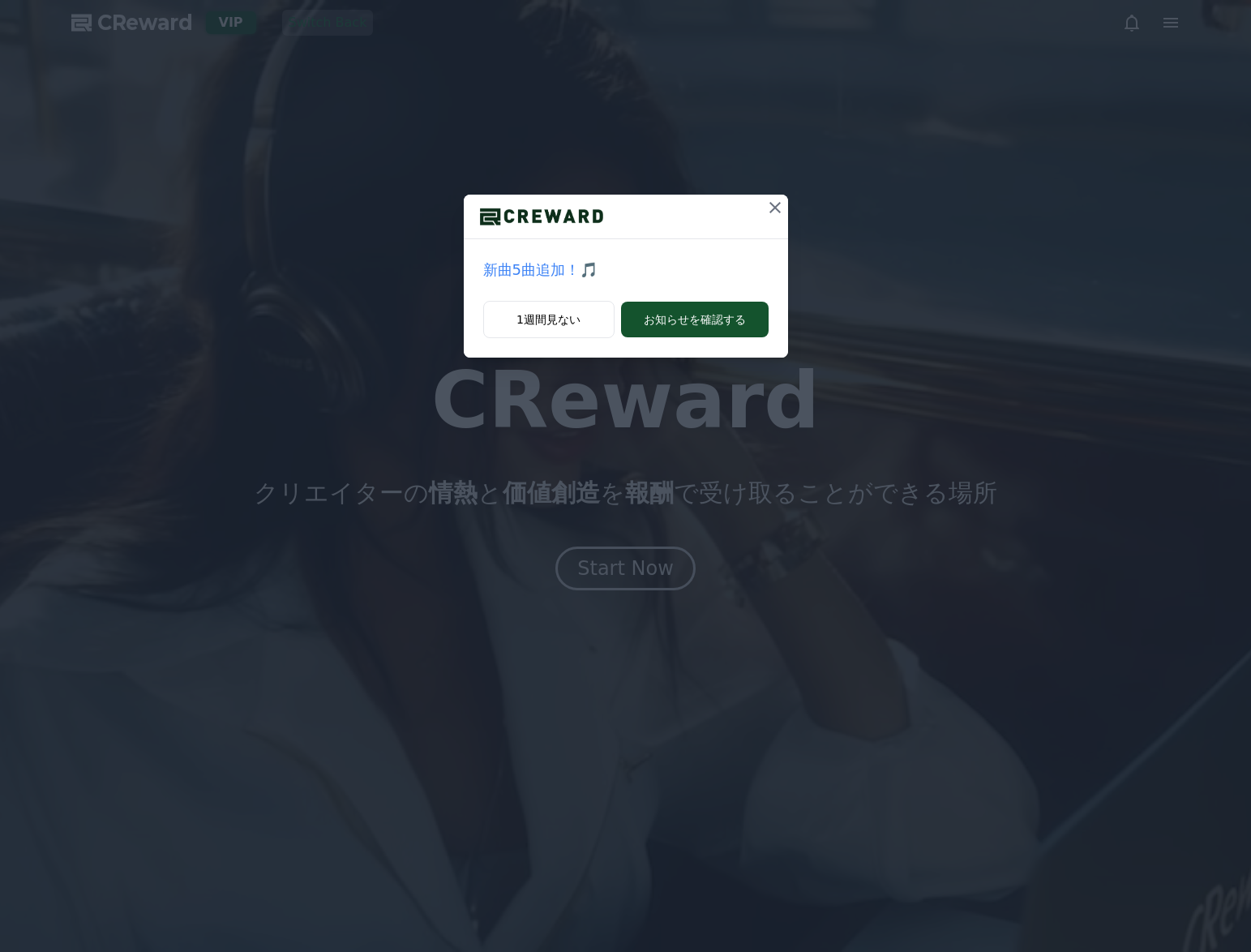
click at [774, 204] on icon at bounding box center [775, 207] width 19 height 19
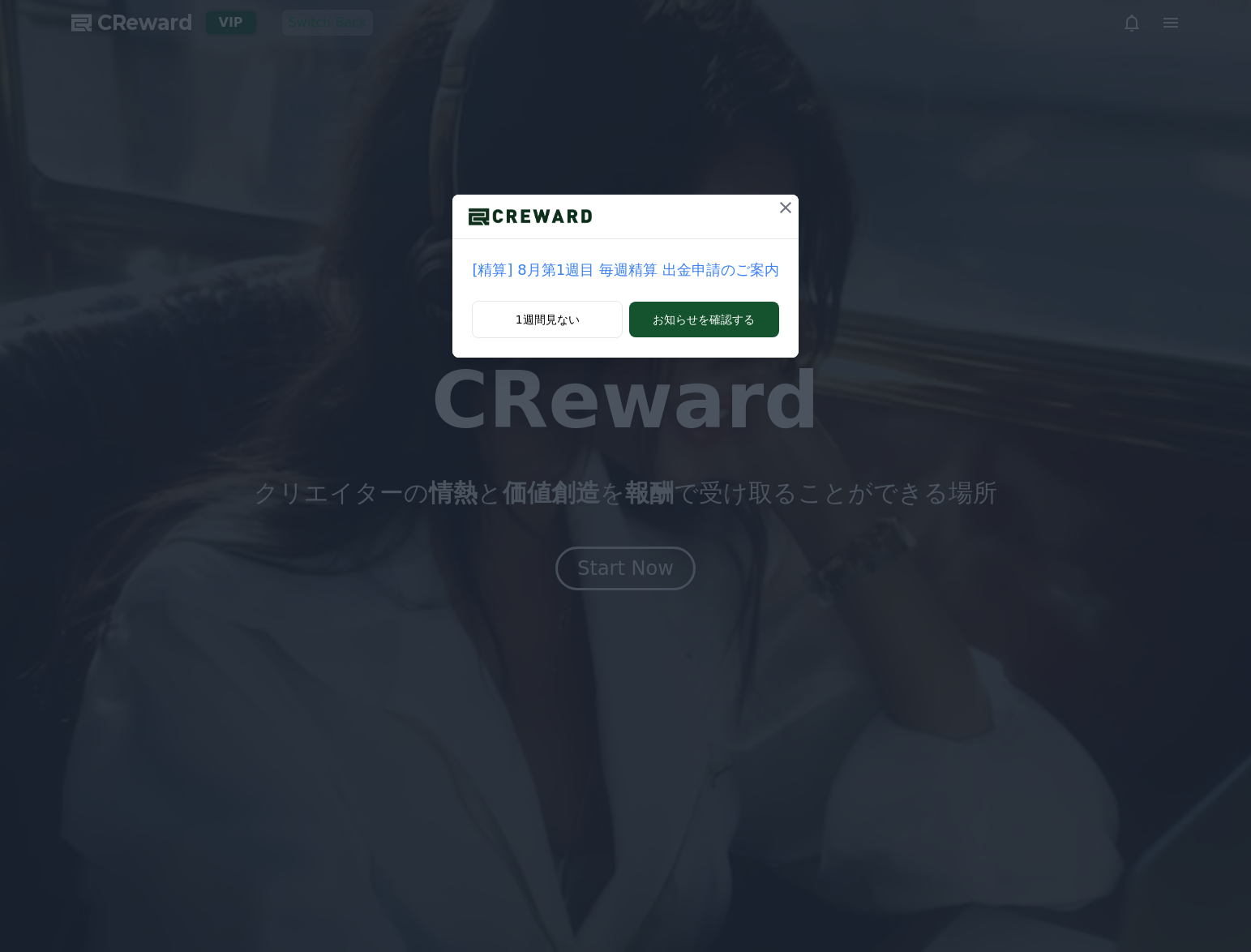
click at [786, 209] on icon at bounding box center [786, 207] width 11 height 11
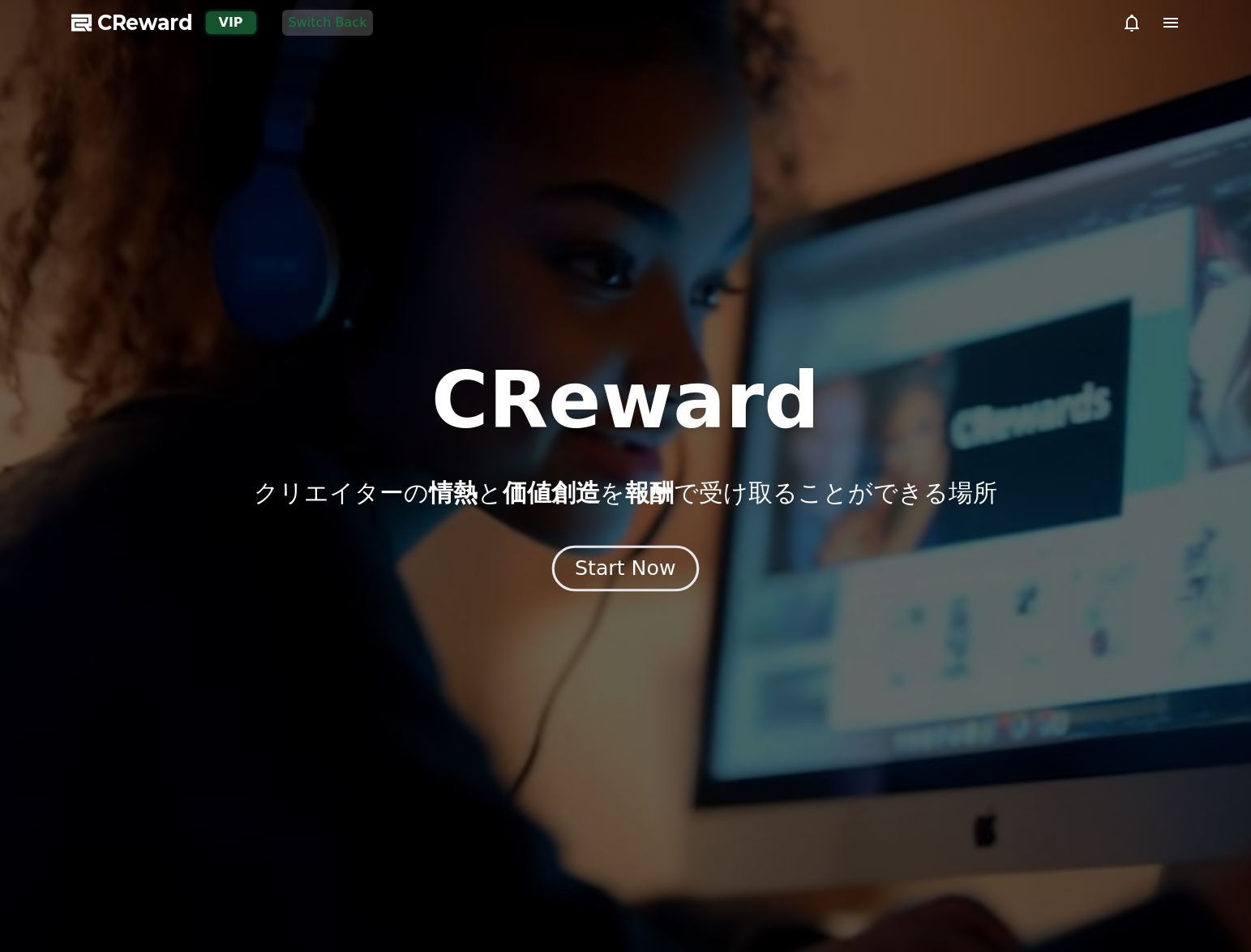
click at [611, 563] on div "Start Now" at bounding box center [625, 568] width 101 height 28
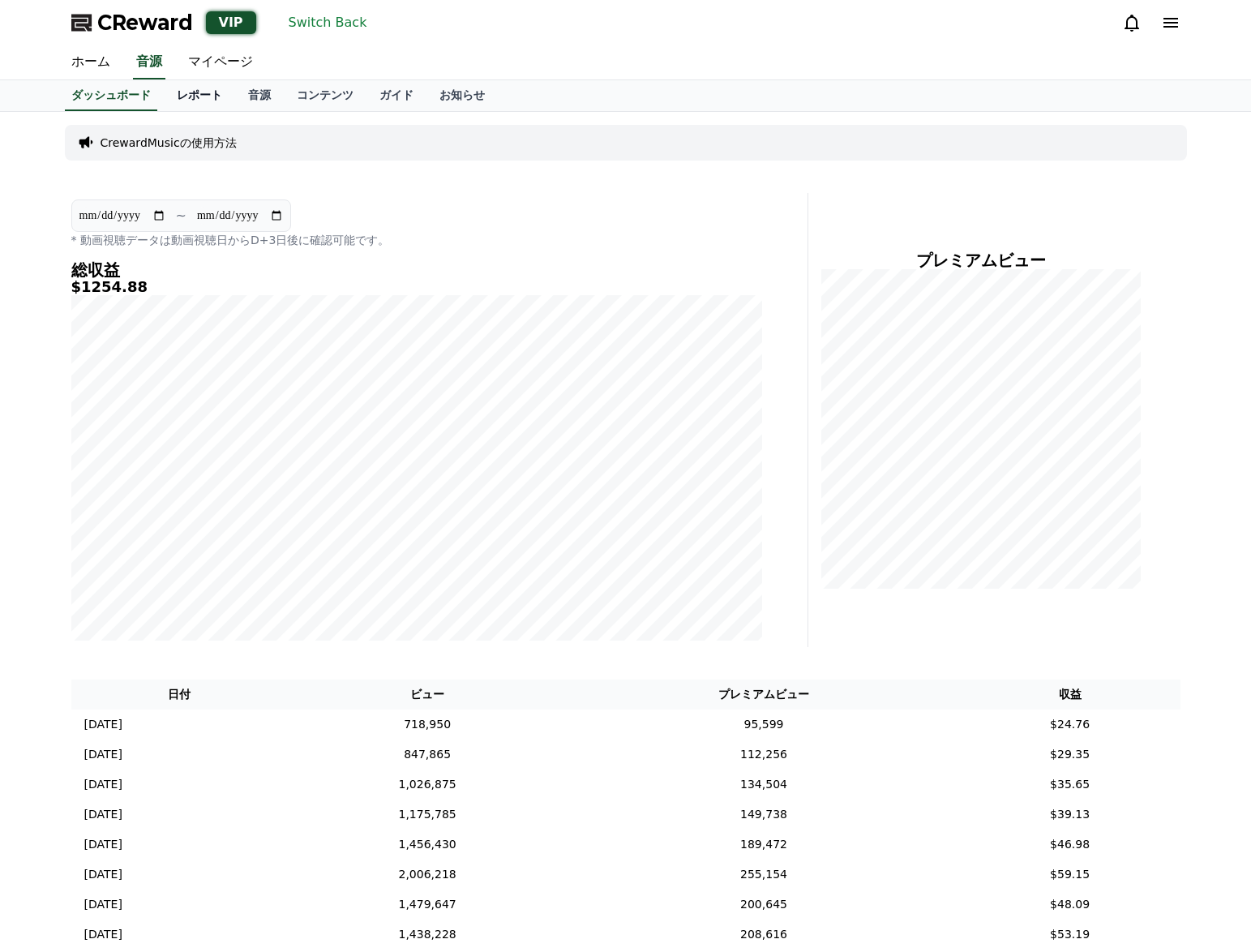
click at [205, 93] on link "レポート" at bounding box center [199, 95] width 71 height 30
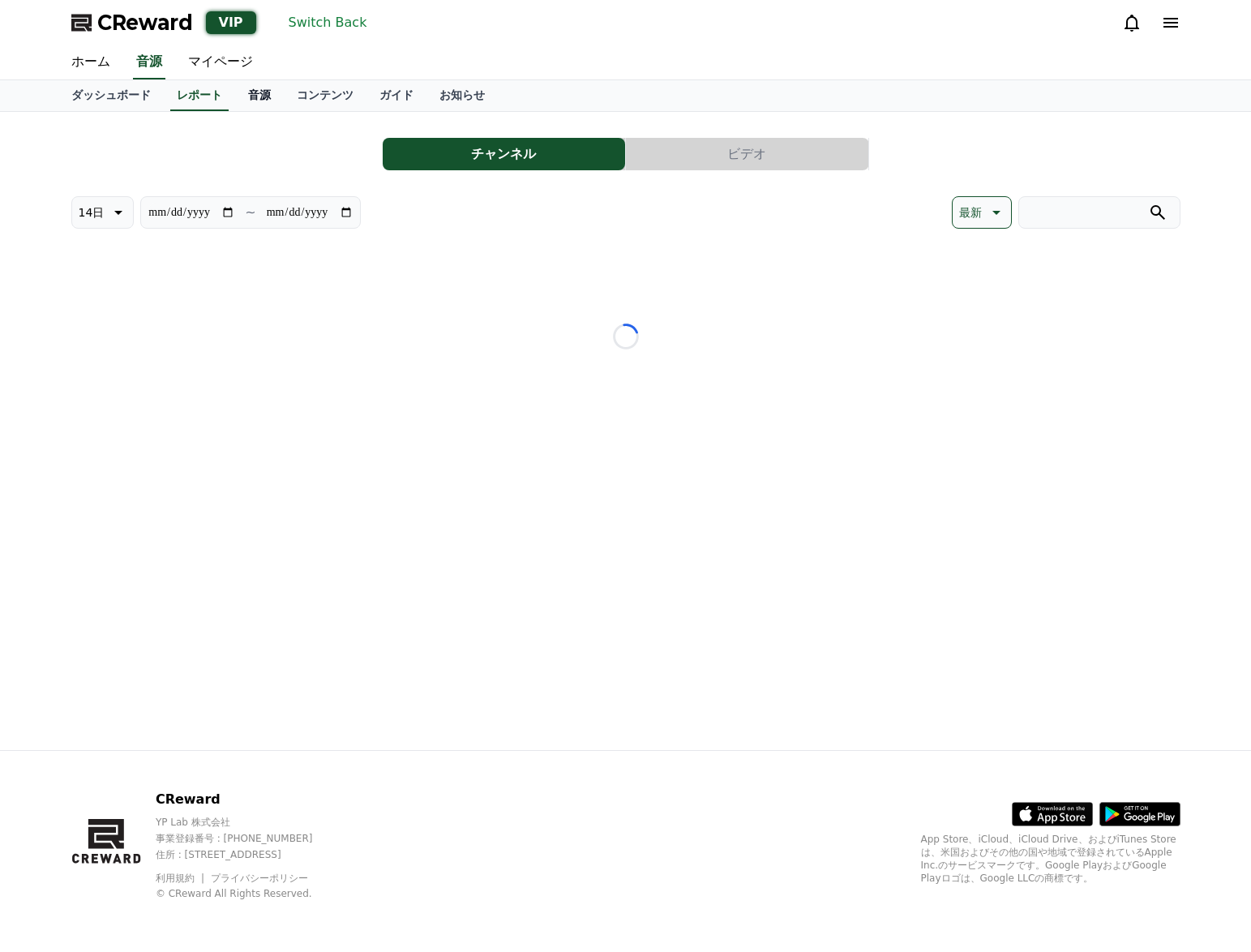
click at [262, 92] on link "音源" at bounding box center [259, 95] width 49 height 30
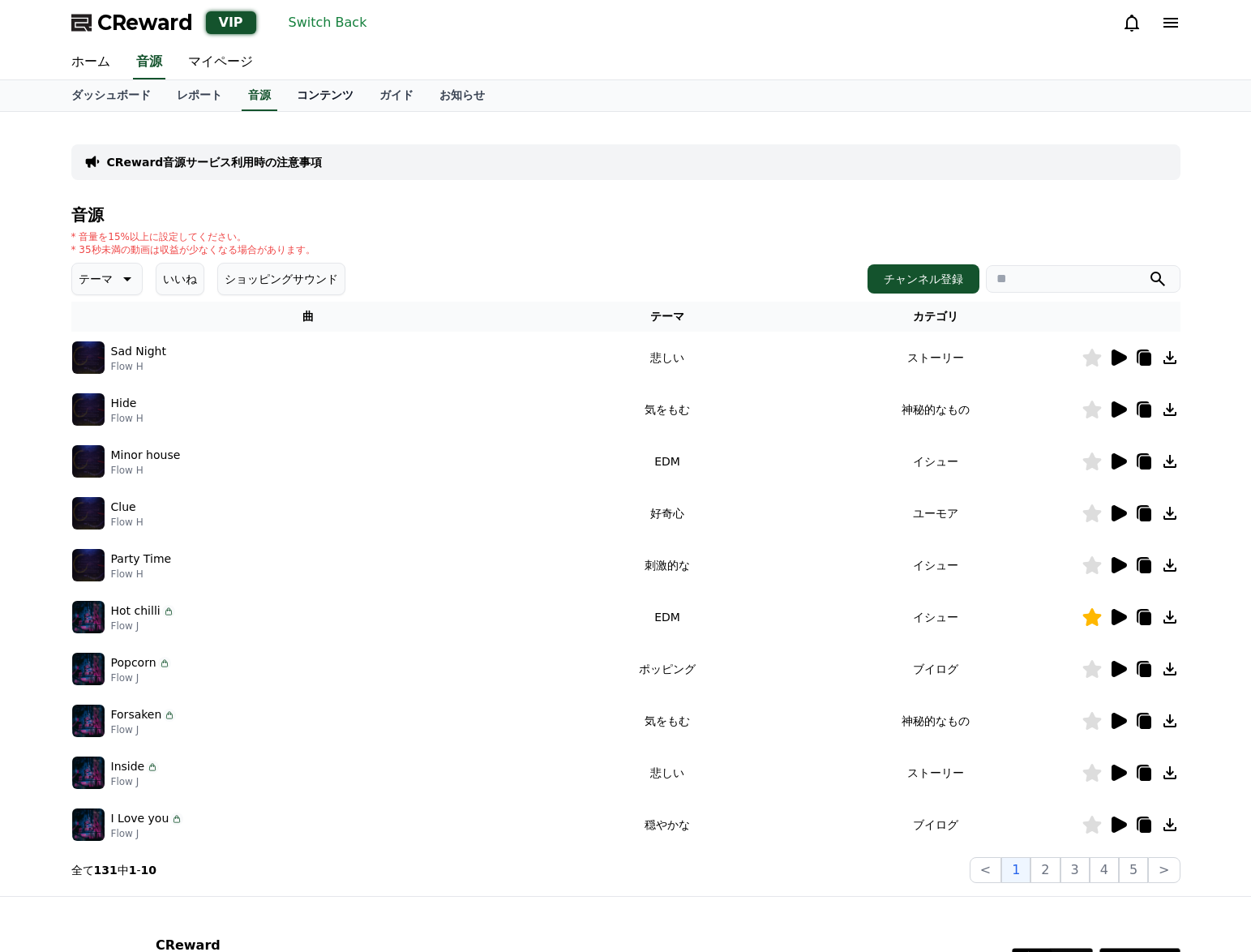
click at [337, 99] on link "コンテンツ" at bounding box center [325, 95] width 83 height 30
click at [234, 63] on link "マイページ" at bounding box center [220, 63] width 91 height 34
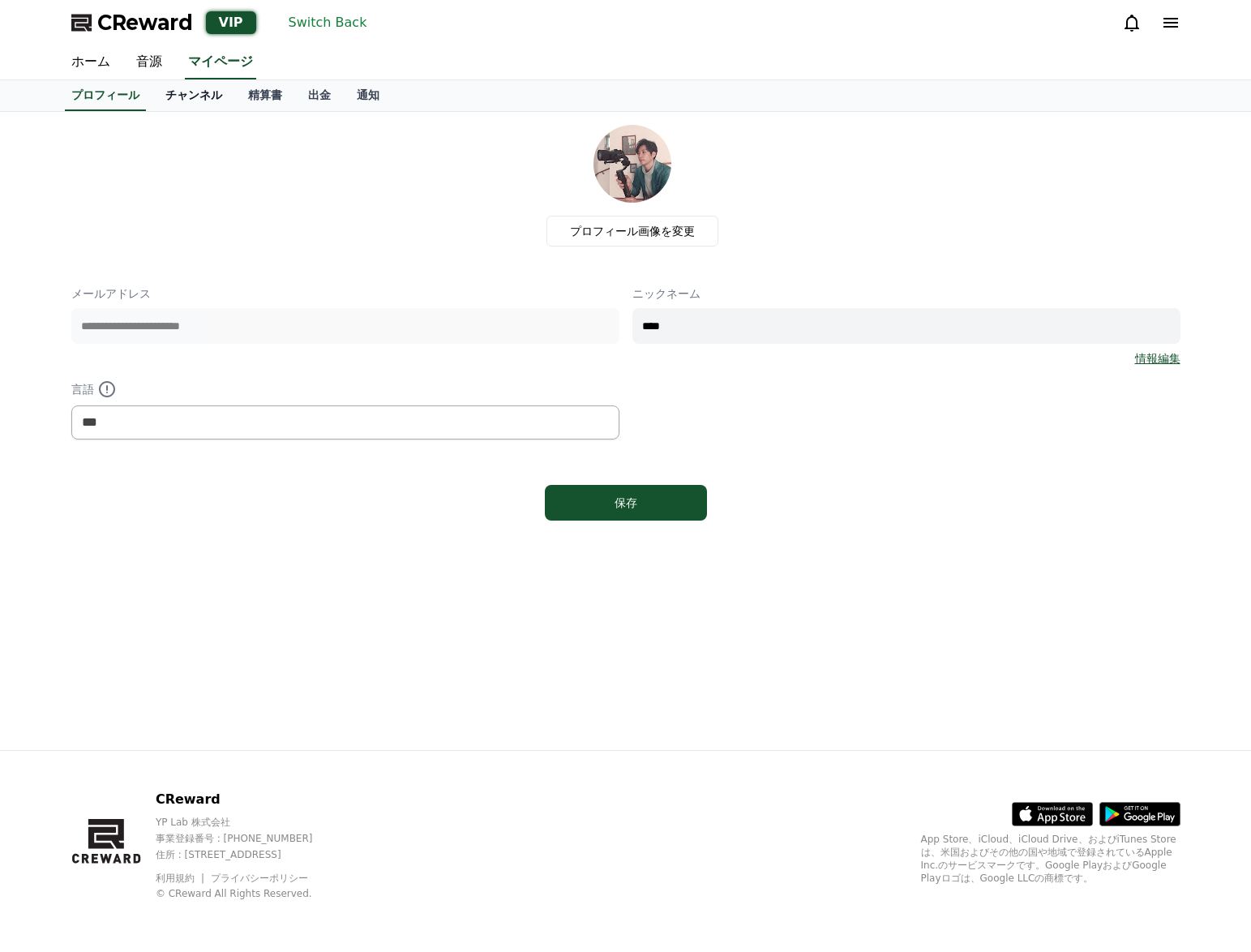
click at [192, 93] on link "チャンネル" at bounding box center [193, 95] width 83 height 30
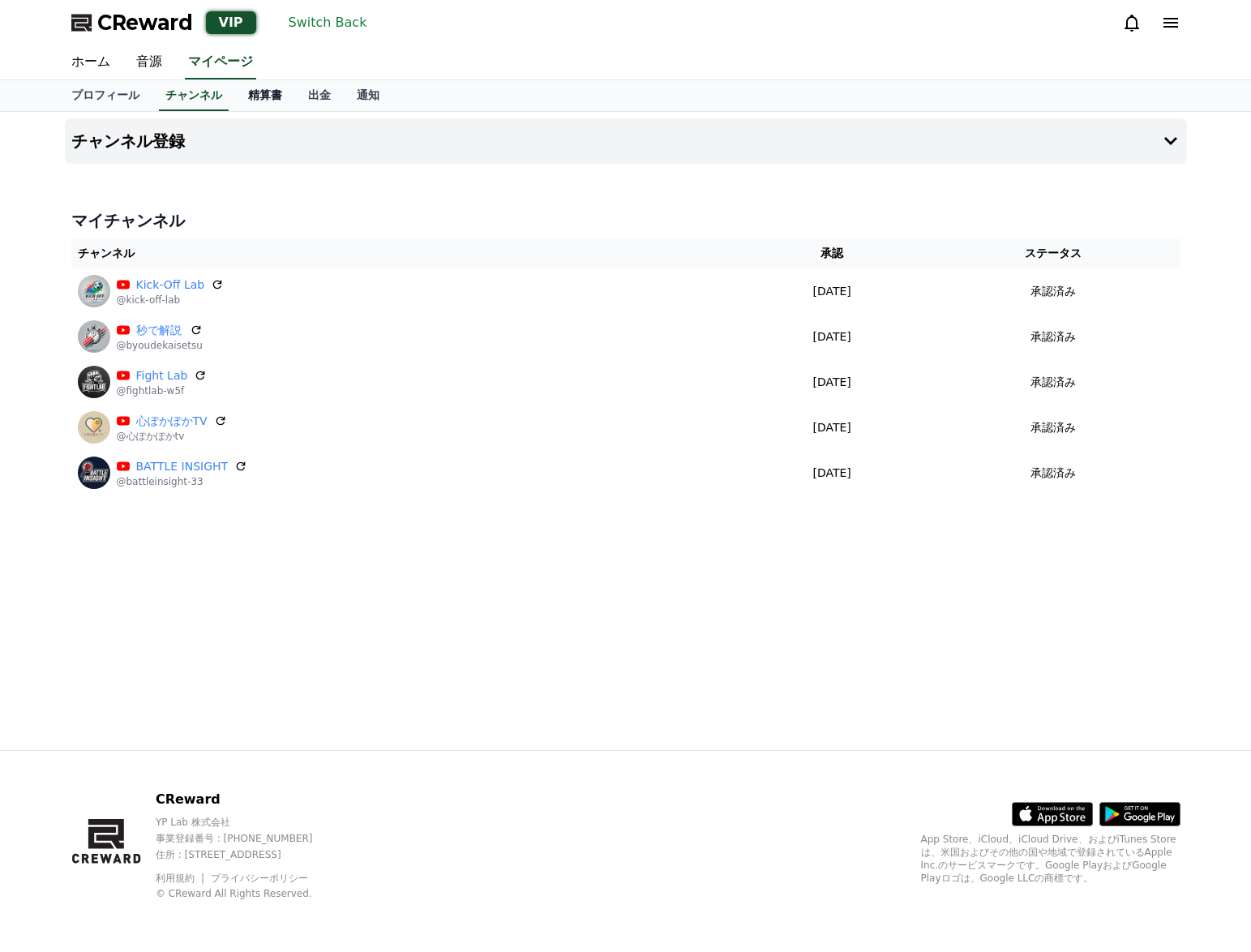
click at [252, 97] on link "精算書" at bounding box center [264, 95] width 60 height 30
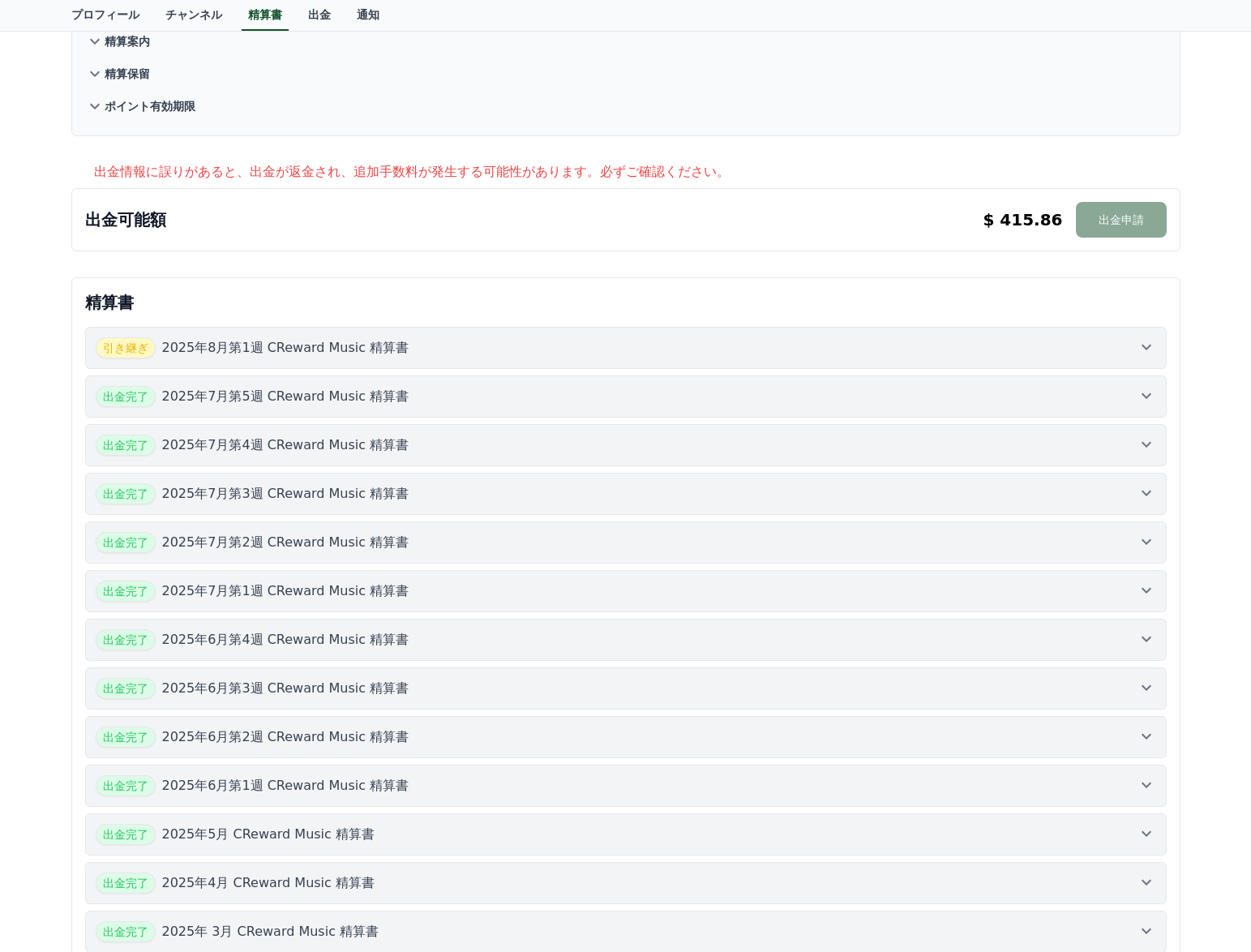
scroll to position [509, 0]
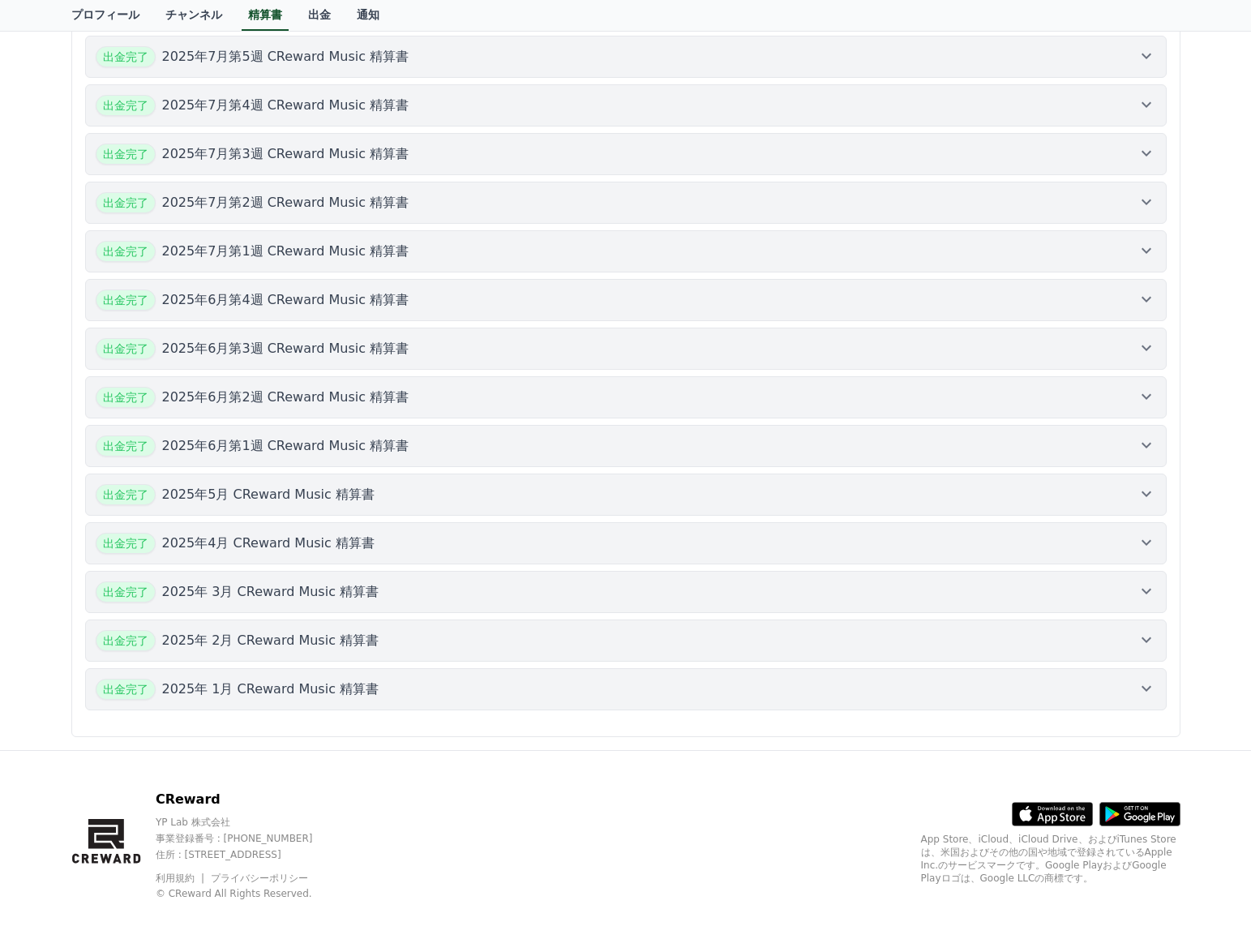
click at [672, 805] on div "CReward YP Lab 株式会社 事業登録番号 : 655-81-03655 住所 : 京畿道金浦市陽村邑陽谷路495, 3階305-BI16号 利用規…" at bounding box center [626, 851] width 1135 height 201
